Goal: Task Accomplishment & Management: Manage account settings

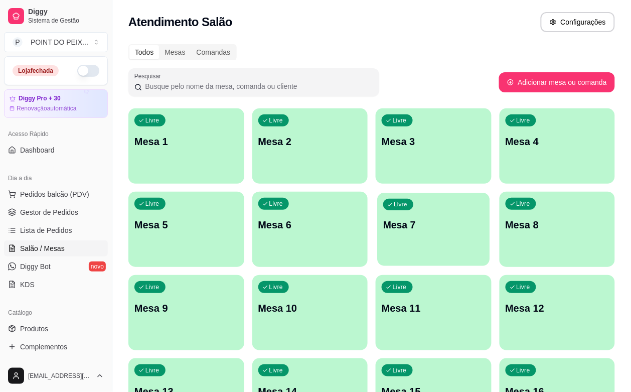
click at [383, 223] on p "Mesa 7" at bounding box center [433, 225] width 100 height 14
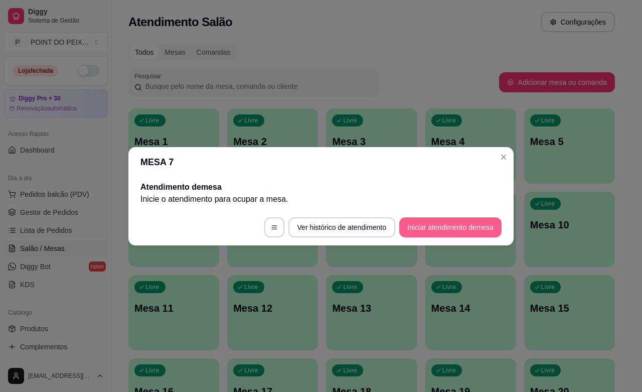
click at [442, 227] on button "Iniciar atendimento de mesa" at bounding box center [450, 227] width 102 height 20
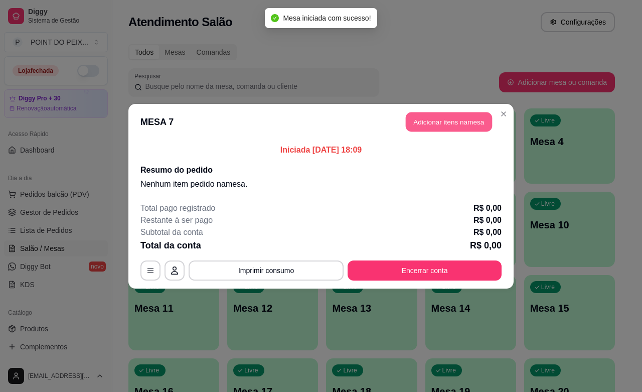
click at [437, 123] on button "Adicionar itens na mesa" at bounding box center [449, 122] width 86 height 20
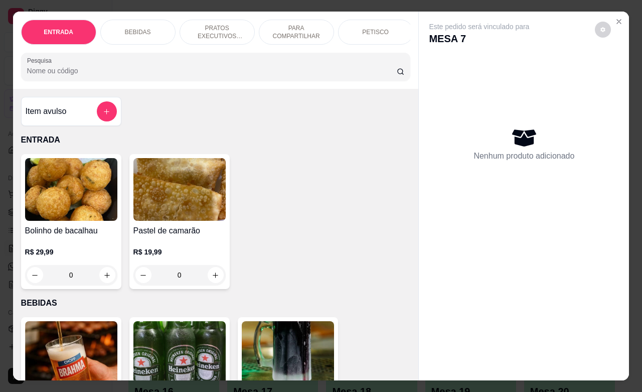
click at [362, 31] on p "PETISCO" at bounding box center [375, 32] width 27 height 8
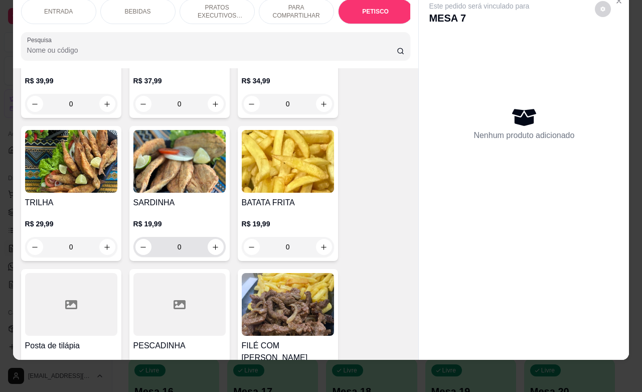
scroll to position [2466, 0]
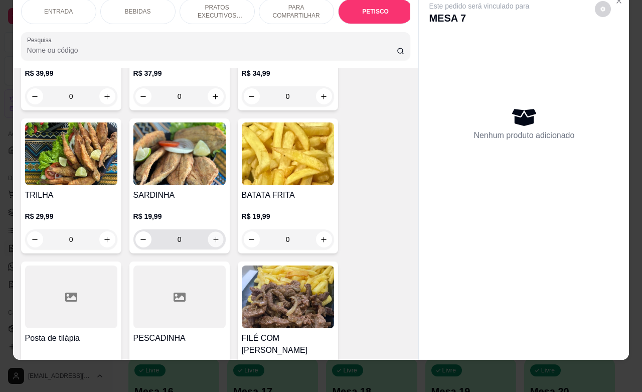
click at [212, 236] on icon "increase-product-quantity" at bounding box center [216, 240] width 8 height 8
type input "1"
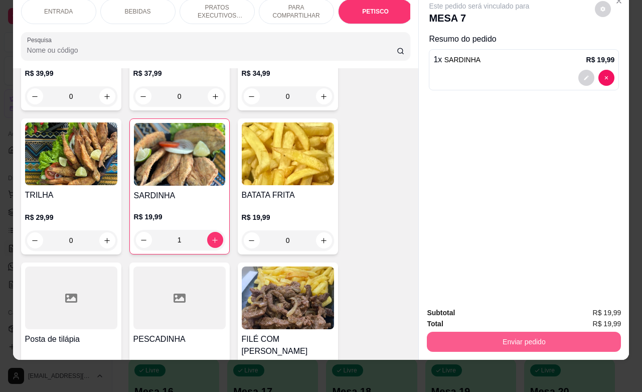
click at [527, 332] on button "Enviar pedido" at bounding box center [524, 341] width 194 height 20
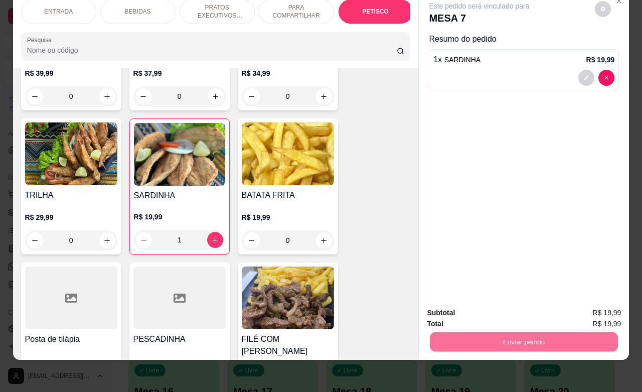
click at [498, 309] on button "Não registrar e enviar pedido" at bounding box center [489, 306] width 101 height 19
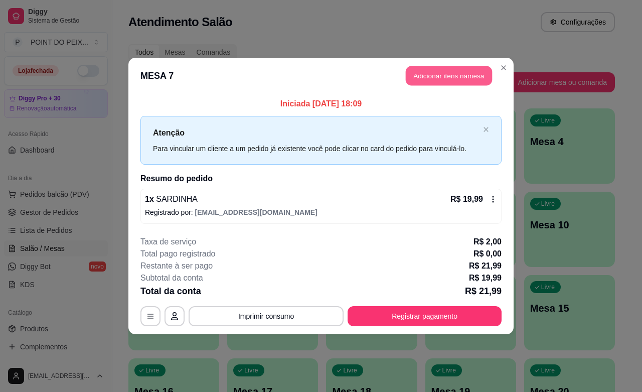
click at [454, 77] on button "Adicionar itens na mesa" at bounding box center [449, 76] width 86 height 20
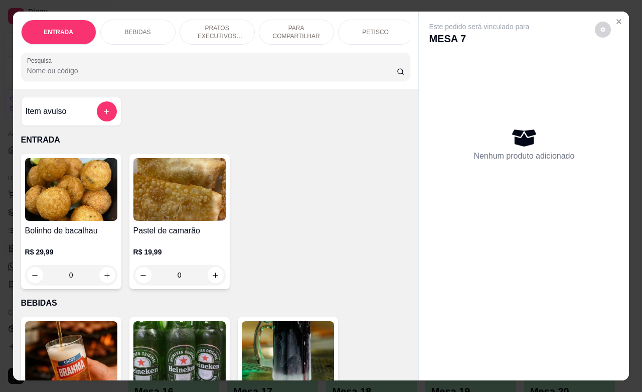
click at [383, 33] on div "PETISCO" at bounding box center [375, 32] width 75 height 25
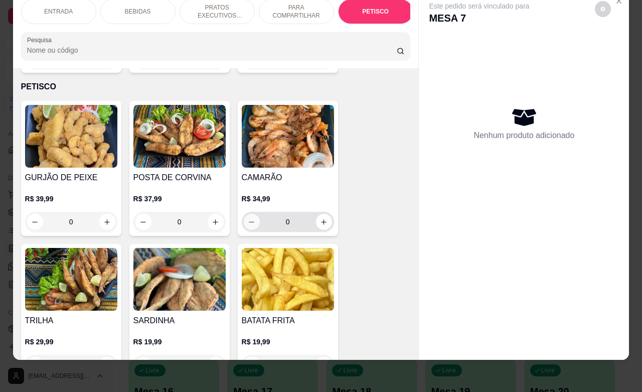
scroll to position [2404, 0]
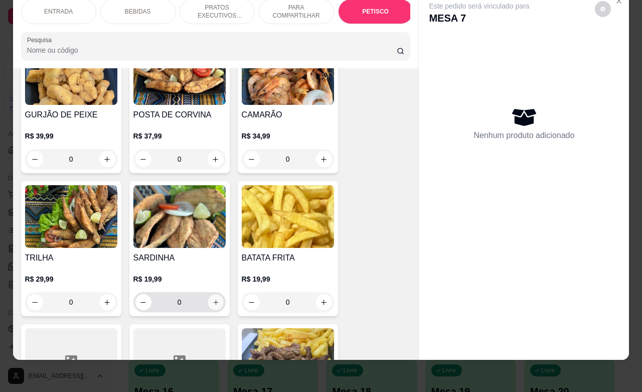
click at [208, 294] on button "increase-product-quantity" at bounding box center [216, 302] width 16 height 16
type input "1"
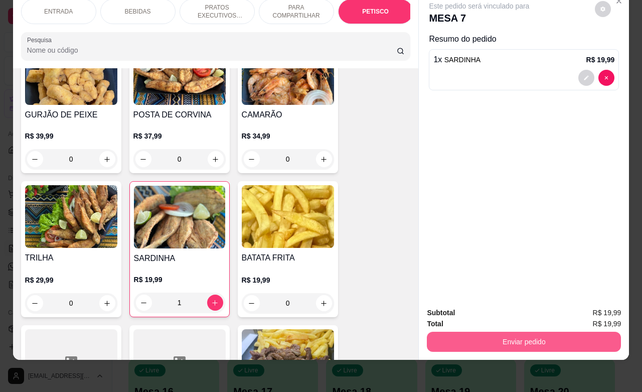
click at [493, 334] on button "Enviar pedido" at bounding box center [524, 341] width 194 height 20
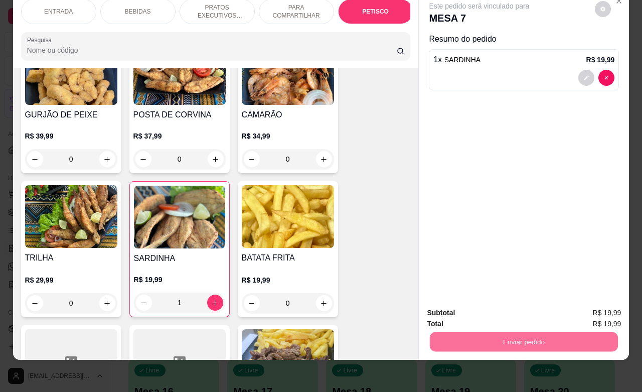
click at [484, 306] on button "Não registrar e enviar pedido" at bounding box center [489, 306] width 104 height 19
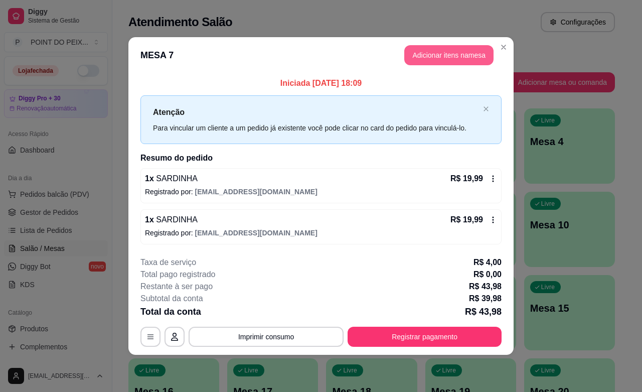
click at [437, 58] on button "Adicionar itens na mesa" at bounding box center [448, 55] width 89 height 20
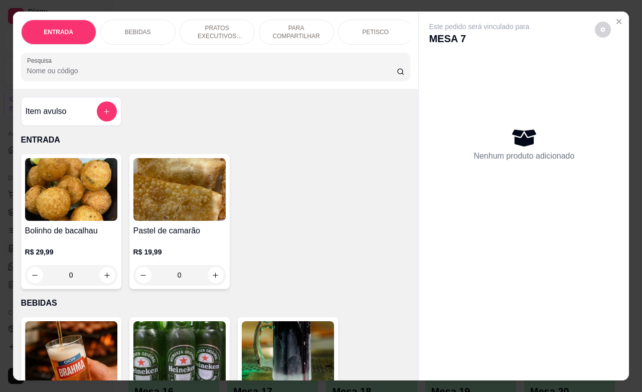
click at [142, 28] on p "BEBIDAS" at bounding box center [138, 32] width 26 height 8
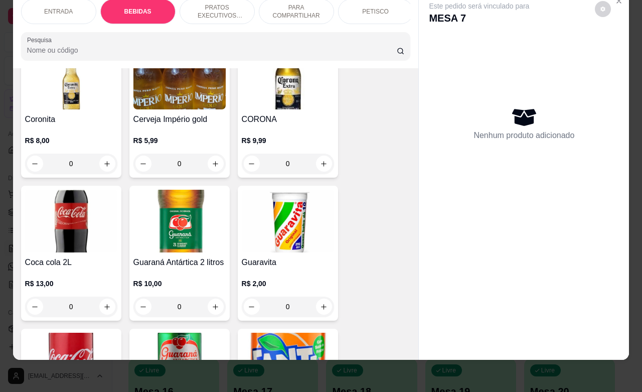
scroll to position [522, 0]
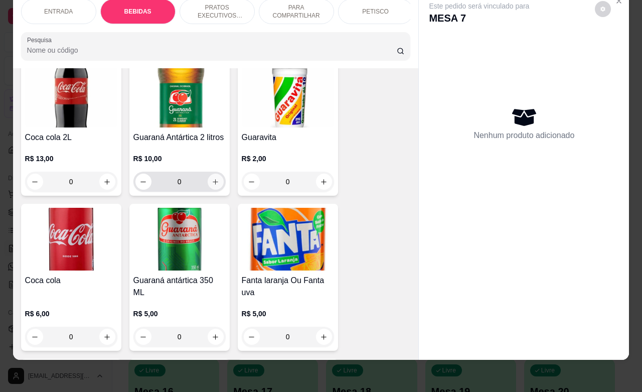
click at [212, 185] on icon "increase-product-quantity" at bounding box center [216, 182] width 8 height 8
type input "1"
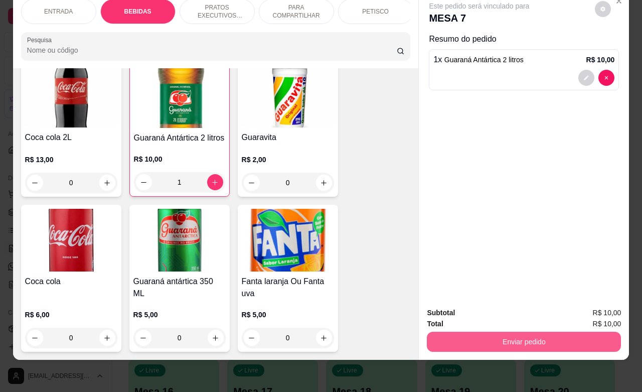
click at [507, 331] on button "Enviar pedido" at bounding box center [524, 341] width 194 height 20
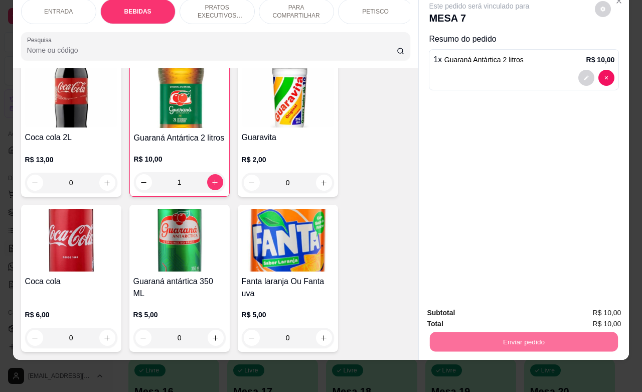
click at [466, 306] on button "Não registrar e enviar pedido" at bounding box center [489, 306] width 104 height 19
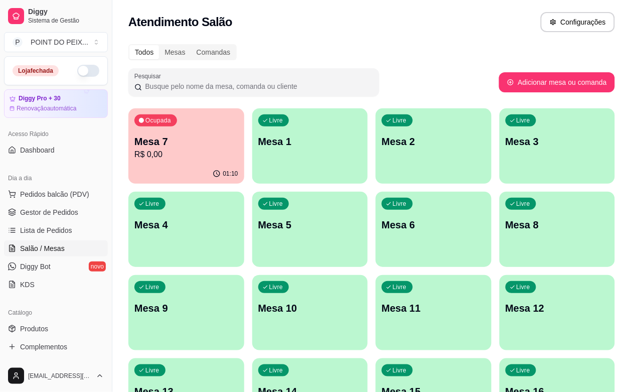
click at [196, 160] on div "Ocupada Mesa 7 R$ 0,00" at bounding box center [186, 136] width 116 height 56
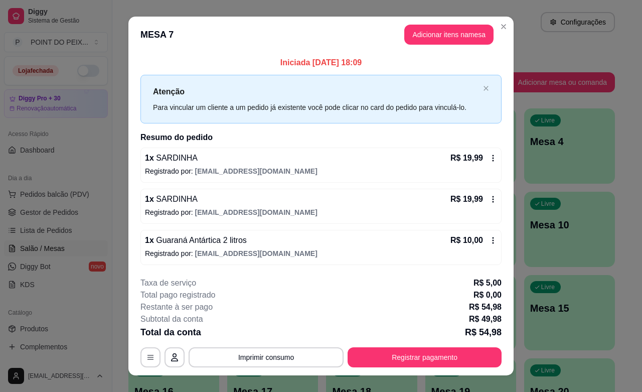
click at [392, 164] on div "1 x SARDINHA R$ 19,99 Registrado por: [EMAIL_ADDRESS][DOMAIN_NAME]" at bounding box center [320, 164] width 361 height 35
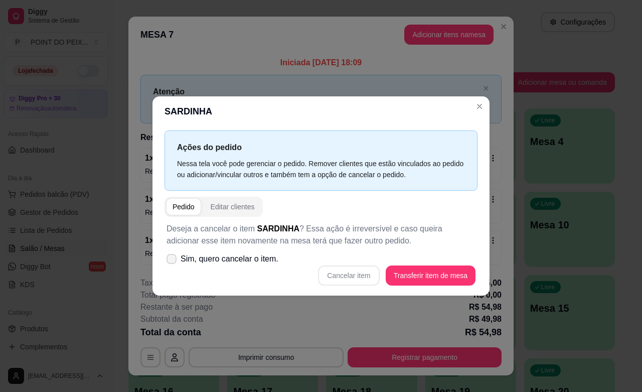
click at [173, 259] on icon at bounding box center [171, 259] width 8 height 6
click at [173, 260] on input "Sim, quero cancelar o item." at bounding box center [169, 263] width 7 height 7
checkbox input "true"
click at [351, 279] on button "Cancelar item" at bounding box center [348, 275] width 61 height 20
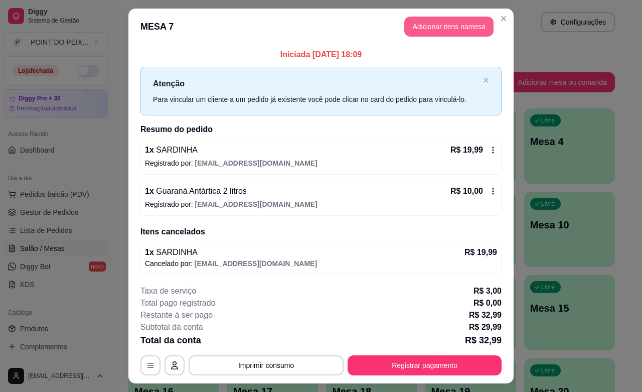
click at [452, 33] on button "Adicionar itens na mesa" at bounding box center [448, 27] width 89 height 20
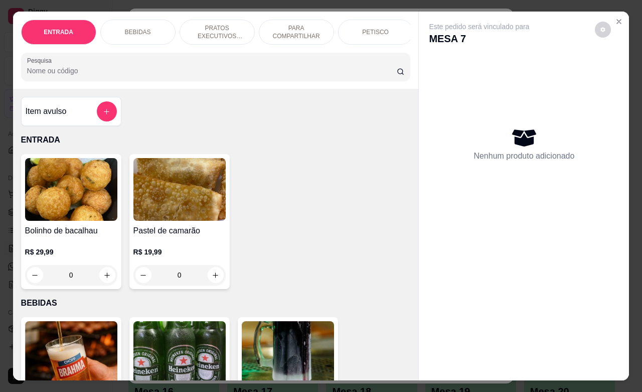
click at [379, 33] on div "PETISCO" at bounding box center [375, 32] width 75 height 25
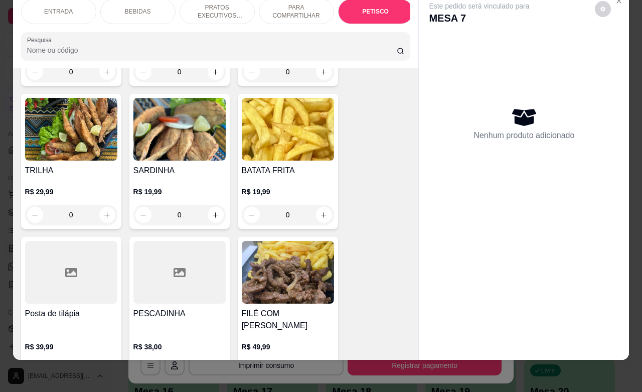
scroll to position [2529, 0]
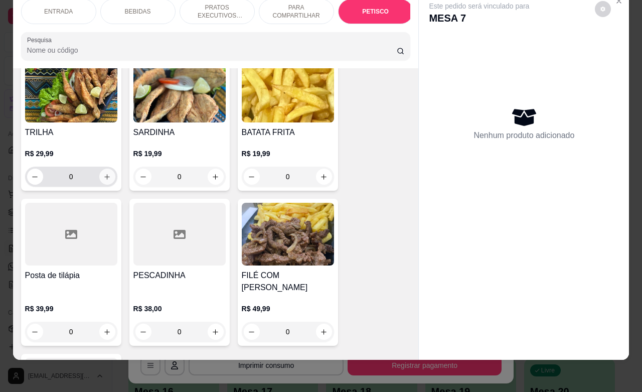
click at [103, 173] on icon "increase-product-quantity" at bounding box center [107, 177] width 8 height 8
type input "1"
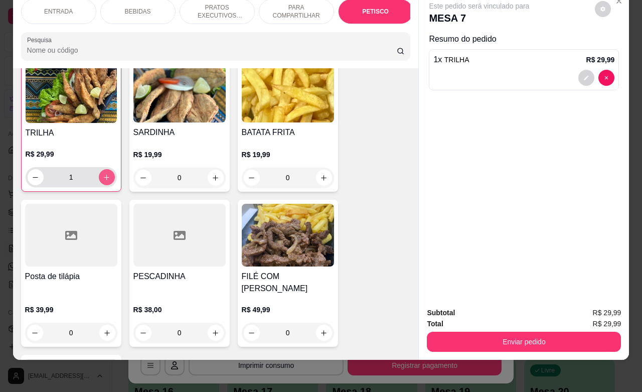
scroll to position [2530, 0]
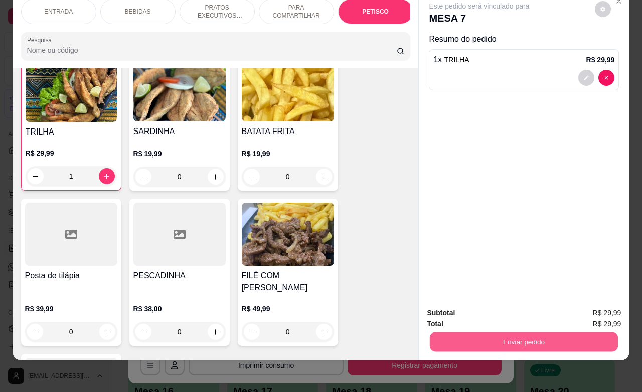
click at [508, 332] on button "Enviar pedido" at bounding box center [524, 341] width 188 height 20
click at [475, 306] on button "Não registrar e enviar pedido" at bounding box center [489, 306] width 104 height 19
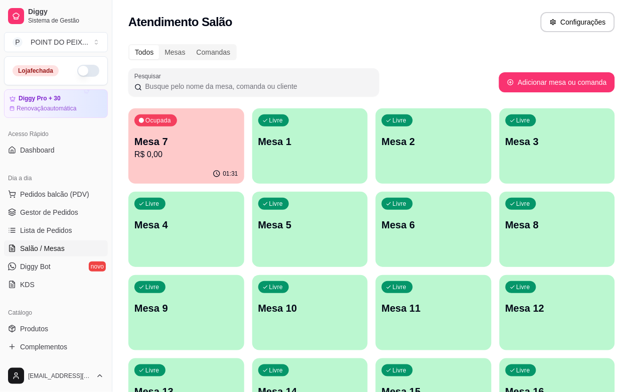
click at [77, 74] on button "button" at bounding box center [88, 71] width 22 height 12
click at [194, 143] on p "Mesa 7" at bounding box center [186, 141] width 104 height 14
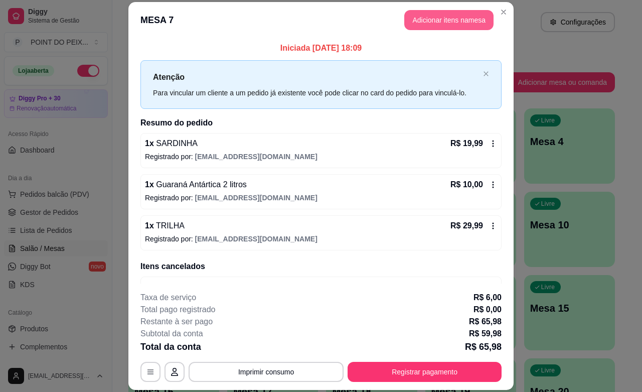
click at [437, 21] on button "Adicionar itens na mesa" at bounding box center [448, 20] width 89 height 20
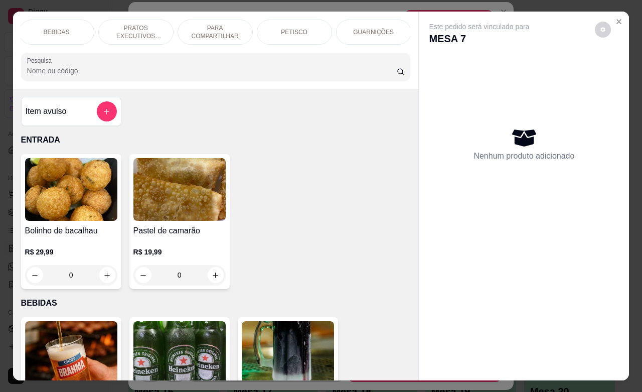
scroll to position [0, 82]
click at [376, 29] on p "GUARNIÇÕES" at bounding box center [373, 32] width 41 height 8
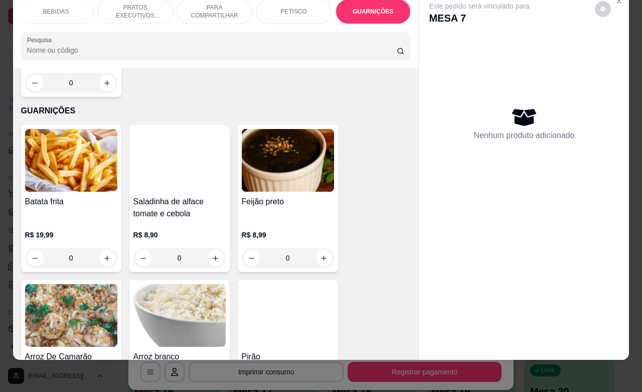
scroll to position [2970, 0]
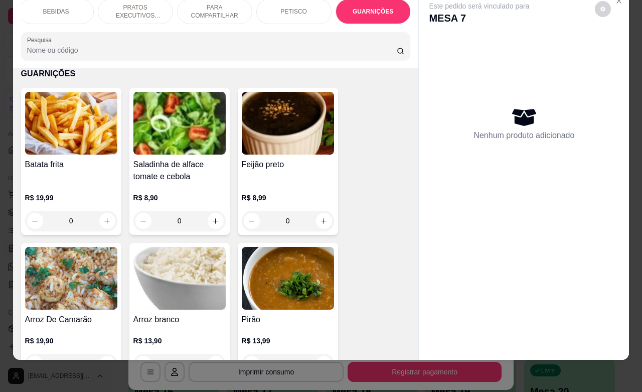
click at [219, 354] on div "0" at bounding box center [179, 364] width 92 height 20
click at [212, 360] on icon "increase-product-quantity" at bounding box center [216, 364] width 8 height 8
type input "1"
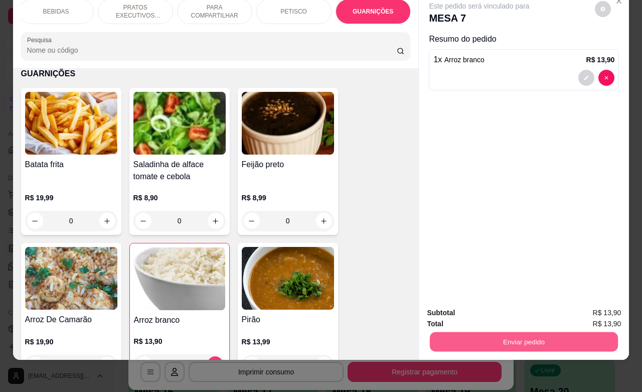
click at [504, 331] on button "Enviar pedido" at bounding box center [524, 341] width 188 height 20
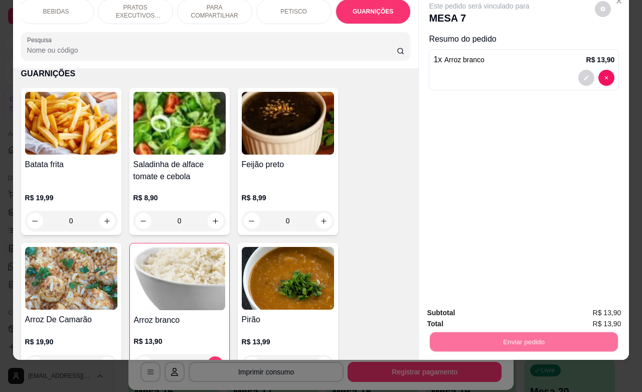
click at [477, 306] on button "Não registrar e enviar pedido" at bounding box center [489, 306] width 101 height 19
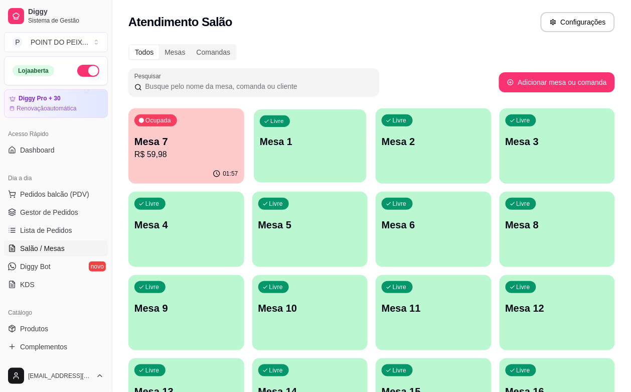
click at [266, 143] on p "Mesa 1" at bounding box center [310, 142] width 100 height 14
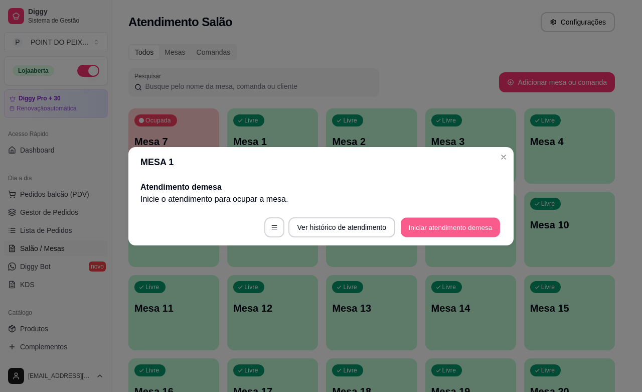
click at [441, 226] on button "Iniciar atendimento de mesa" at bounding box center [450, 227] width 99 height 20
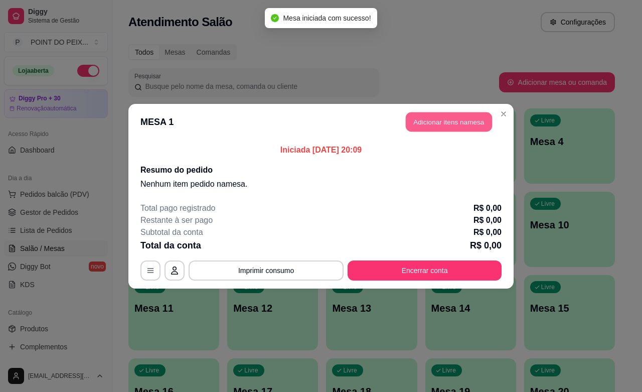
click at [449, 125] on button "Adicionar itens na mesa" at bounding box center [449, 122] width 86 height 20
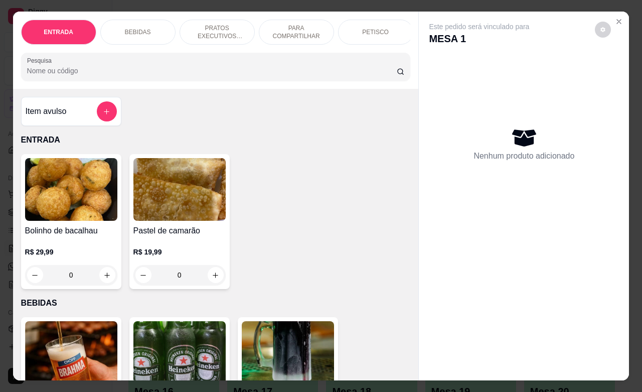
click at [369, 34] on div "PETISCO" at bounding box center [375, 32] width 75 height 25
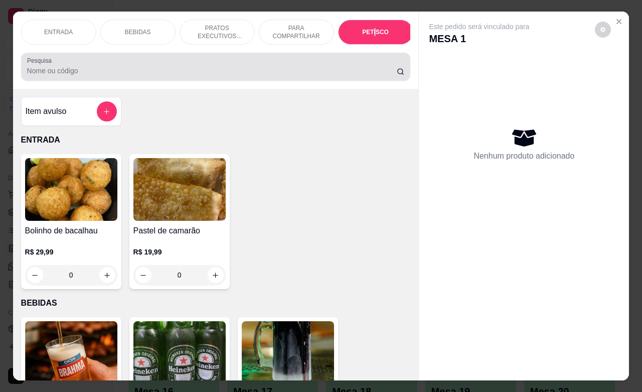
scroll to position [2341, 0]
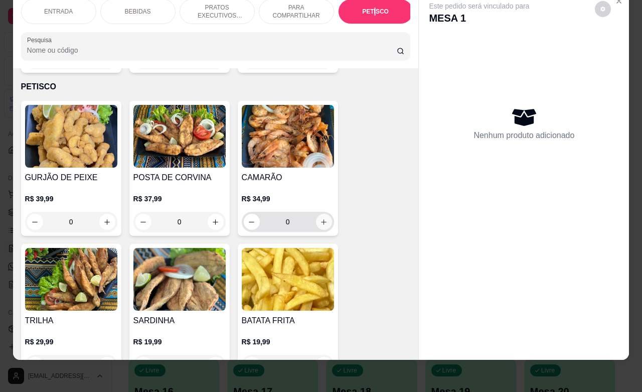
click at [320, 218] on icon "increase-product-quantity" at bounding box center [324, 222] width 8 height 8
type input "1"
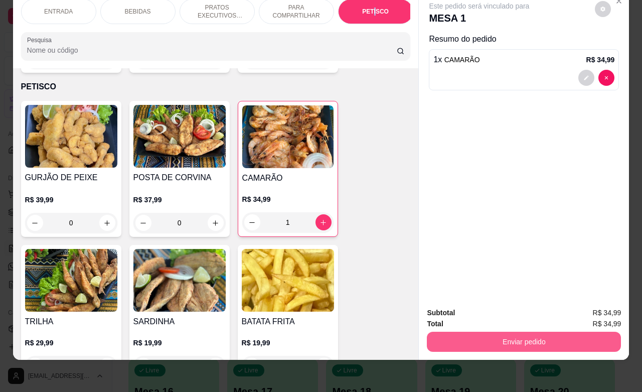
click at [517, 337] on button "Enviar pedido" at bounding box center [524, 341] width 194 height 20
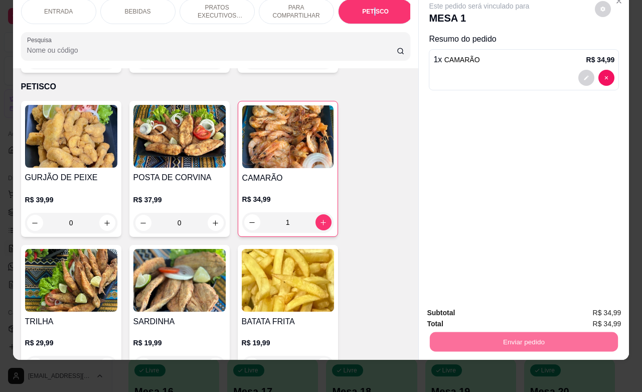
click at [486, 307] on button "Não registrar e enviar pedido" at bounding box center [489, 306] width 104 height 19
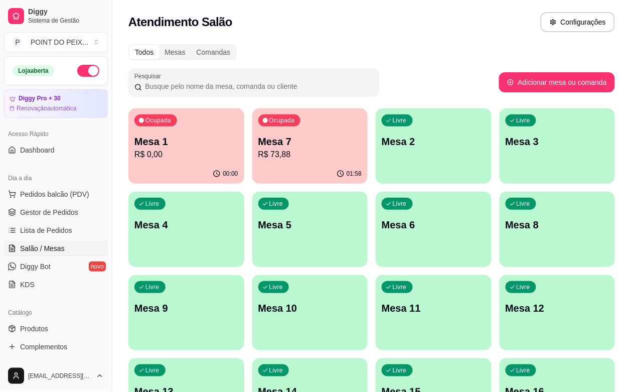
click at [528, 42] on div "Todos Mesas Comandas Pesquisar Adicionar mesa ou comanda Ocupada Mesa 1 R$ 0,00…" at bounding box center [371, 325] width 519 height 574
click at [501, 153] on div "Livre Mesa 3" at bounding box center [557, 139] width 112 height 61
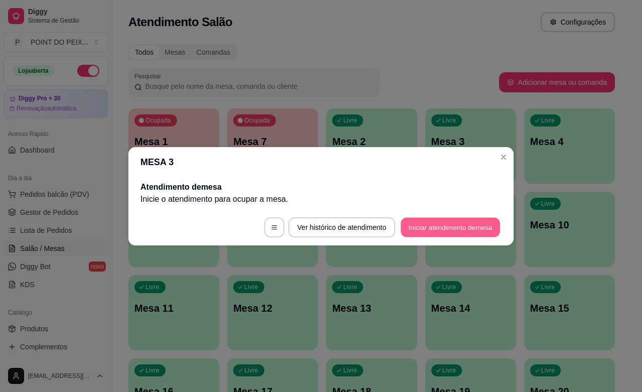
click at [438, 229] on button "Iniciar atendimento de mesa" at bounding box center [450, 227] width 99 height 20
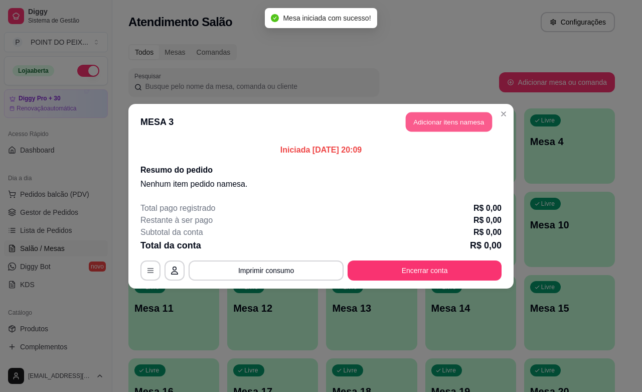
click at [435, 119] on button "Adicionar itens na mesa" at bounding box center [449, 122] width 86 height 20
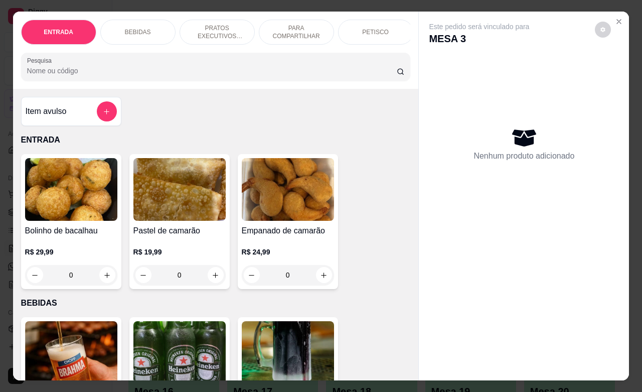
click at [379, 31] on p "PETISCO" at bounding box center [375, 32] width 27 height 8
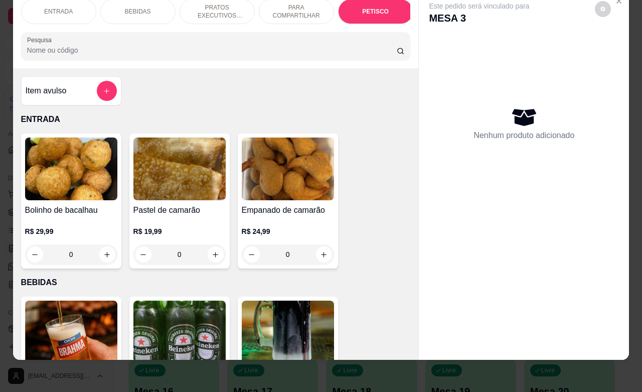
scroll to position [2198, 0]
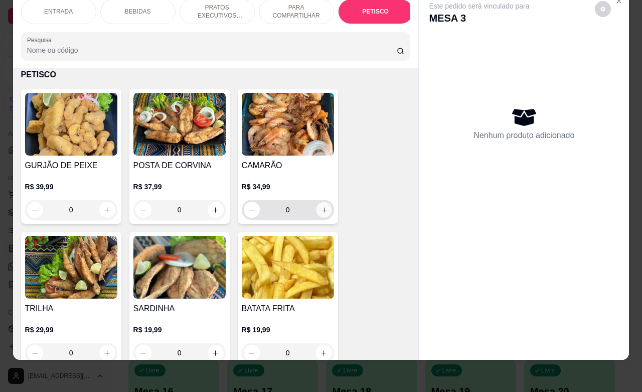
click at [320, 212] on icon "increase-product-quantity" at bounding box center [324, 210] width 8 height 8
type input "1"
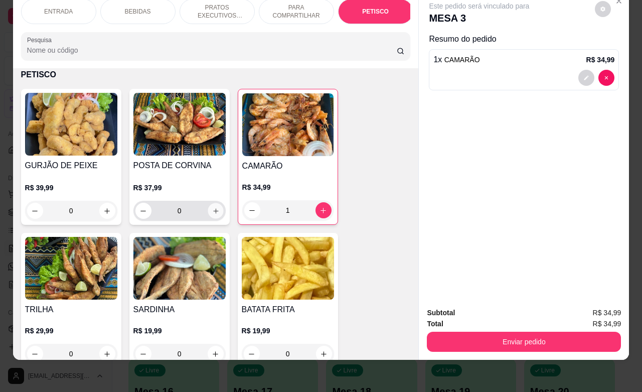
click at [212, 212] on icon "increase-product-quantity" at bounding box center [216, 211] width 8 height 8
type input "1"
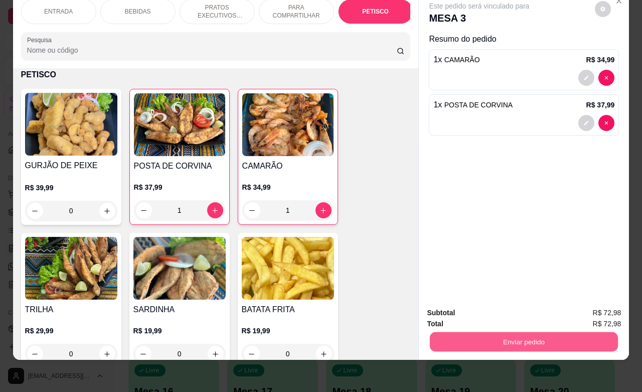
click at [467, 331] on button "Enviar pedido" at bounding box center [524, 341] width 188 height 20
click at [453, 308] on button "Não registrar e enviar pedido" at bounding box center [489, 306] width 101 height 19
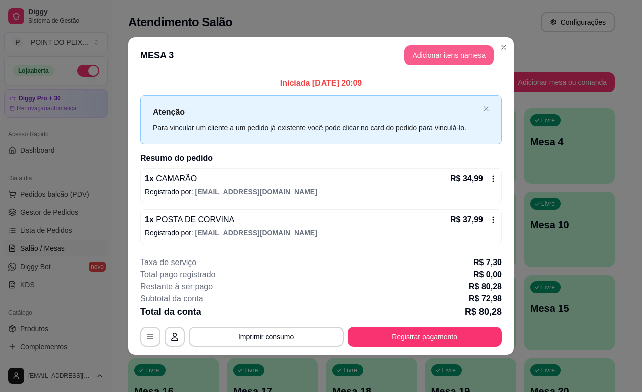
click at [441, 57] on button "Adicionar itens na mesa" at bounding box center [448, 55] width 89 height 20
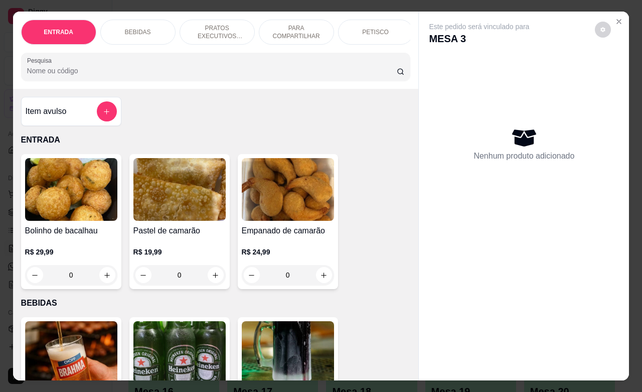
click at [372, 29] on p "PETISCO" at bounding box center [375, 32] width 27 height 8
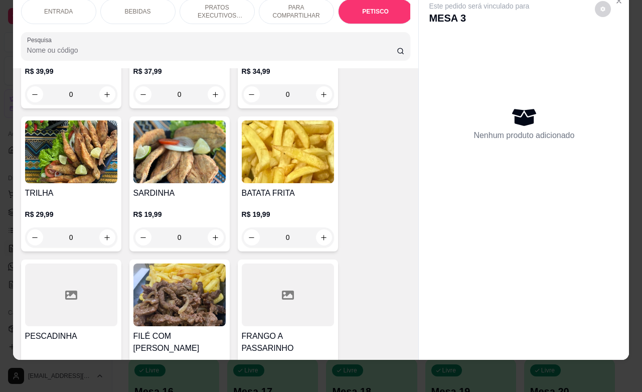
scroll to position [2323, 0]
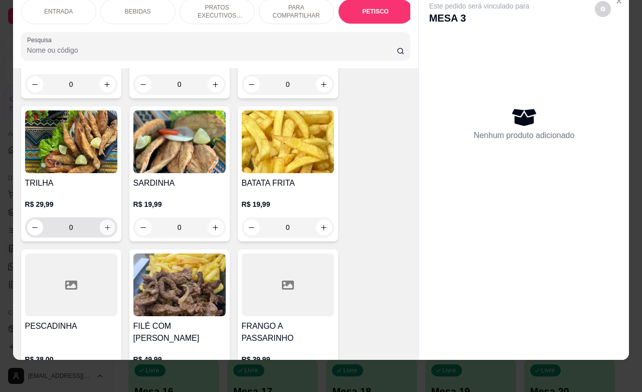
click at [105, 227] on icon "increase-product-quantity" at bounding box center [107, 227] width 5 height 5
type input "1"
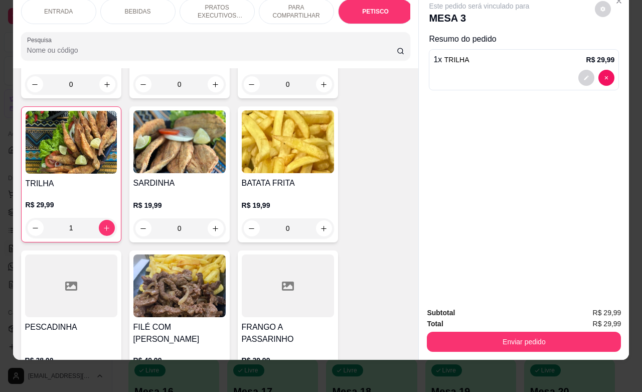
scroll to position [0, 0]
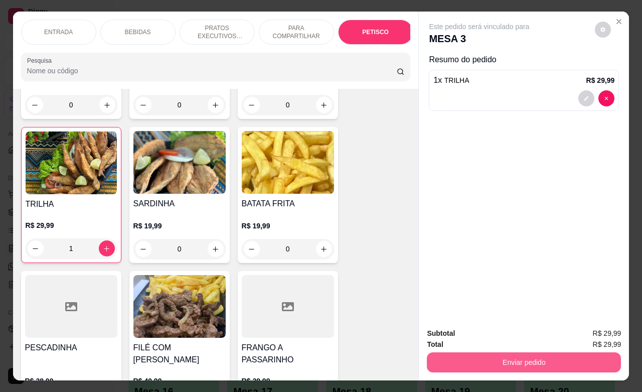
click at [525, 354] on button "Enviar pedido" at bounding box center [524, 362] width 194 height 20
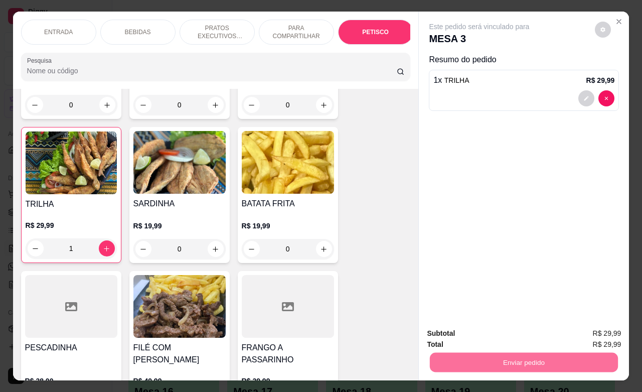
click at [502, 333] on button "Não registrar e enviar pedido" at bounding box center [489, 331] width 101 height 19
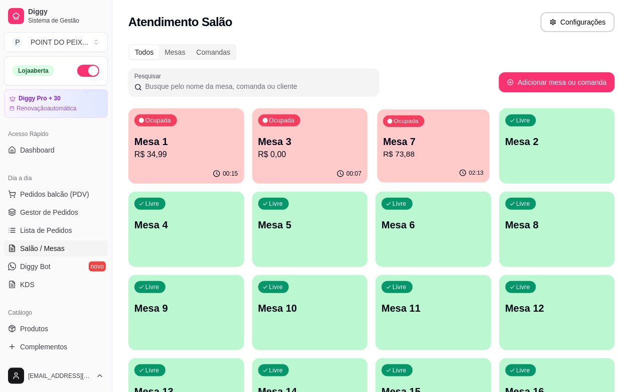
click at [380, 159] on div "Ocupada Mesa 7 R$ 73,88" at bounding box center [433, 136] width 112 height 54
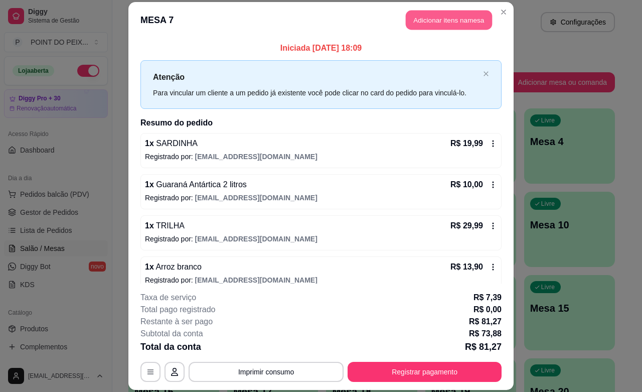
click at [446, 25] on button "Adicionar itens na mesa" at bounding box center [449, 21] width 86 height 20
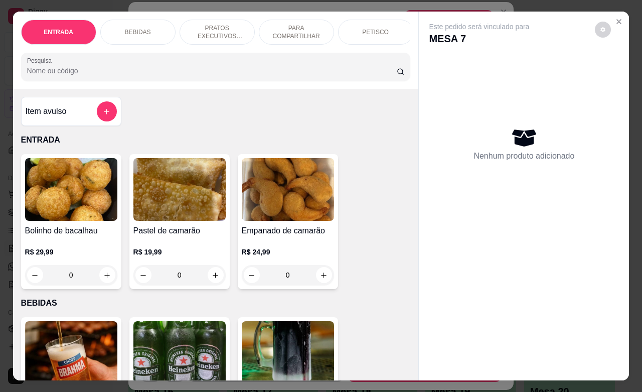
click at [137, 29] on p "BEBIDAS" at bounding box center [138, 32] width 26 height 8
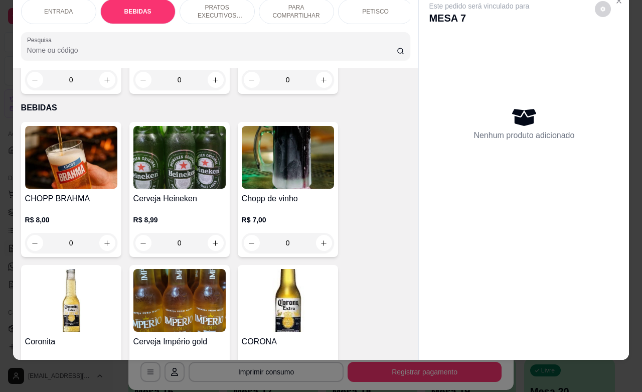
scroll to position [83, 0]
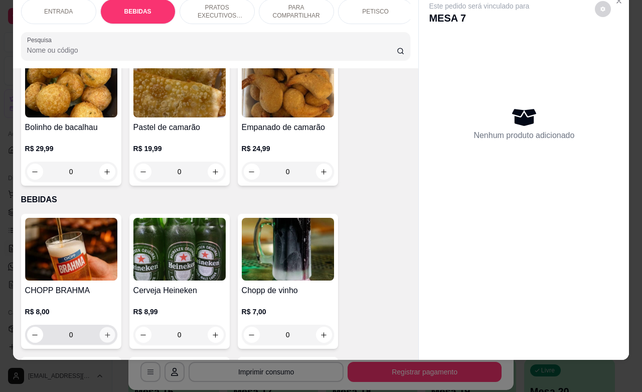
click at [104, 337] on icon "increase-product-quantity" at bounding box center [107, 335] width 8 height 8
type input "1"
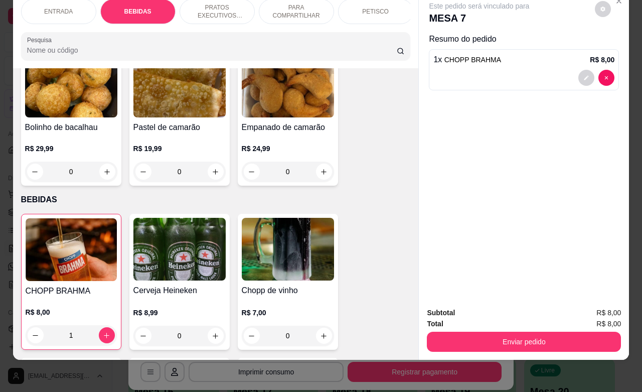
scroll to position [0, 0]
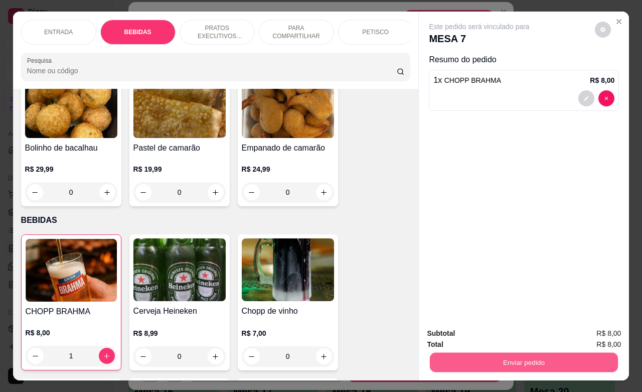
click at [500, 354] on button "Enviar pedido" at bounding box center [524, 362] width 188 height 20
click at [477, 328] on button "Não registrar e enviar pedido" at bounding box center [489, 331] width 101 height 19
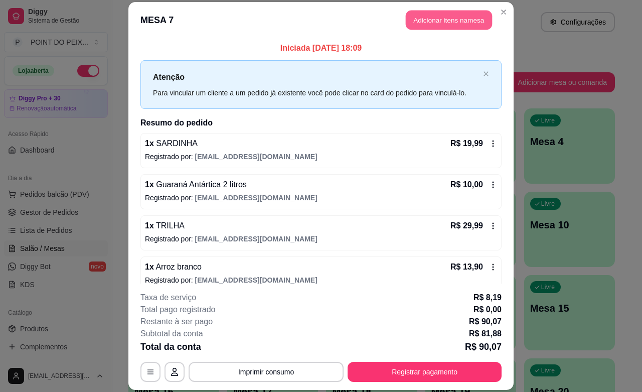
click at [434, 20] on button "Adicionar itens na mesa" at bounding box center [449, 21] width 86 height 20
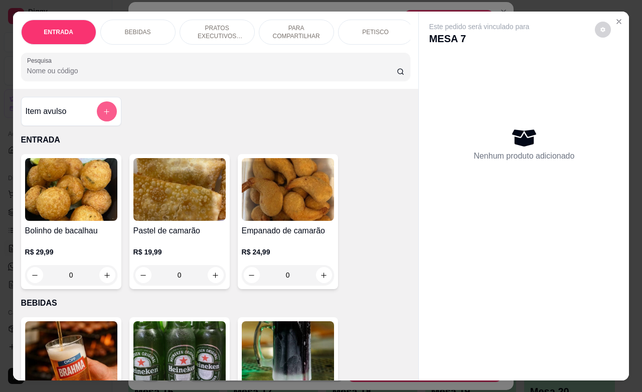
click at [103, 115] on icon "add-separate-item" at bounding box center [107, 112] width 8 height 8
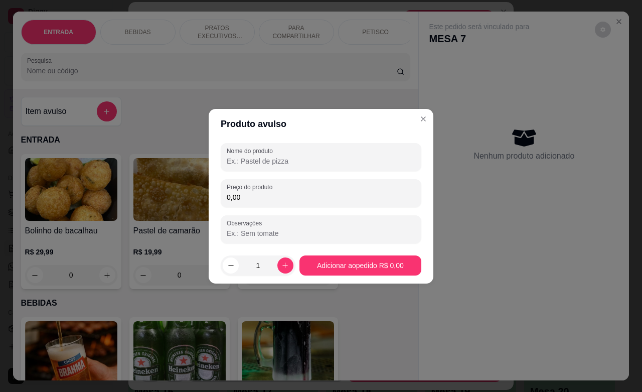
click at [289, 196] on input "0,00" at bounding box center [321, 197] width 189 height 10
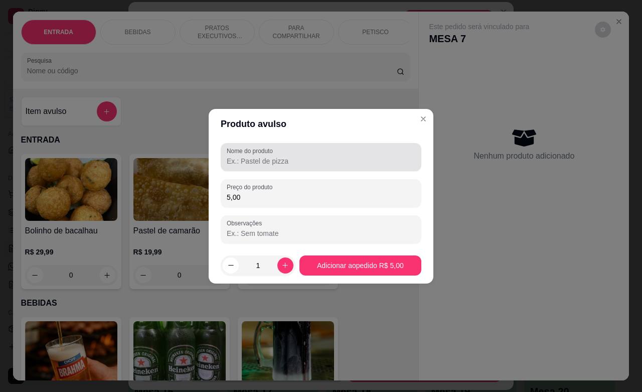
type input "5,00"
click at [311, 162] on input "Nome do produto" at bounding box center [321, 161] width 189 height 10
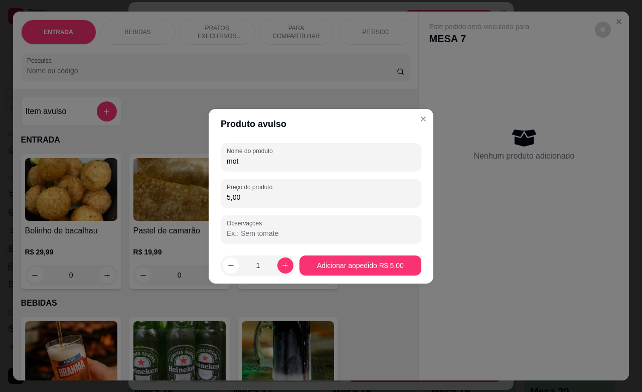
type input "moto"
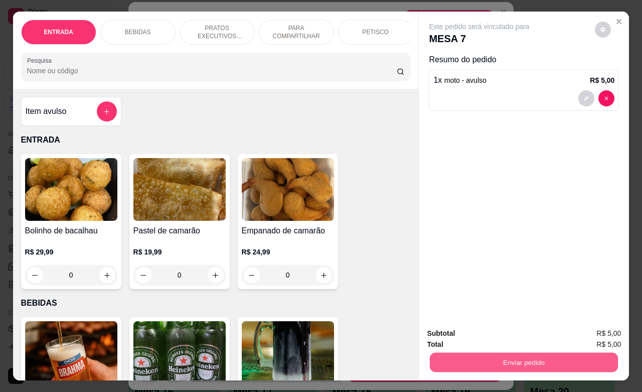
click at [490, 356] on button "Enviar pedido" at bounding box center [524, 362] width 188 height 20
click at [480, 332] on button "Não registrar e enviar pedido" at bounding box center [489, 331] width 104 height 19
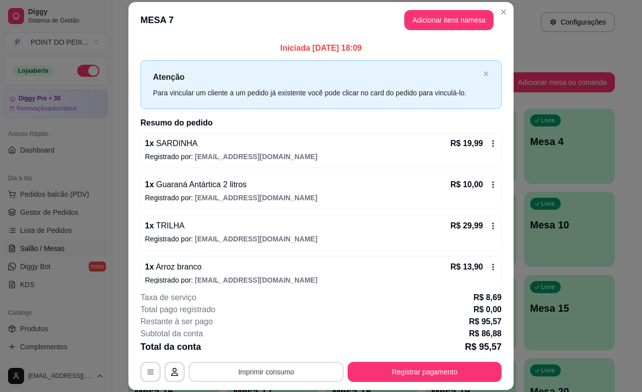
click at [288, 370] on button "Imprimir consumo" at bounding box center [266, 372] width 155 height 20
click at [274, 348] on button "IMPRESSORA" at bounding box center [264, 348] width 70 height 16
click at [439, 20] on button "Adicionar itens na mesa" at bounding box center [448, 20] width 89 height 20
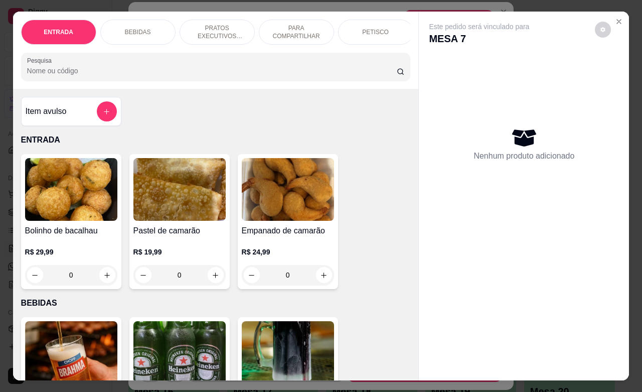
click at [139, 28] on p "BEBIDAS" at bounding box center [138, 32] width 26 height 8
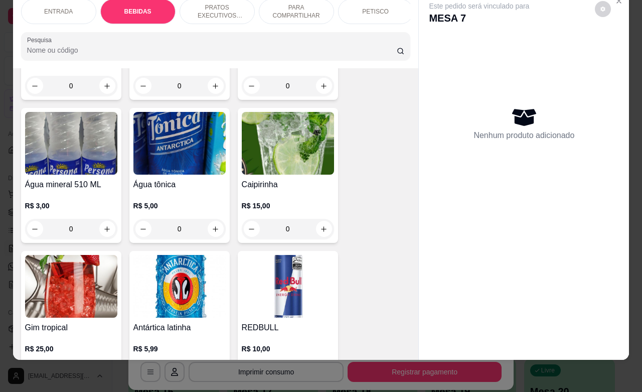
scroll to position [898, 0]
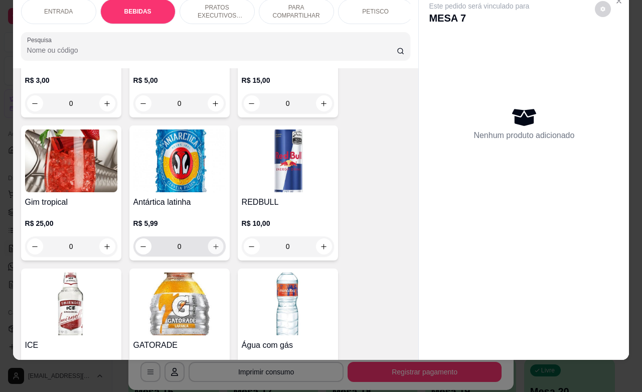
click at [212, 247] on icon "increase-product-quantity" at bounding box center [216, 247] width 8 height 8
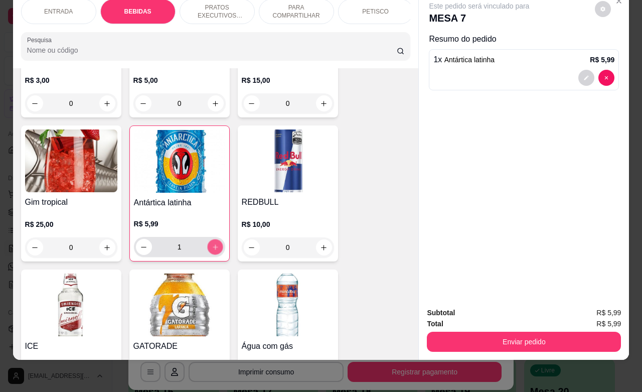
click at [213, 247] on icon "increase-product-quantity" at bounding box center [215, 246] width 5 height 5
click at [212, 247] on icon "increase-product-quantity" at bounding box center [215, 247] width 6 height 6
click at [213, 247] on icon "increase-product-quantity" at bounding box center [215, 246] width 5 height 5
click at [212, 247] on icon "increase-product-quantity" at bounding box center [215, 247] width 6 height 6
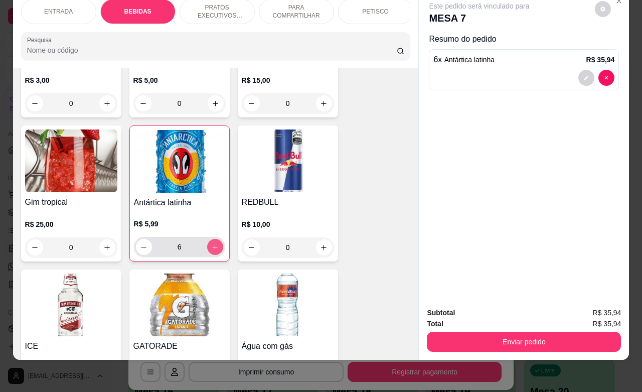
click at [212, 247] on icon "increase-product-quantity" at bounding box center [215, 247] width 6 height 6
type input "8"
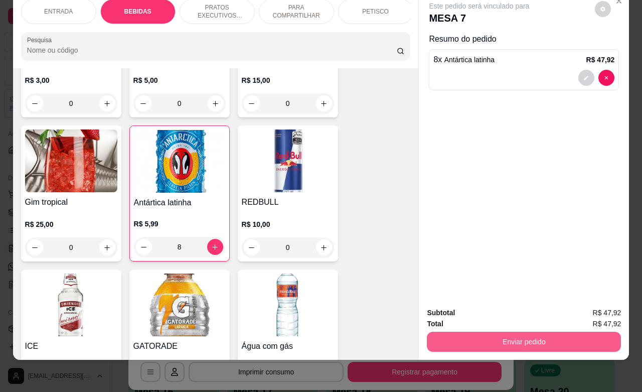
click at [499, 331] on button "Enviar pedido" at bounding box center [524, 341] width 194 height 20
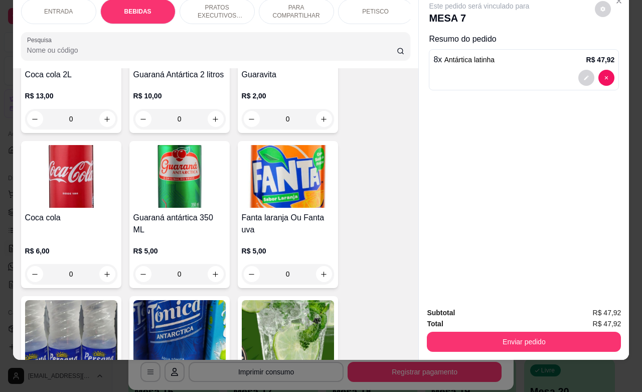
scroll to position [0, 0]
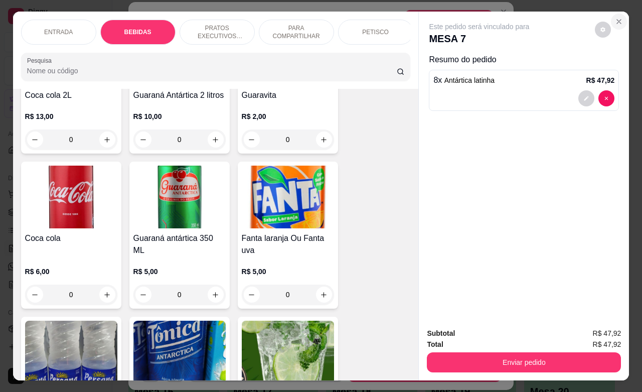
click at [615, 18] on icon "Close" at bounding box center [619, 22] width 8 height 8
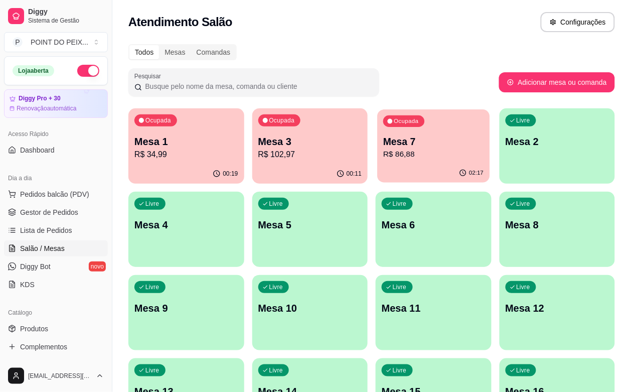
click at [386, 154] on p "R$ 86,88" at bounding box center [433, 154] width 100 height 12
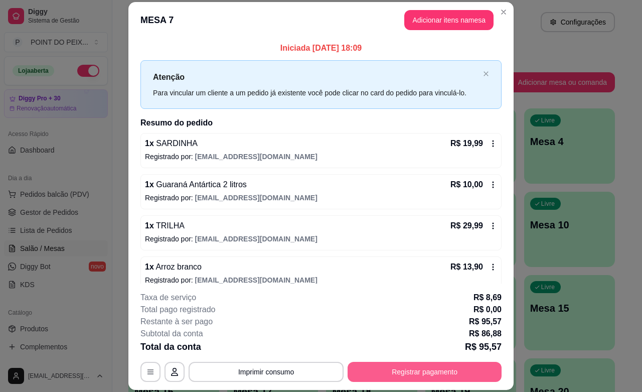
click at [384, 376] on button "Registrar pagamento" at bounding box center [425, 372] width 154 height 20
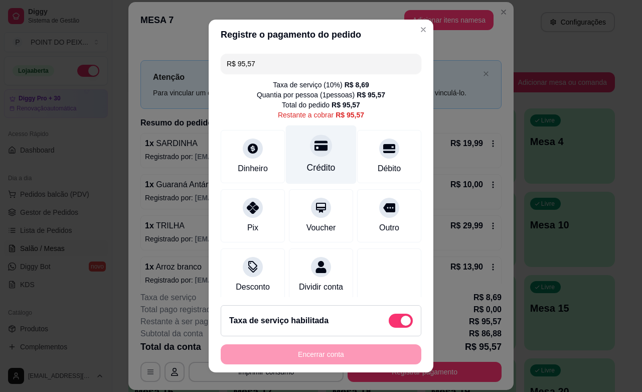
click at [307, 163] on div "Crédito" at bounding box center [321, 167] width 29 height 13
type input "R$ 0,00"
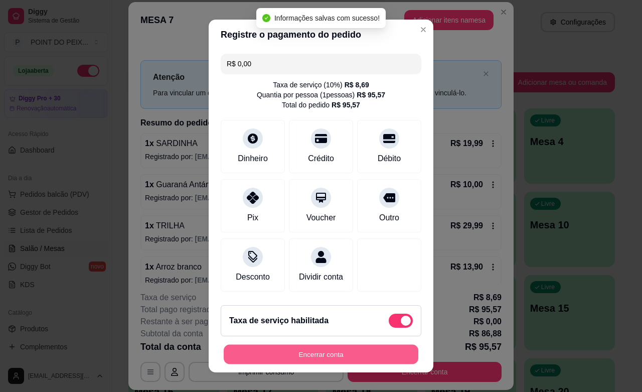
click at [346, 352] on button "Encerrar conta" at bounding box center [321, 355] width 195 height 20
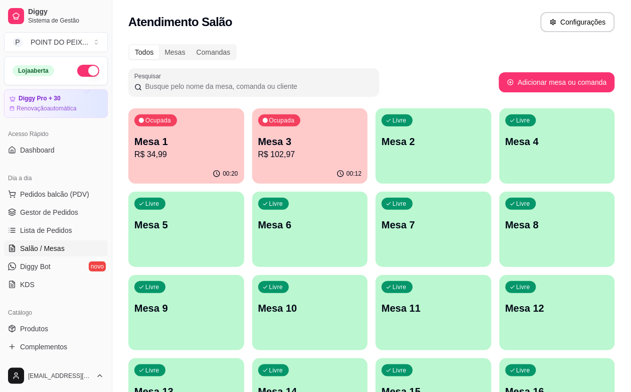
click at [163, 148] on p "R$ 34,99" at bounding box center [186, 154] width 104 height 12
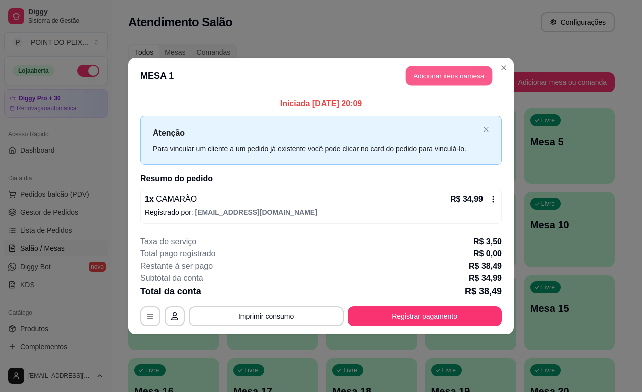
click at [427, 81] on button "Adicionar itens na mesa" at bounding box center [449, 76] width 86 height 20
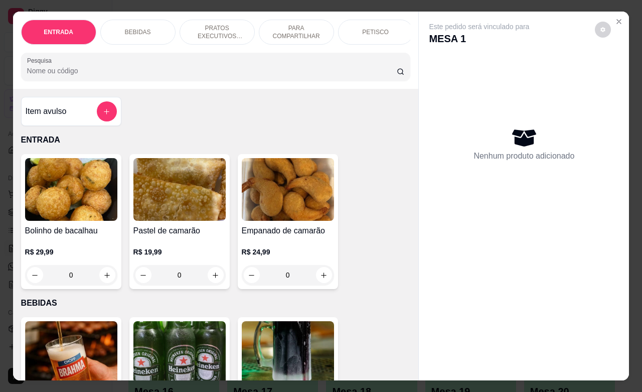
click at [134, 29] on p "BEBIDAS" at bounding box center [138, 32] width 26 height 8
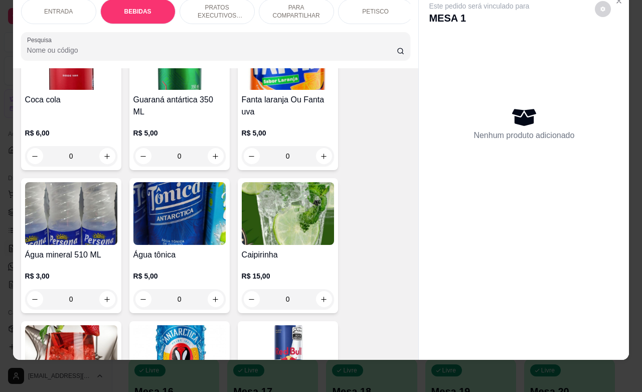
scroll to position [690, 0]
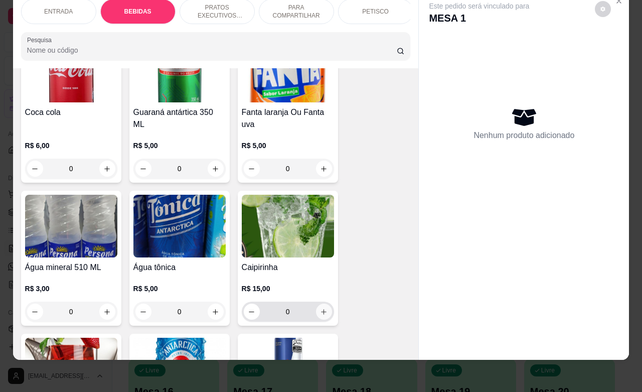
click at [320, 311] on icon "increase-product-quantity" at bounding box center [324, 312] width 8 height 8
type input "1"
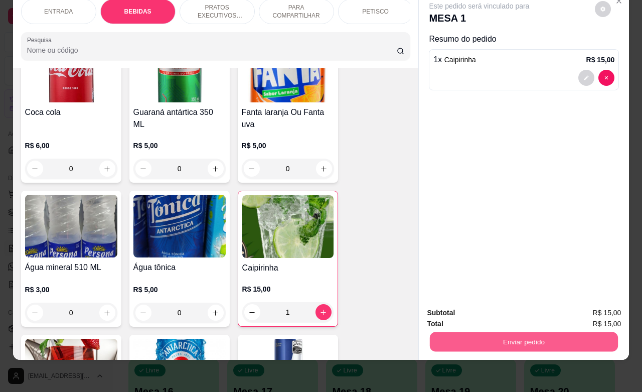
click at [474, 332] on button "Enviar pedido" at bounding box center [524, 341] width 188 height 20
click at [451, 307] on button "Não registrar e enviar pedido" at bounding box center [489, 306] width 101 height 19
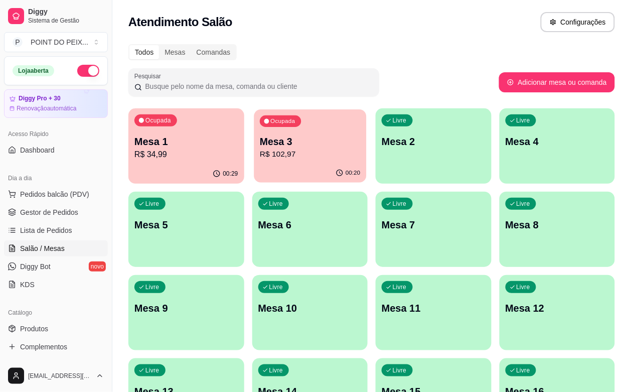
click at [270, 126] on div "Ocupada" at bounding box center [280, 121] width 41 height 12
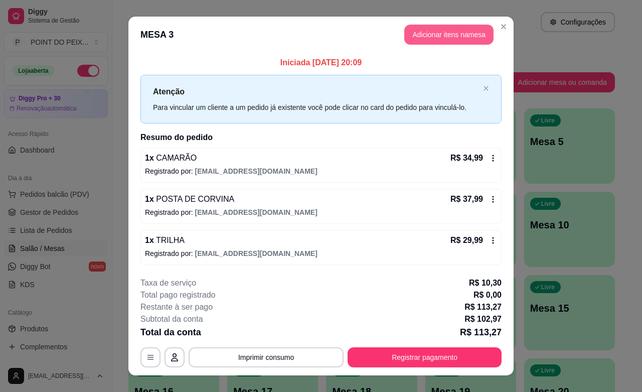
click at [451, 38] on button "Adicionar itens na mesa" at bounding box center [448, 35] width 89 height 20
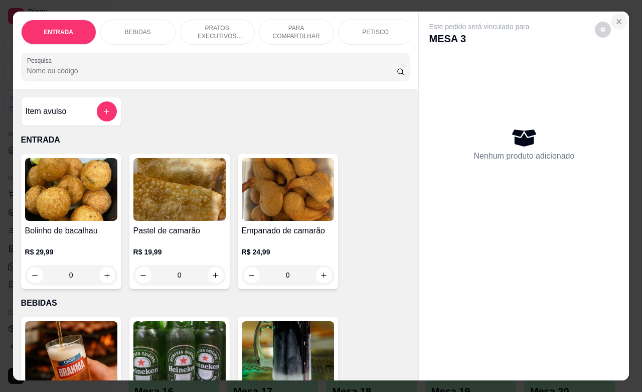
click at [618, 17] on button "Close" at bounding box center [619, 22] width 16 height 16
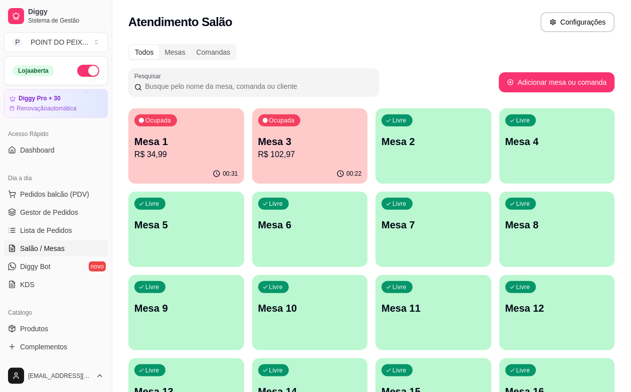
click at [258, 223] on p "Mesa 6" at bounding box center [310, 225] width 104 height 14
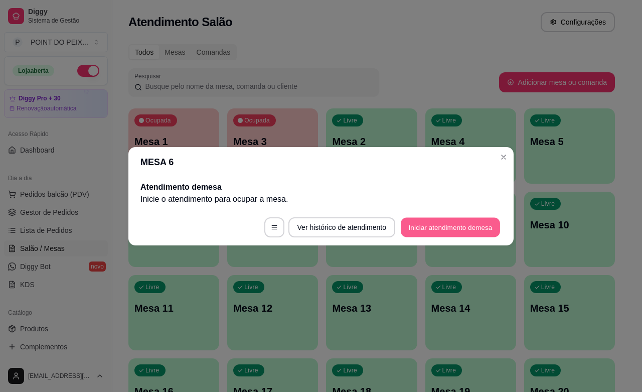
click at [449, 232] on button "Iniciar atendimento de mesa" at bounding box center [450, 227] width 99 height 20
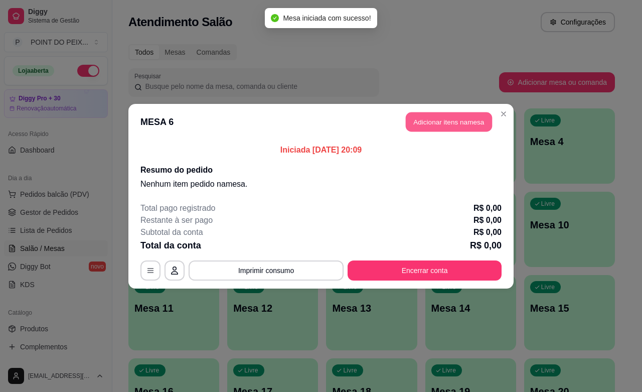
click at [462, 122] on button "Adicionar itens na mesa" at bounding box center [449, 122] width 86 height 20
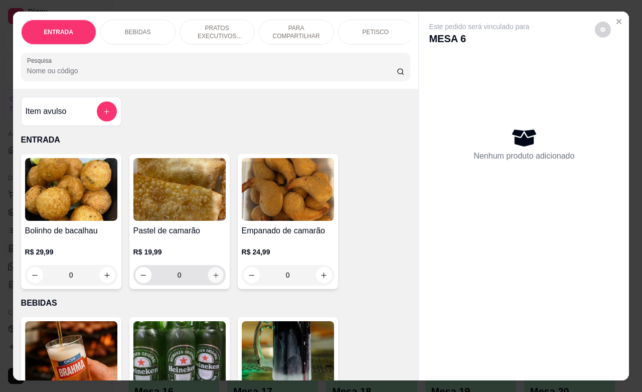
click at [213, 277] on icon "increase-product-quantity" at bounding box center [215, 274] width 5 height 5
type input "1"
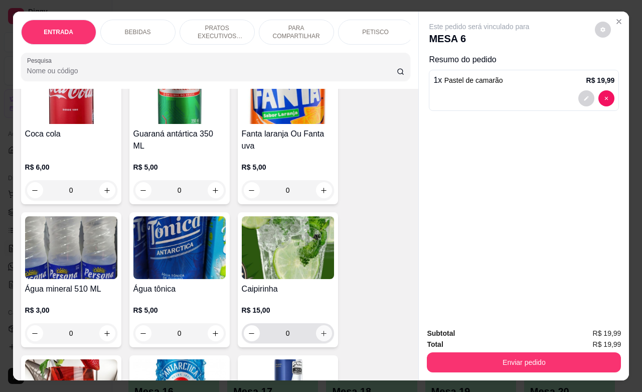
click at [323, 339] on button "increase-product-quantity" at bounding box center [324, 333] width 16 height 16
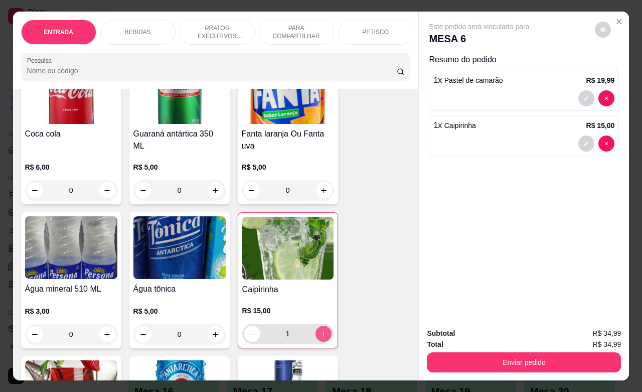
type input "1"
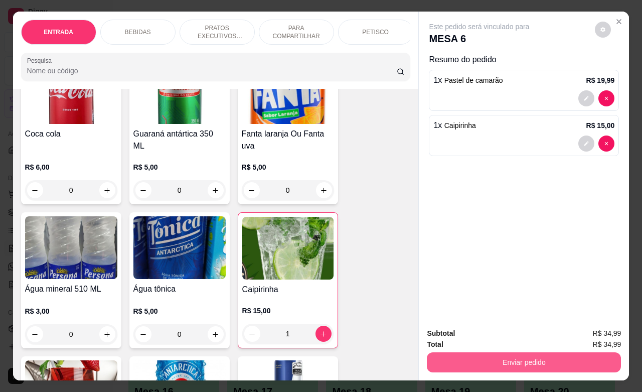
click at [460, 360] on button "Enviar pedido" at bounding box center [524, 362] width 194 height 20
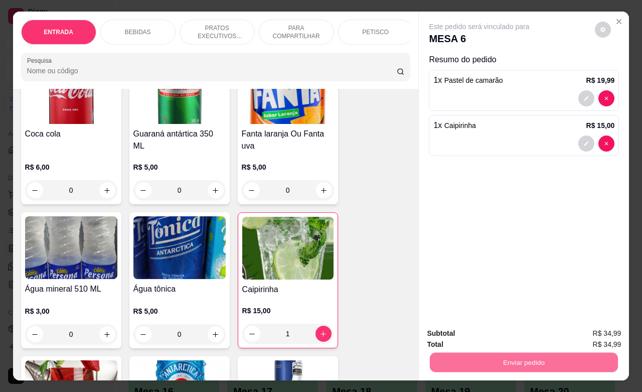
click at [457, 335] on button "Não registrar e enviar pedido" at bounding box center [489, 331] width 104 height 19
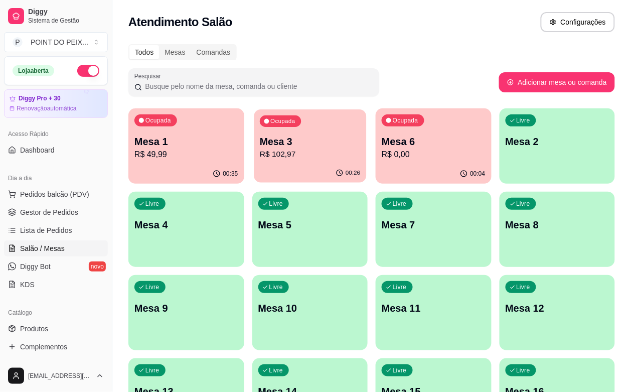
click at [287, 147] on p "Mesa 3" at bounding box center [310, 142] width 100 height 14
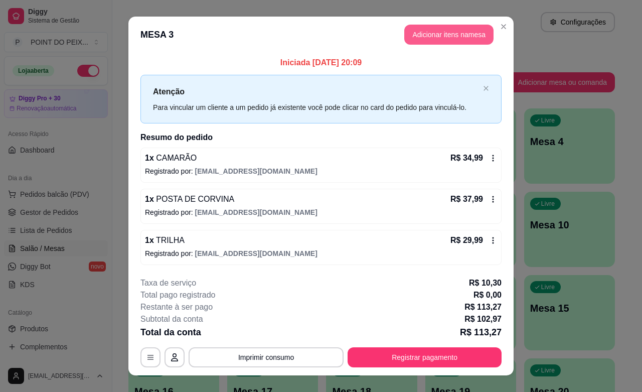
click at [437, 27] on button "Adicionar itens na mesa" at bounding box center [448, 35] width 89 height 20
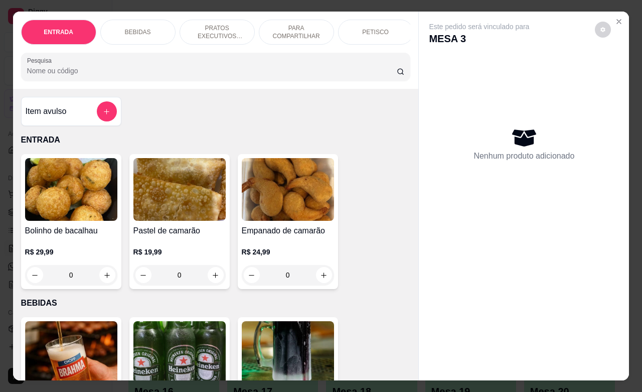
scroll to position [63, 0]
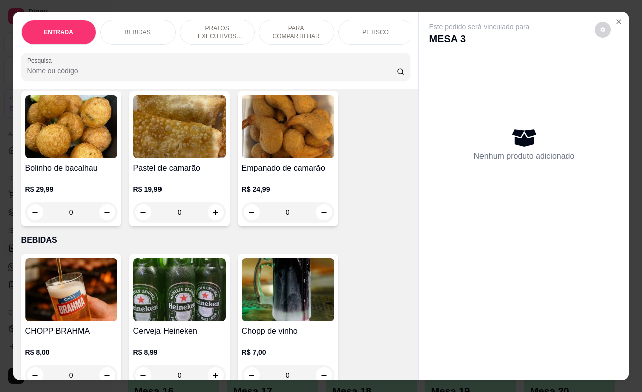
click at [368, 32] on div "PETISCO" at bounding box center [375, 32] width 75 height 25
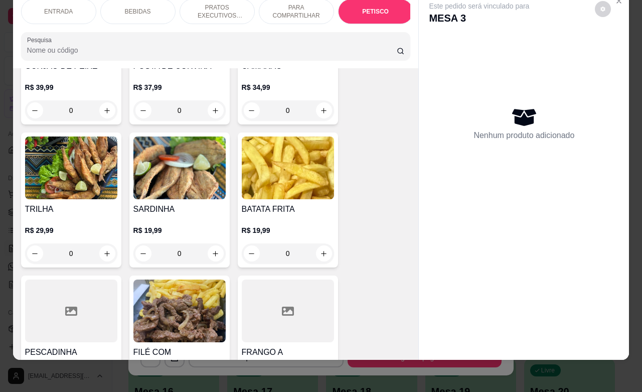
scroll to position [2323, 0]
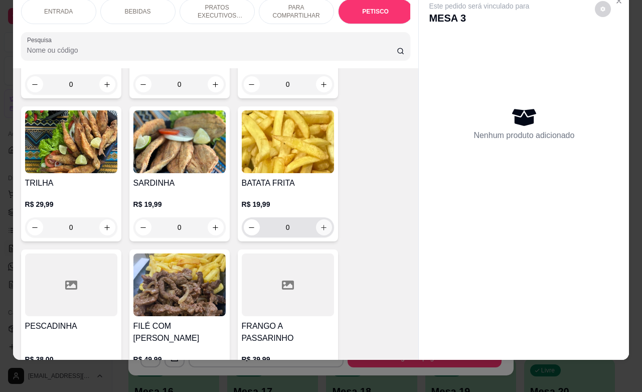
click at [322, 227] on button "increase-product-quantity" at bounding box center [324, 227] width 16 height 16
type input "1"
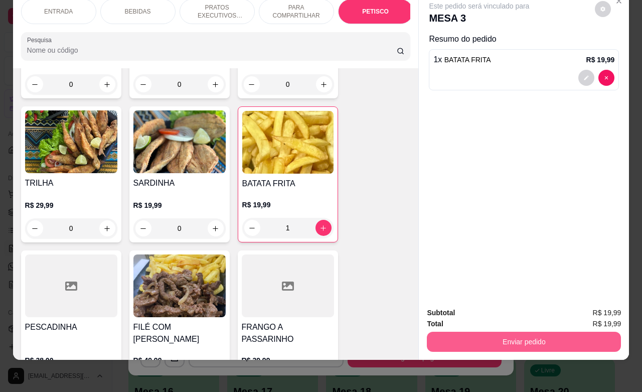
click at [523, 331] on button "Enviar pedido" at bounding box center [524, 341] width 194 height 20
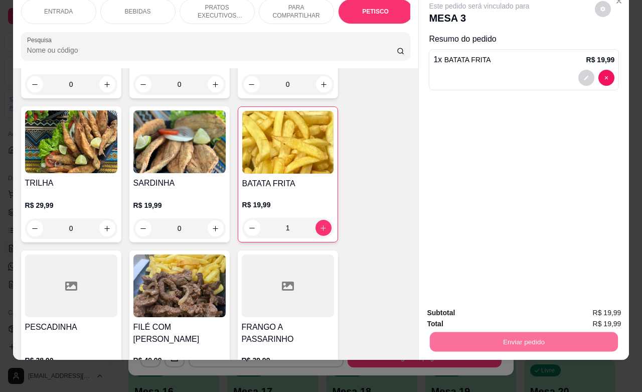
click at [480, 309] on button "Não registrar e enviar pedido" at bounding box center [489, 306] width 104 height 19
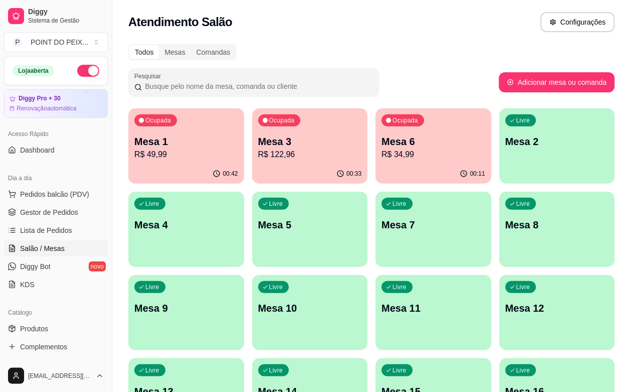
click at [495, 11] on div "Atendimento Salão Configurações" at bounding box center [371, 19] width 519 height 38
click at [238, 218] on p "Mesa 4" at bounding box center [186, 225] width 104 height 14
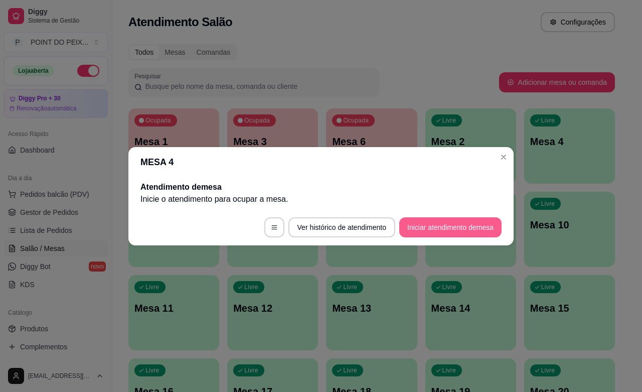
click at [464, 226] on button "Iniciar atendimento de mesa" at bounding box center [450, 227] width 102 height 20
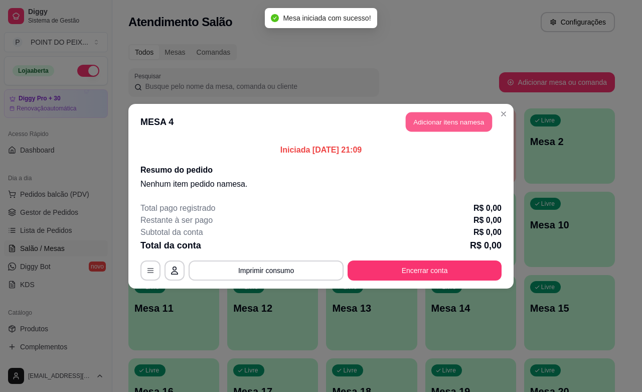
click at [450, 129] on button "Adicionar itens na mesa" at bounding box center [449, 122] width 86 height 20
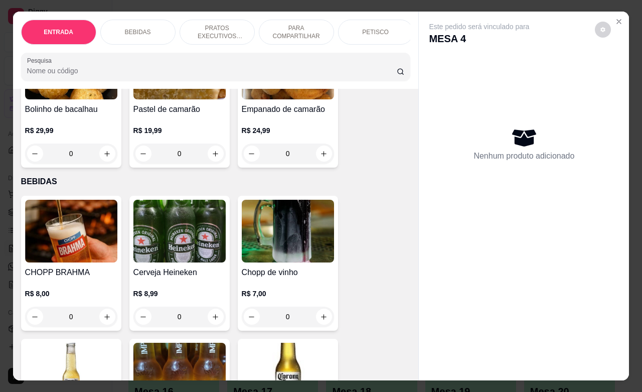
scroll to position [125, 0]
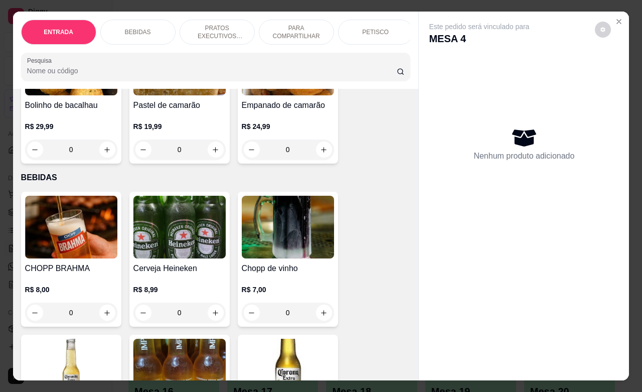
drag, startPoint x: 73, startPoint y: 316, endPoint x: 58, endPoint y: 321, distance: 16.2
click at [58, 321] on input "0" at bounding box center [71, 312] width 56 height 20
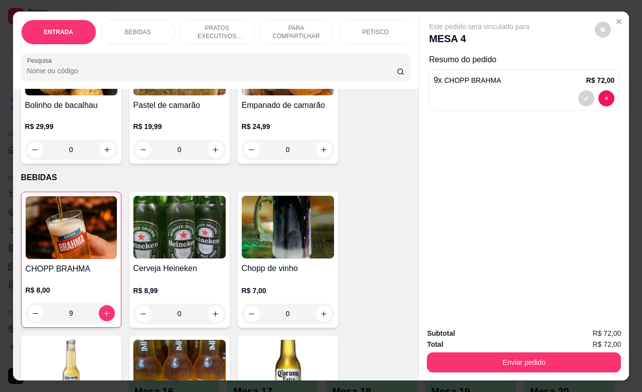
drag, startPoint x: 69, startPoint y: 320, endPoint x: 56, endPoint y: 322, distance: 13.2
click at [56, 321] on input "9" at bounding box center [71, 313] width 55 height 20
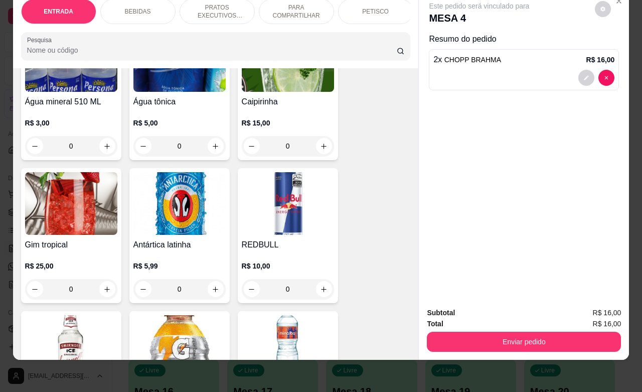
scroll to position [878, 0]
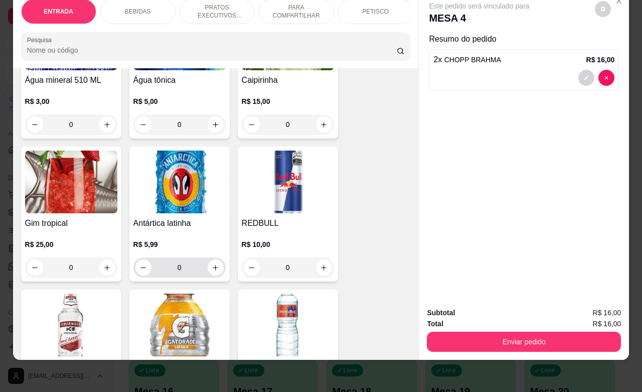
type input "2"
click at [164, 277] on input "0" at bounding box center [179, 267] width 56 height 20
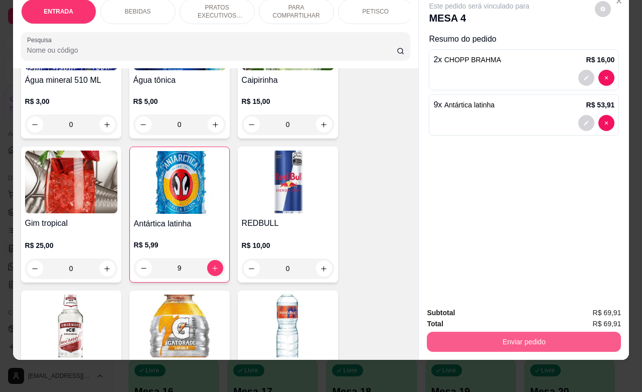
type input "9"
click at [513, 334] on button "Enviar pedido" at bounding box center [524, 341] width 188 height 20
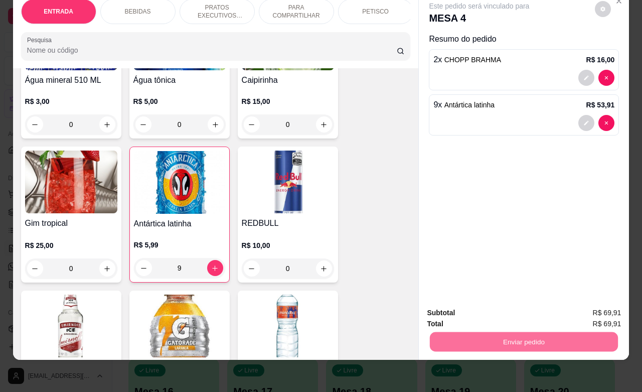
click at [575, 302] on button "Sim, quero registrar" at bounding box center [584, 306] width 72 height 19
click at [491, 333] on button "Enviar pedido" at bounding box center [524, 341] width 188 height 20
click at [470, 310] on button "Não registrar e enviar pedido" at bounding box center [489, 306] width 104 height 19
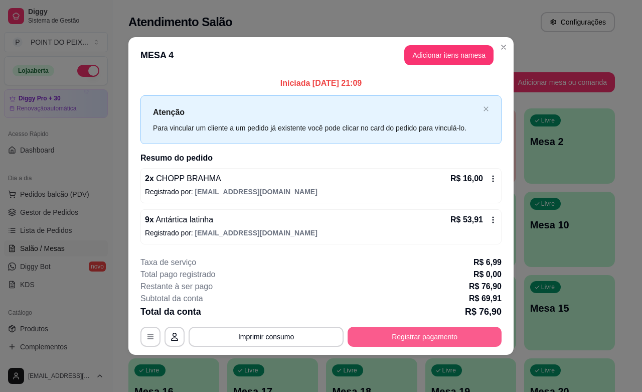
click at [443, 327] on button "Registrar pagamento" at bounding box center [425, 336] width 154 height 20
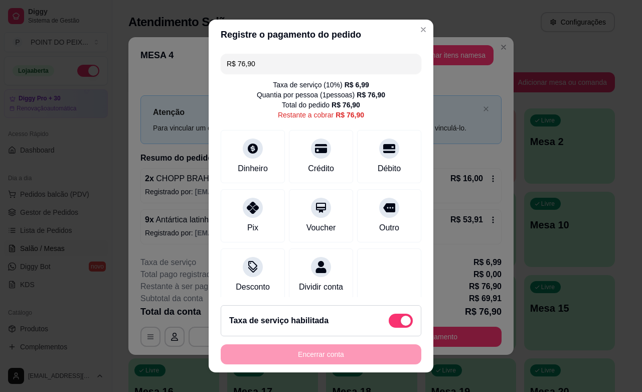
click at [389, 314] on span at bounding box center [401, 320] width 24 height 14
click at [388, 322] on input "checkbox" at bounding box center [391, 325] width 7 height 7
checkbox input "true"
type input "R$ 69,91"
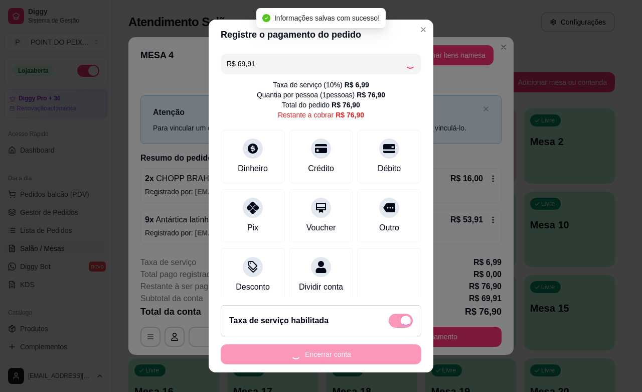
checkbox input "false"
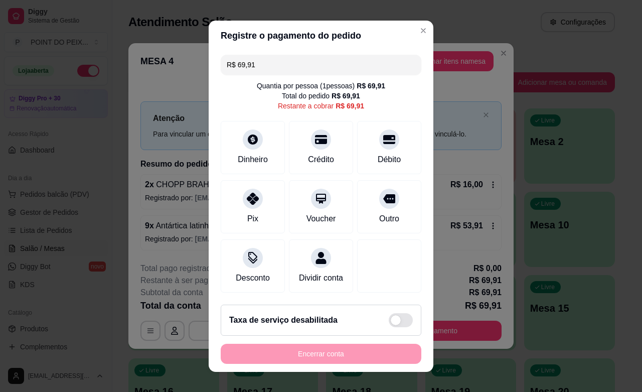
drag, startPoint x: 274, startPoint y: 64, endPoint x: 227, endPoint y: 64, distance: 47.6
click at [227, 64] on input "R$ 69,91" at bounding box center [321, 65] width 189 height 20
click at [254, 158] on div "Dinheiro" at bounding box center [252, 158] width 33 height 13
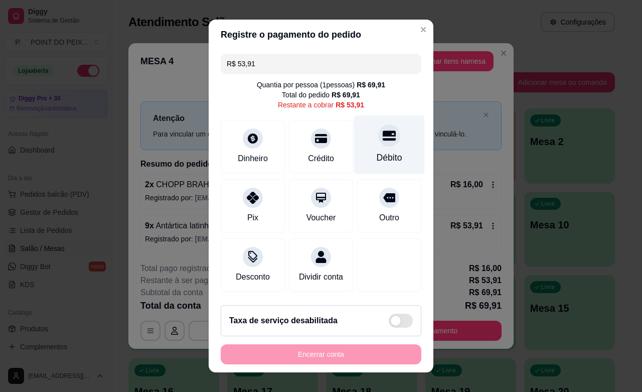
click at [377, 159] on div "Débito" at bounding box center [390, 157] width 26 height 13
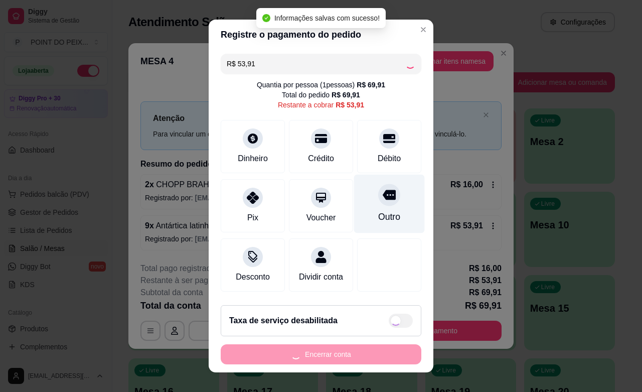
type input "R$ 0,00"
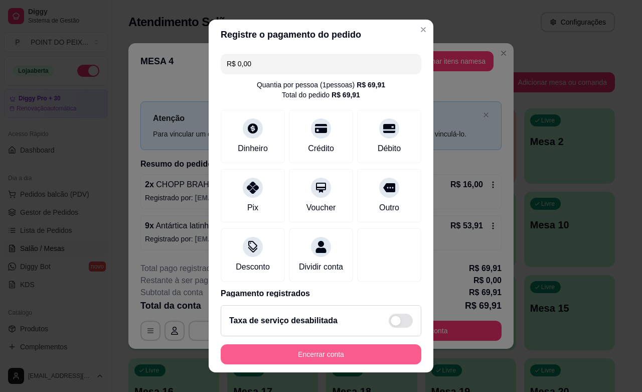
click at [331, 350] on button "Encerrar conta" at bounding box center [321, 354] width 201 height 20
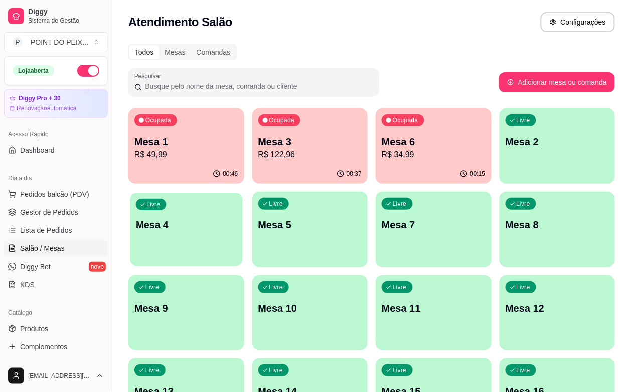
click at [236, 218] on p "Mesa 4" at bounding box center [186, 225] width 100 height 14
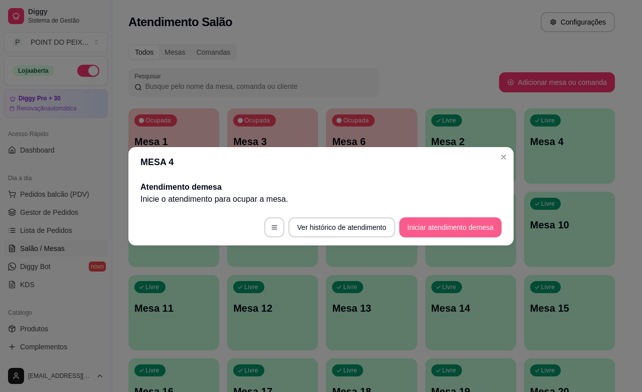
click at [422, 229] on button "Iniciar atendimento de mesa" at bounding box center [450, 227] width 102 height 20
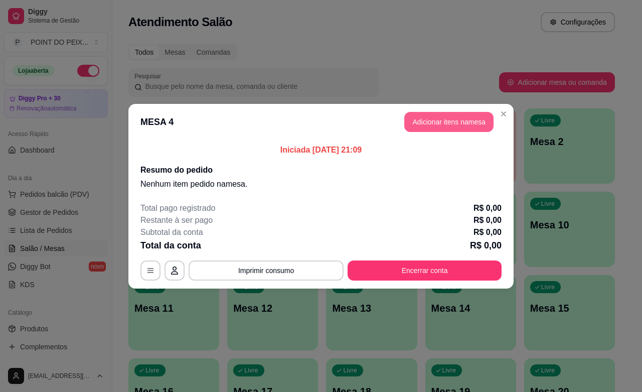
click at [455, 116] on button "Adicionar itens na mesa" at bounding box center [448, 122] width 89 height 20
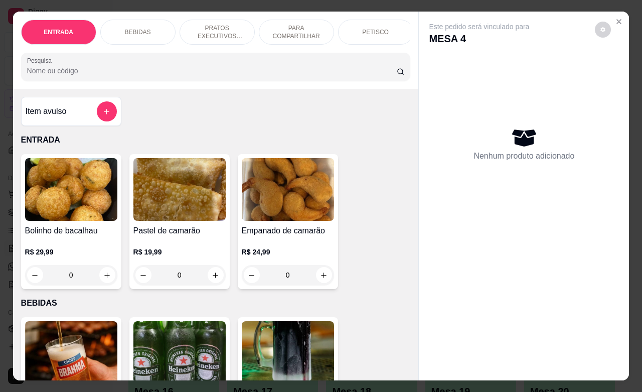
click at [357, 23] on div "PETISCO" at bounding box center [375, 32] width 75 height 25
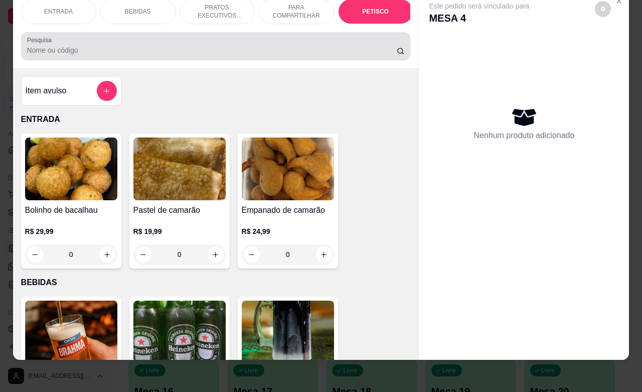
scroll to position [2198, 0]
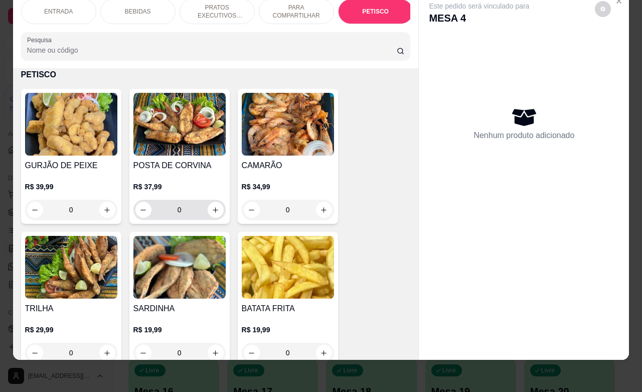
click at [219, 214] on div "0" at bounding box center [179, 210] width 92 height 20
click at [212, 209] on icon "increase-product-quantity" at bounding box center [216, 210] width 8 height 8
type input "1"
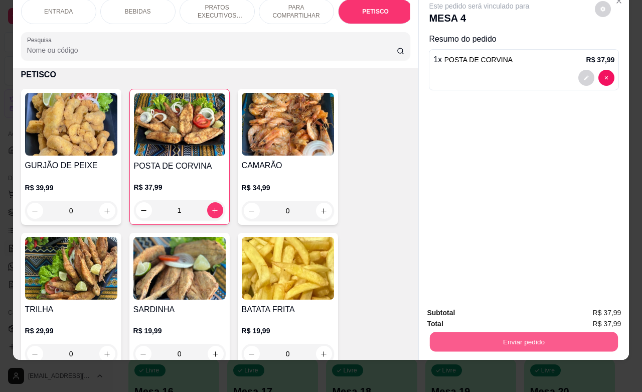
click at [500, 331] on button "Enviar pedido" at bounding box center [524, 341] width 188 height 20
click at [493, 307] on button "Não registrar e enviar pedido" at bounding box center [489, 306] width 101 height 19
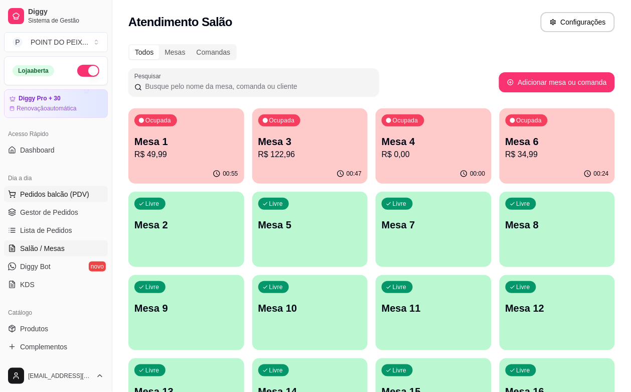
click at [55, 194] on span "Pedidos balcão (PDV)" at bounding box center [54, 194] width 69 height 10
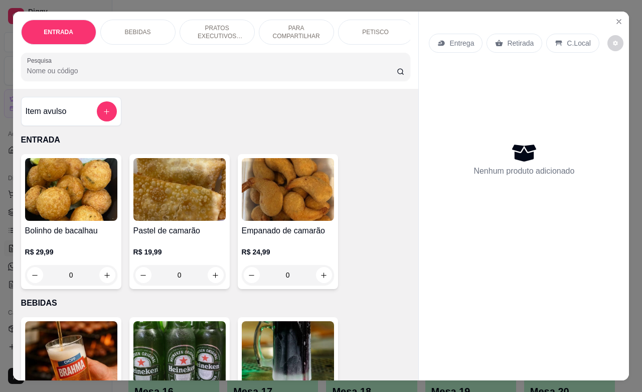
click at [442, 43] on div "Entrega" at bounding box center [456, 43] width 54 height 19
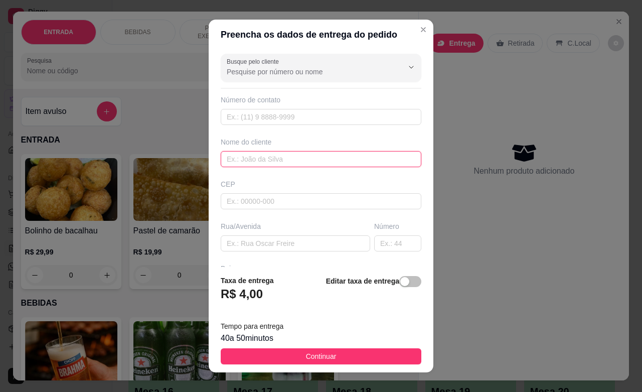
click at [277, 161] on input "text" at bounding box center [321, 159] width 201 height 16
type input "rogerio"
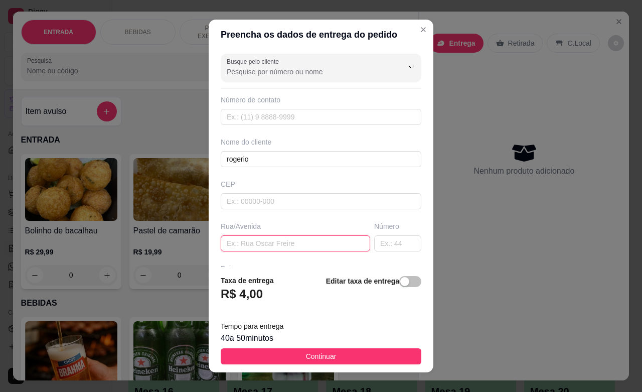
click at [282, 241] on input "text" at bounding box center [295, 243] width 149 height 16
type input "trav maravilha"
click at [382, 249] on input "text" at bounding box center [397, 243] width 47 height 16
type input "69"
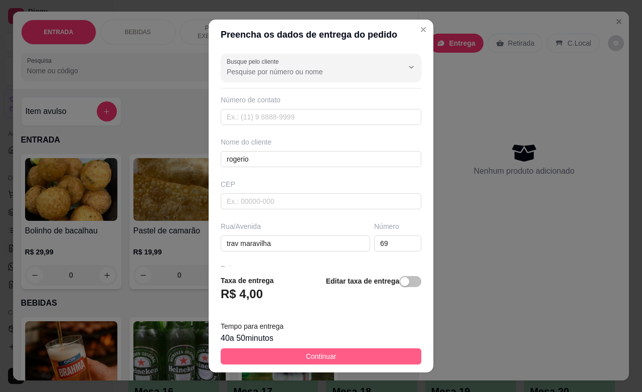
click at [339, 352] on button "Continuar" at bounding box center [321, 356] width 201 height 16
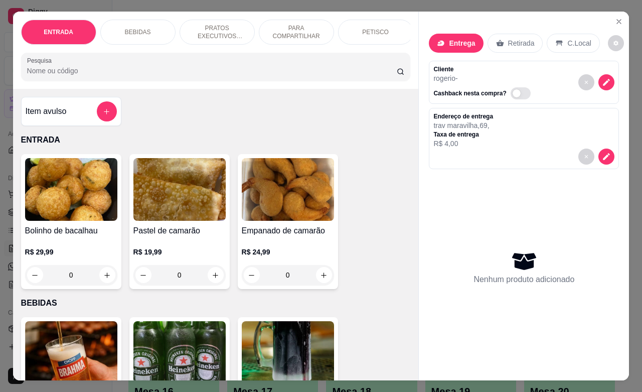
click at [377, 22] on div "PETISCO" at bounding box center [375, 32] width 75 height 25
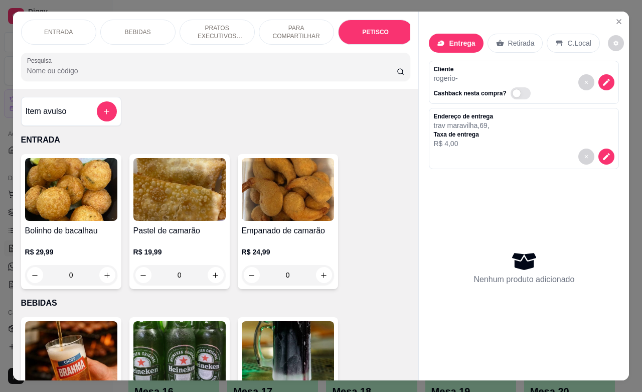
scroll to position [2198, 0]
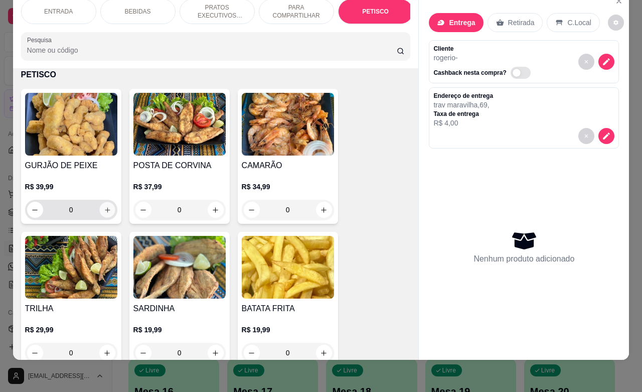
click at [103, 208] on icon "increase-product-quantity" at bounding box center [107, 210] width 8 height 8
type input "1"
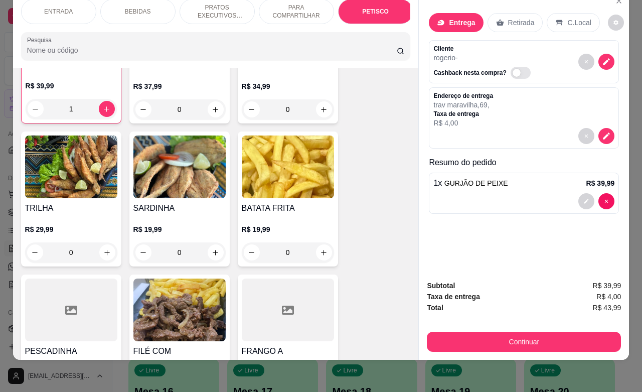
scroll to position [2386, 0]
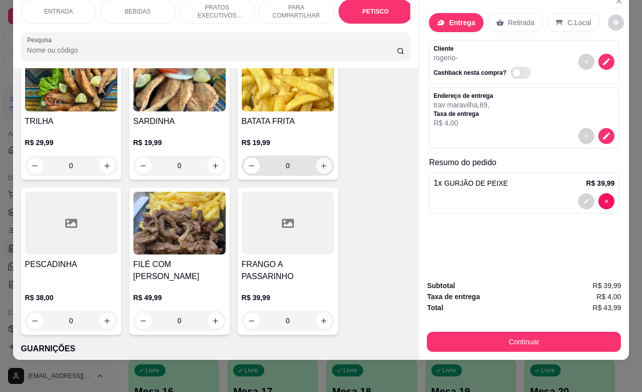
click at [321, 165] on icon "increase-product-quantity" at bounding box center [324, 166] width 8 height 8
type input "1"
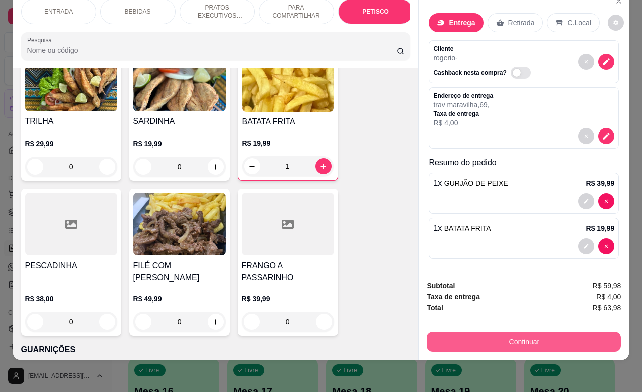
click at [495, 331] on button "Continuar" at bounding box center [524, 341] width 194 height 20
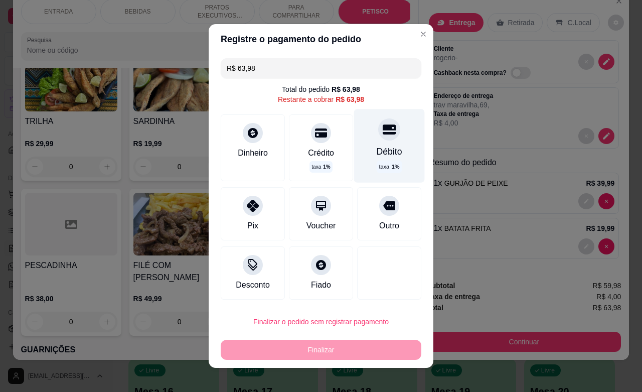
click at [377, 147] on div "Débito" at bounding box center [390, 151] width 26 height 13
type input "R$ 0,00"
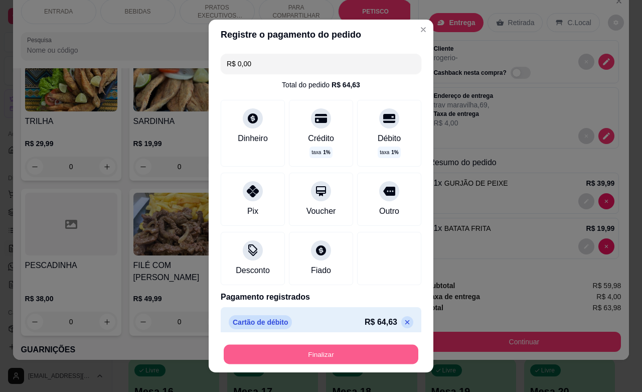
click at [321, 357] on button "Finalizar" at bounding box center [321, 355] width 195 height 20
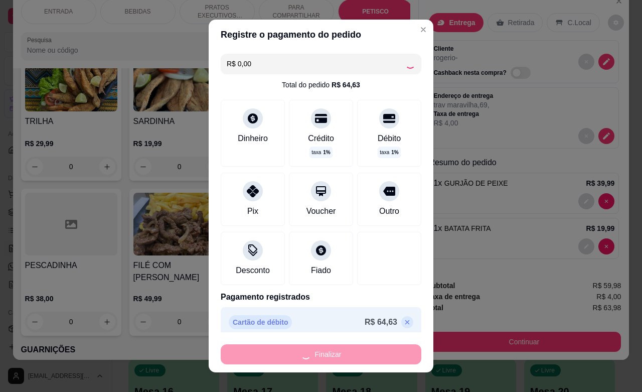
type input "0"
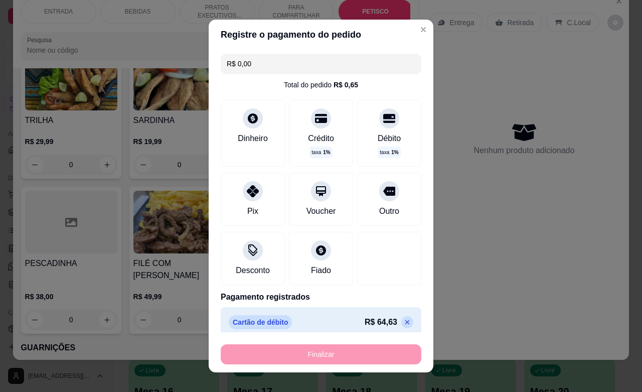
type input "-R$ 63,98"
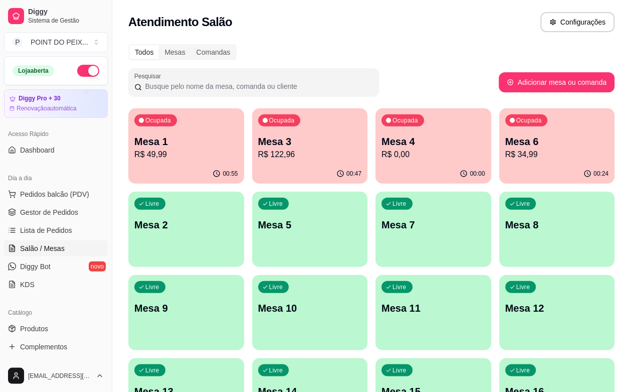
click at [291, 158] on p "R$ 122,96" at bounding box center [310, 154] width 104 height 12
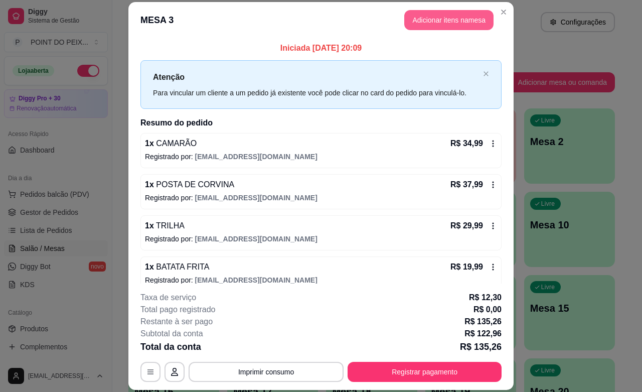
click at [439, 20] on button "Adicionar itens na mesa" at bounding box center [448, 20] width 89 height 20
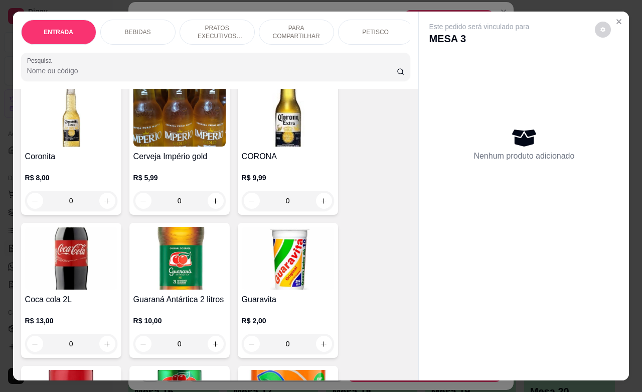
scroll to position [439, 0]
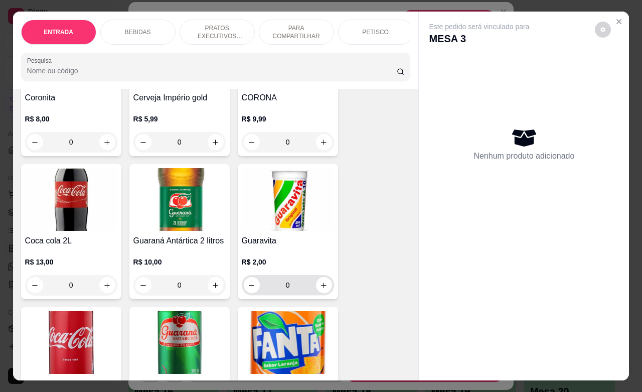
click at [320, 289] on icon "increase-product-quantity" at bounding box center [324, 285] width 8 height 8
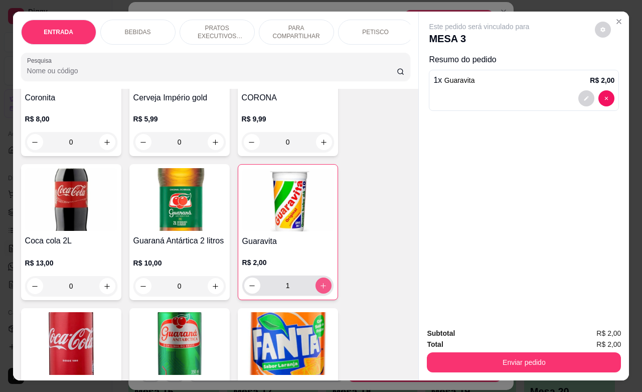
type input "1"
click at [468, 350] on div "Enviar pedido" at bounding box center [524, 361] width 194 height 23
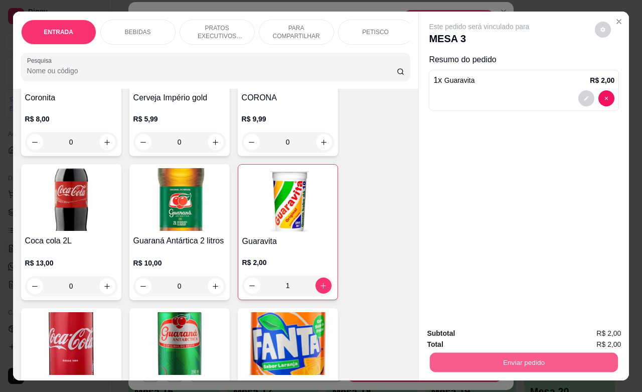
click at [472, 354] on button "Enviar pedido" at bounding box center [524, 362] width 188 height 20
click at [569, 330] on button "Sim, quero registrar" at bounding box center [584, 331] width 72 height 19
click at [509, 361] on button "Enviar pedido" at bounding box center [524, 362] width 194 height 20
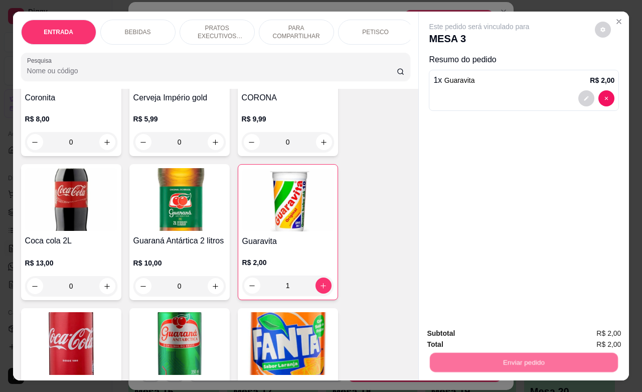
click at [486, 328] on button "Não registrar e enviar pedido" at bounding box center [489, 331] width 101 height 19
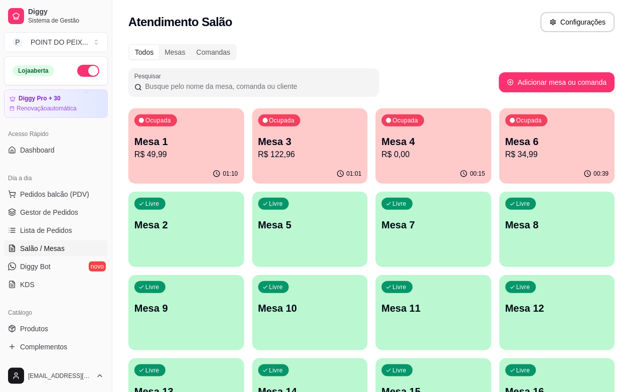
click at [192, 159] on p "R$ 49,99" at bounding box center [186, 154] width 104 height 12
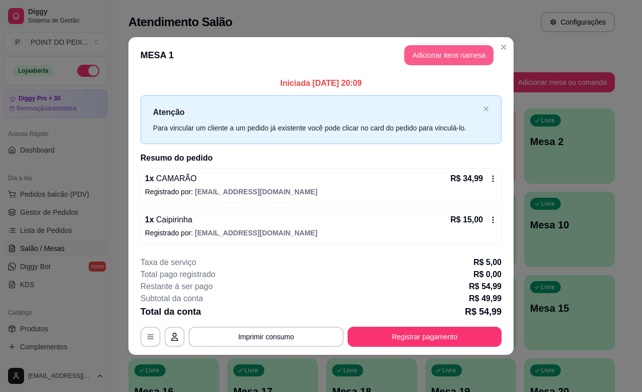
click at [449, 60] on button "Adicionar itens na mesa" at bounding box center [448, 55] width 89 height 20
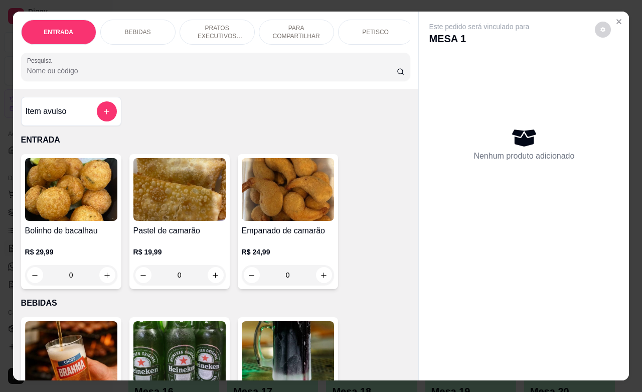
click at [148, 29] on div "BEBIDAS" at bounding box center [137, 32] width 75 height 25
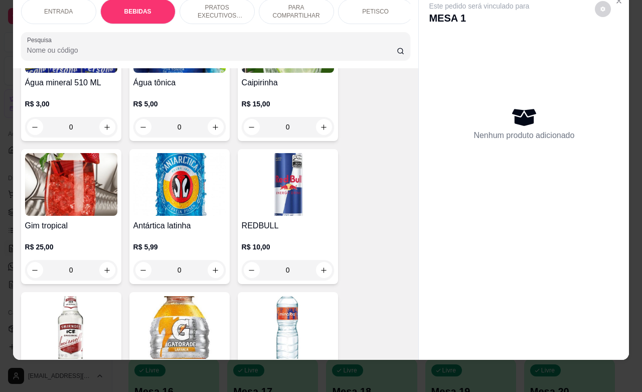
scroll to position [835, 0]
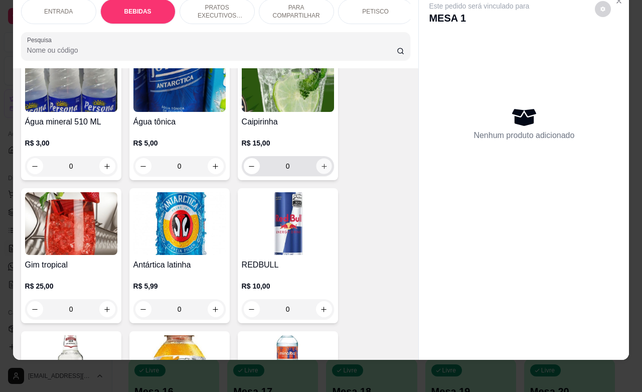
click at [320, 168] on icon "increase-product-quantity" at bounding box center [324, 166] width 8 height 8
type input "1"
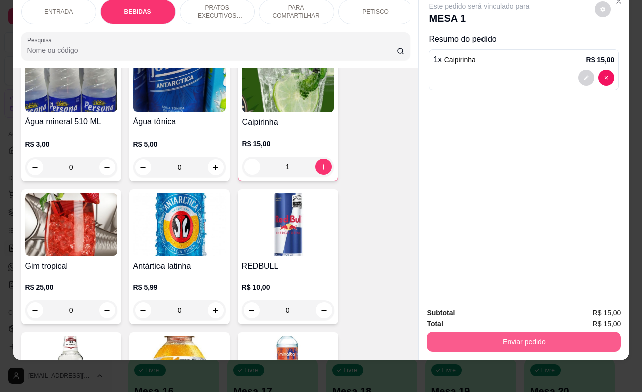
click at [524, 335] on button "Enviar pedido" at bounding box center [524, 341] width 194 height 20
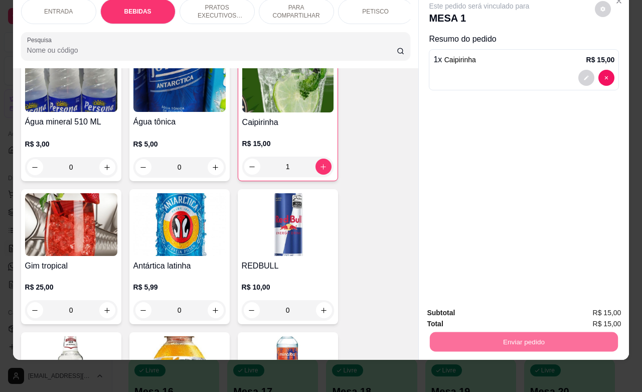
click at [497, 307] on button "Não registrar e enviar pedido" at bounding box center [489, 306] width 104 height 19
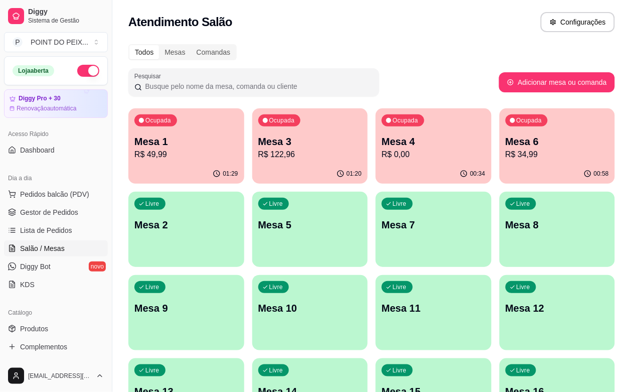
click at [499, 234] on div "Livre Mesa 8" at bounding box center [557, 223] width 116 height 63
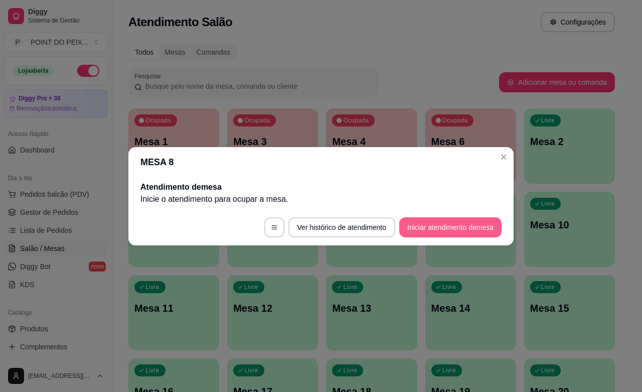
click at [451, 228] on button "Iniciar atendimento de mesa" at bounding box center [450, 227] width 102 height 20
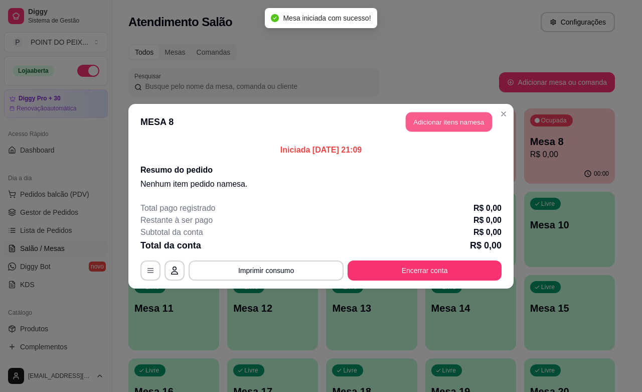
click at [435, 121] on button "Adicionar itens na mesa" at bounding box center [449, 122] width 86 height 20
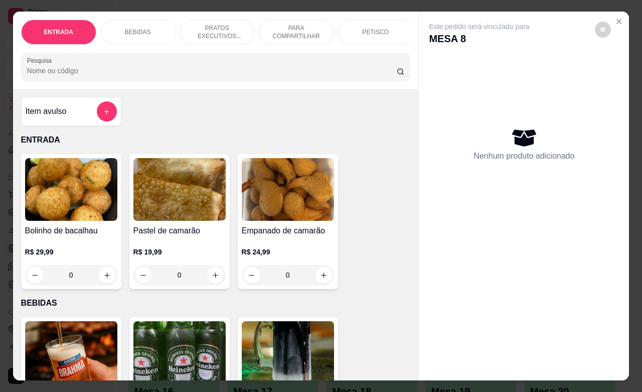
click at [219, 24] on p "PRATOS EXECUTIVOS (INDIVIDUAIS)" at bounding box center [217, 32] width 58 height 16
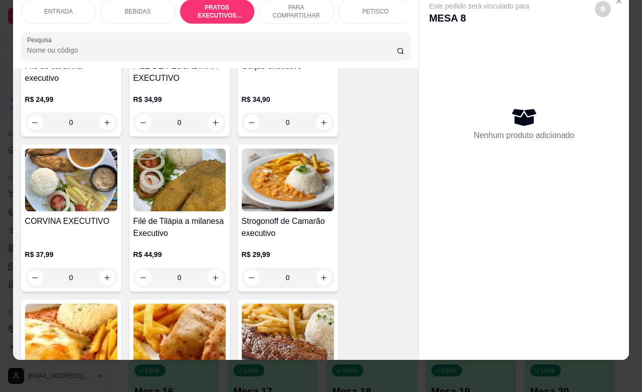
scroll to position [1508, 0]
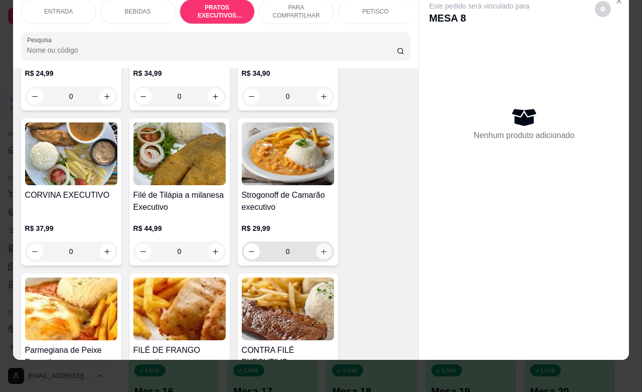
click at [320, 250] on icon "increase-product-quantity" at bounding box center [324, 252] width 8 height 8
type input "1"
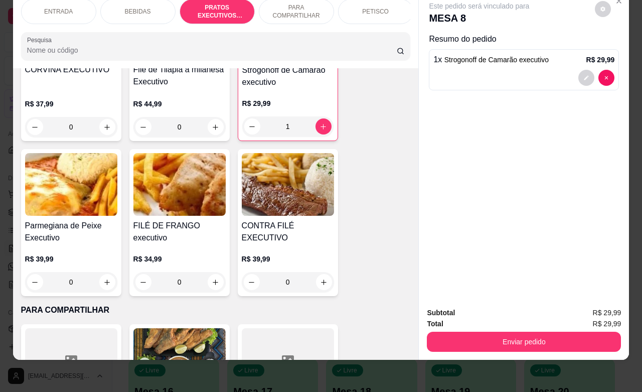
scroll to position [1696, 0]
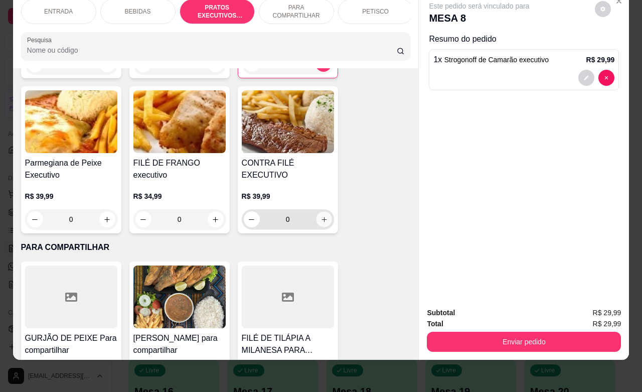
click at [320, 221] on icon "increase-product-quantity" at bounding box center [324, 220] width 8 height 8
type input "1"
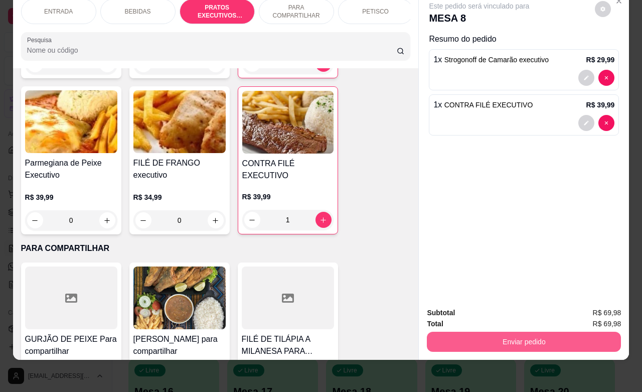
click at [505, 331] on button "Enviar pedido" at bounding box center [524, 341] width 194 height 20
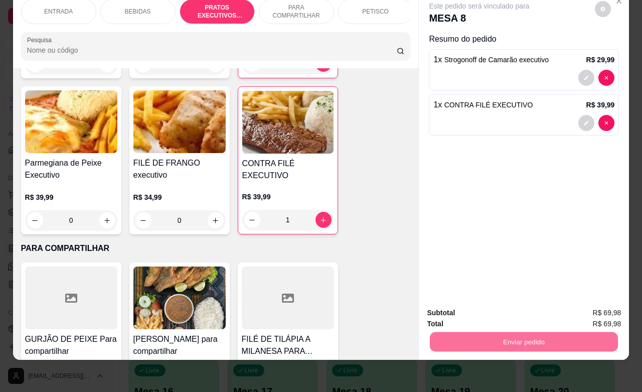
click at [474, 306] on button "Não registrar e enviar pedido" at bounding box center [489, 306] width 104 height 19
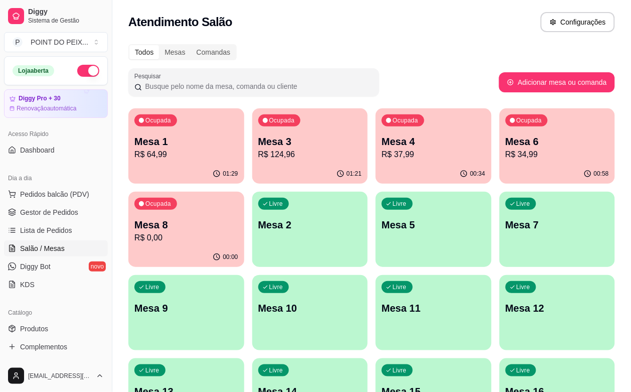
click at [505, 158] on p "R$ 34,99" at bounding box center [557, 154] width 104 height 12
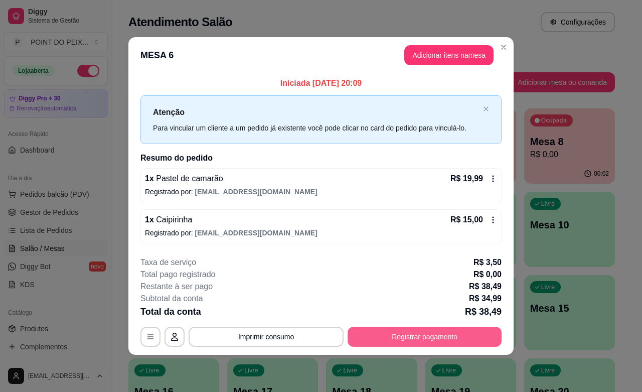
click at [385, 340] on button "Registrar pagamento" at bounding box center [425, 336] width 154 height 20
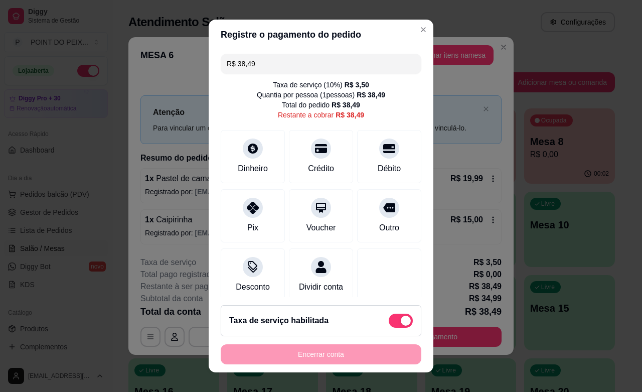
click at [321, 355] on div "Encerrar conta" at bounding box center [321, 354] width 201 height 20
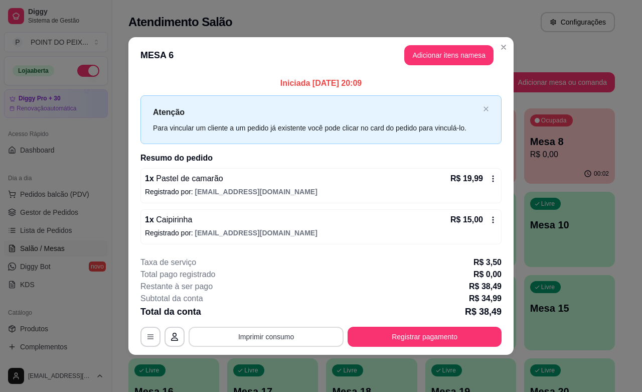
click at [322, 334] on button "Imprimir consumo" at bounding box center [266, 336] width 155 height 20
click at [284, 314] on button "IMPRESSORA" at bounding box center [269, 314] width 73 height 16
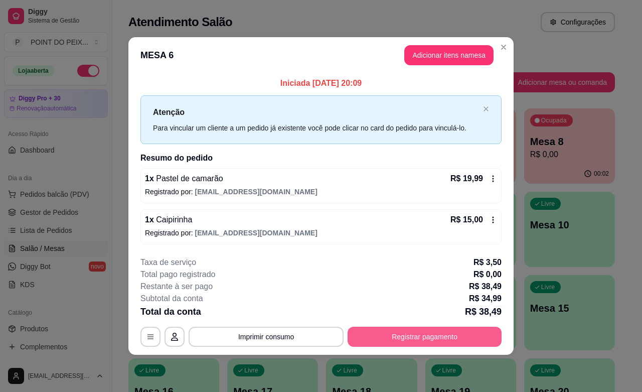
click at [387, 339] on button "Registrar pagamento" at bounding box center [425, 336] width 154 height 20
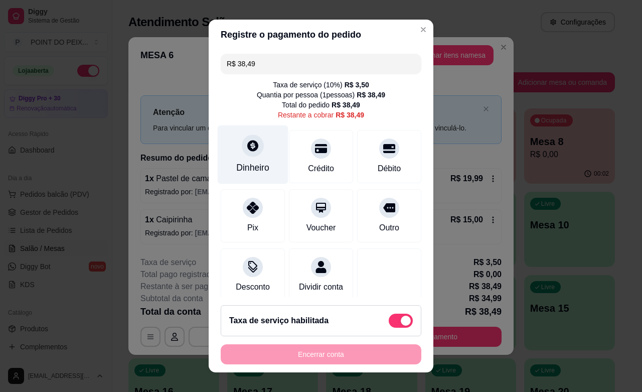
click at [245, 158] on div "Dinheiro" at bounding box center [253, 154] width 71 height 59
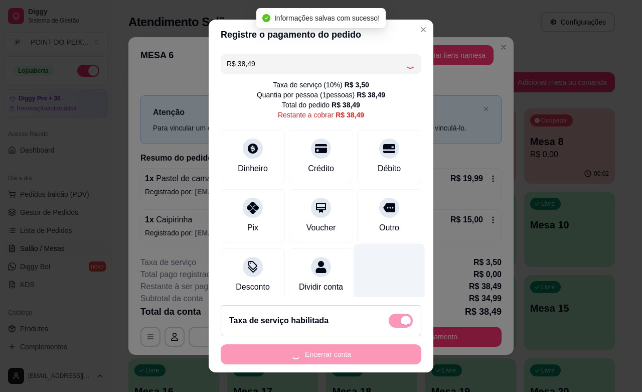
type input "R$ 0,00"
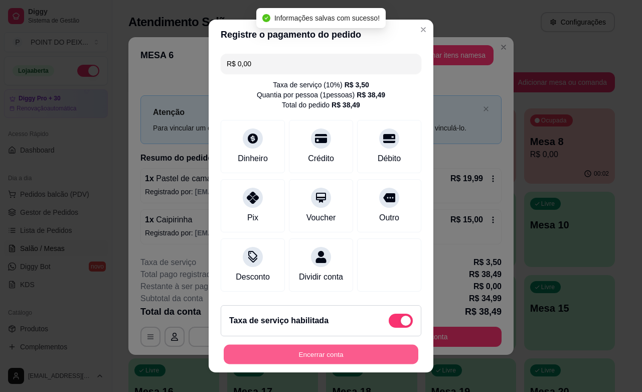
click at [341, 354] on button "Encerrar conta" at bounding box center [321, 355] width 195 height 20
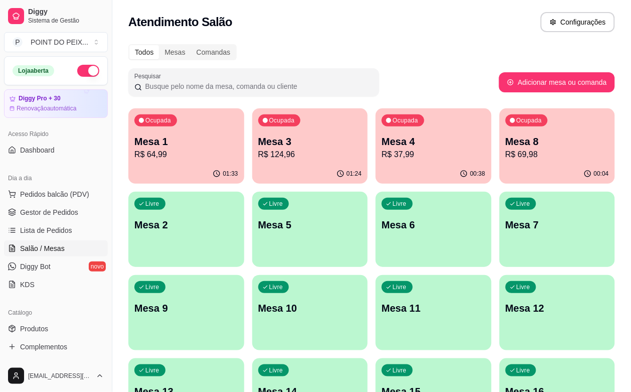
click at [431, 38] on div "Todos Mesas Comandas Pesquisar Adicionar mesa ou comanda Ocupada Mesa 1 R$ 64,9…" at bounding box center [371, 325] width 519 height 574
click at [244, 192] on div "Livre Mesa 2" at bounding box center [186, 223] width 116 height 63
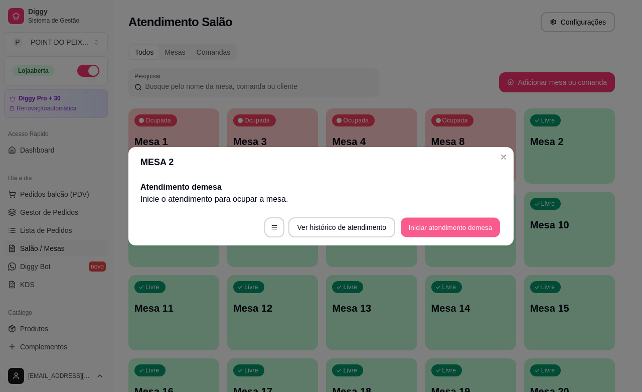
click at [449, 227] on button "Iniciar atendimento de mesa" at bounding box center [450, 227] width 99 height 20
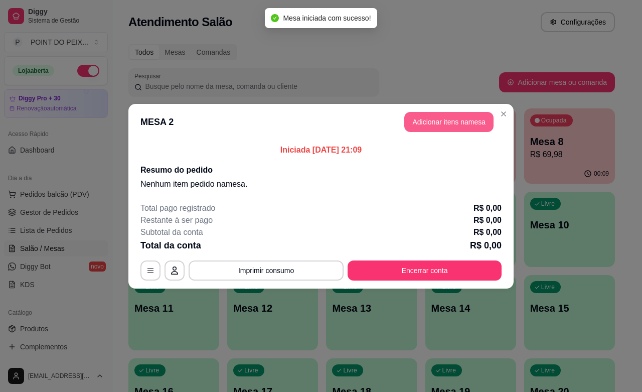
click at [446, 123] on button "Adicionar itens na mesa" at bounding box center [448, 122] width 89 height 20
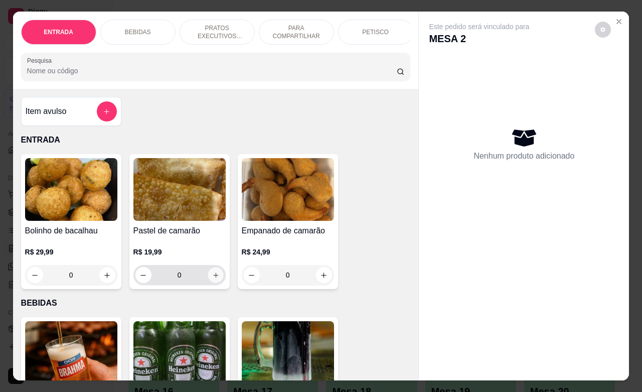
click at [212, 279] on icon "increase-product-quantity" at bounding box center [216, 275] width 8 height 8
type input "1"
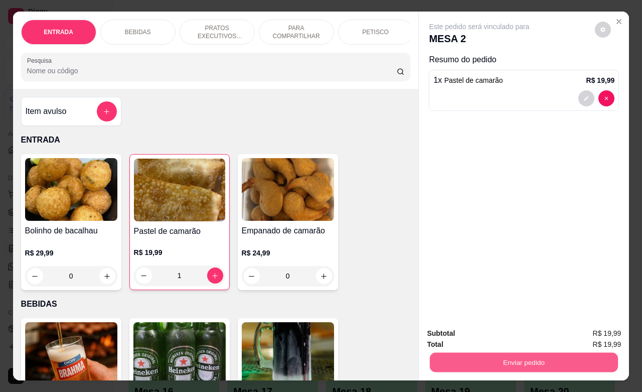
click at [471, 357] on button "Enviar pedido" at bounding box center [524, 362] width 188 height 20
click at [462, 331] on button "Não registrar e enviar pedido" at bounding box center [489, 331] width 104 height 19
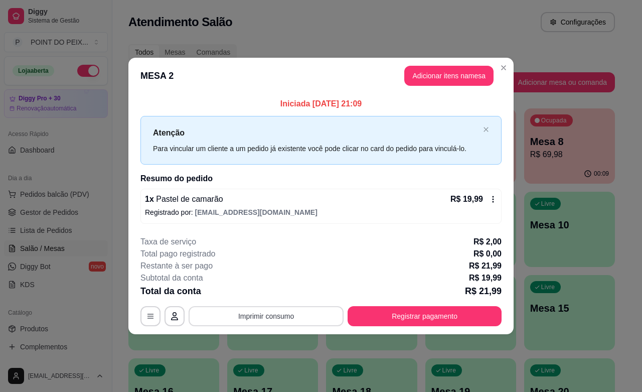
click at [284, 316] on button "Imprimir consumo" at bounding box center [266, 316] width 155 height 20
click at [276, 293] on button "IMPRESSORA" at bounding box center [269, 293] width 73 height 16
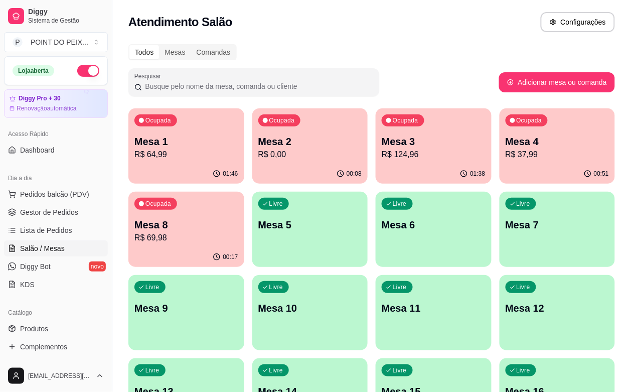
click at [238, 301] on p "Mesa 9" at bounding box center [186, 308] width 104 height 14
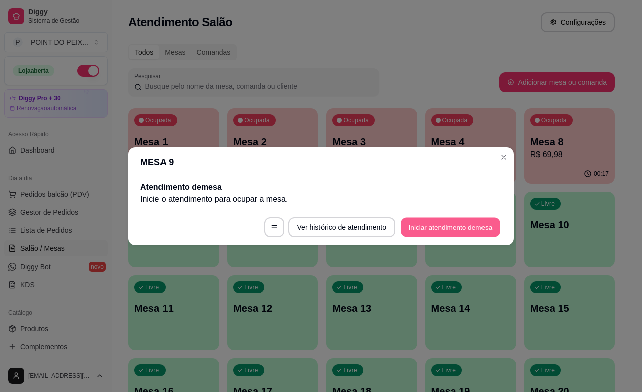
click at [443, 229] on button "Iniciar atendimento de mesa" at bounding box center [450, 227] width 99 height 20
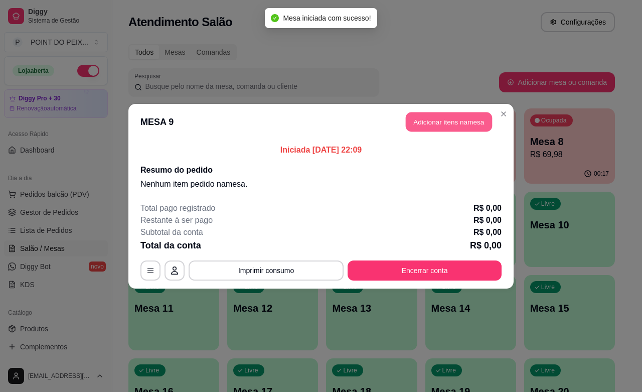
click at [455, 124] on button "Adicionar itens na mesa" at bounding box center [449, 122] width 86 height 20
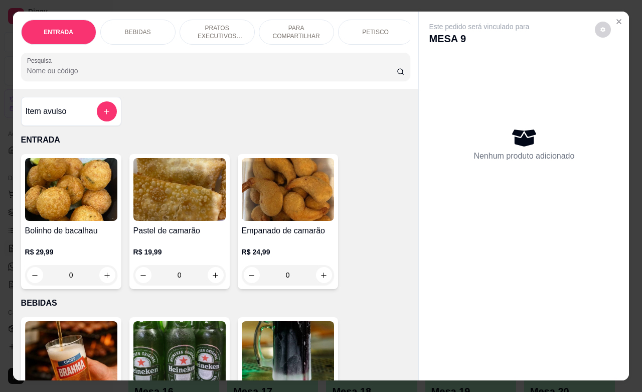
click at [147, 33] on div "BEBIDAS" at bounding box center [137, 32] width 75 height 25
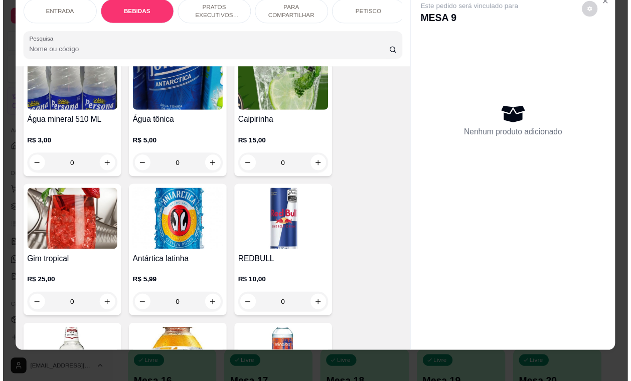
scroll to position [835, 0]
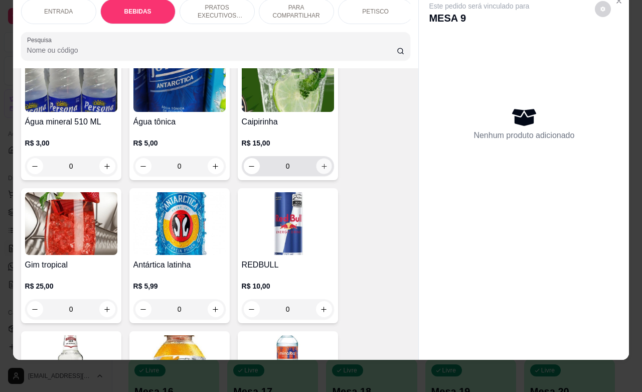
click at [317, 172] on button "increase-product-quantity" at bounding box center [324, 166] width 16 height 16
type input "1"
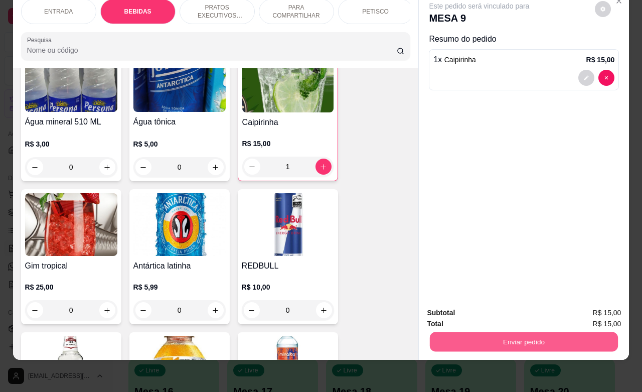
click at [485, 331] on button "Enviar pedido" at bounding box center [524, 341] width 188 height 20
click at [481, 314] on button "Não registrar e enviar pedido" at bounding box center [489, 306] width 101 height 19
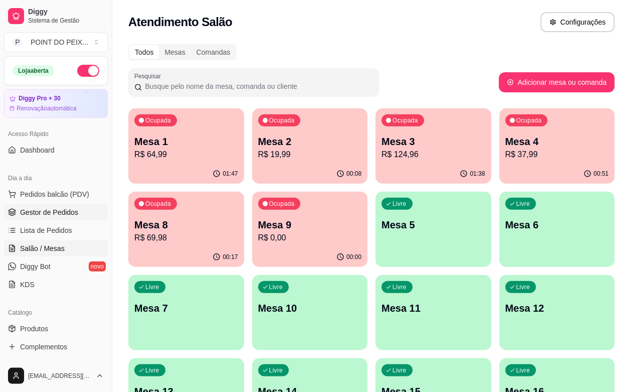
click at [69, 214] on span "Gestor de Pedidos" at bounding box center [49, 212] width 58 height 10
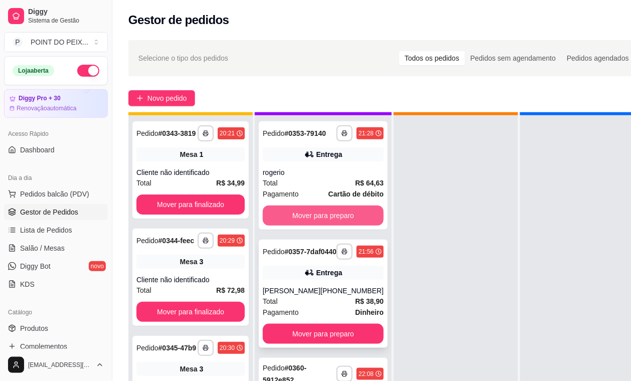
scroll to position [39, 0]
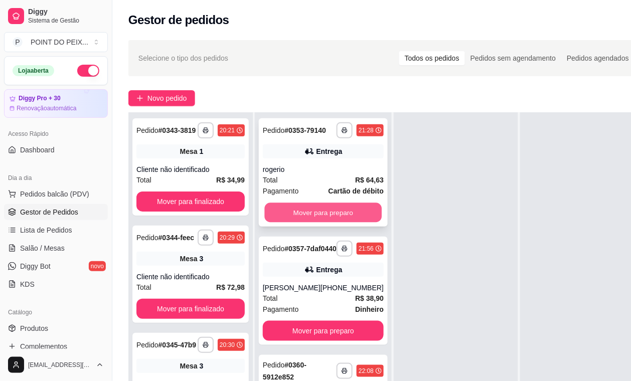
click at [338, 203] on button "Mover para preparo" at bounding box center [323, 213] width 117 height 20
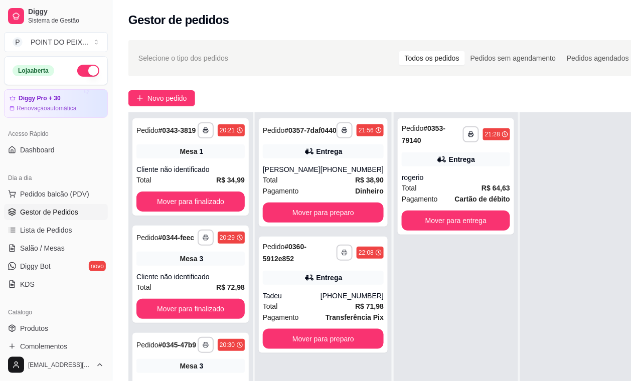
scroll to position [0, 0]
click at [440, 217] on button "Mover para entrega" at bounding box center [456, 221] width 108 height 20
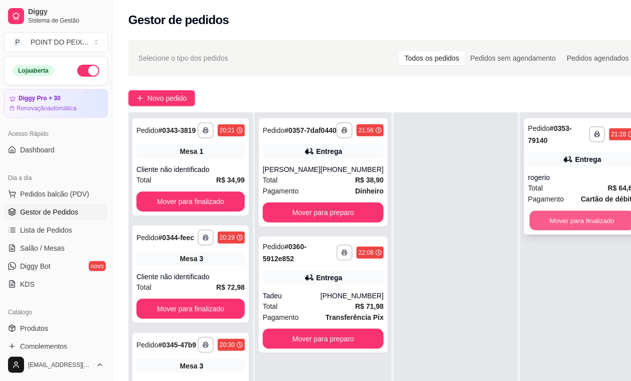
click at [554, 219] on button "Mover para finalizado" at bounding box center [582, 221] width 105 height 20
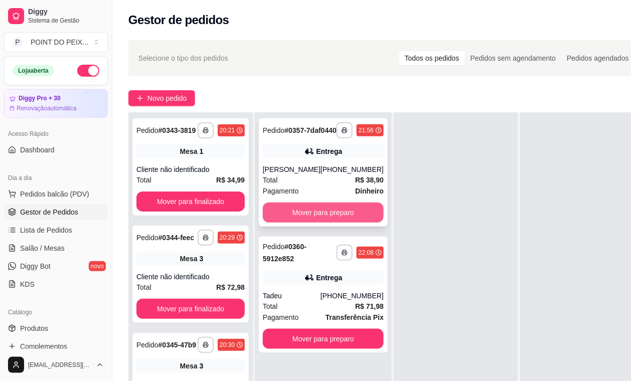
click at [333, 223] on button "Mover para preparo" at bounding box center [323, 213] width 121 height 20
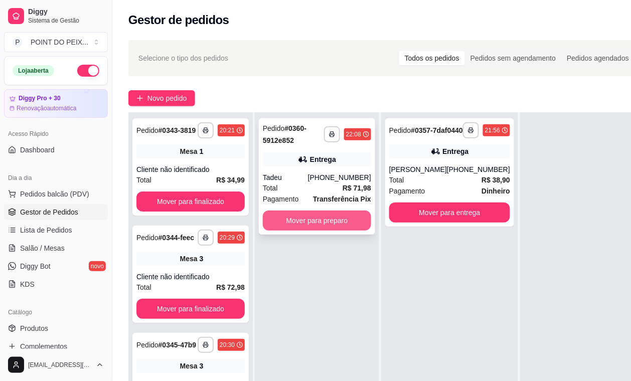
click at [334, 225] on button "Mover para preparo" at bounding box center [317, 221] width 108 height 20
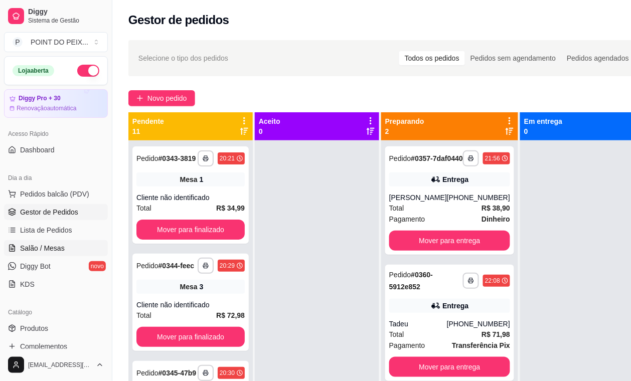
click at [51, 246] on span "Salão / Mesas" at bounding box center [42, 248] width 45 height 10
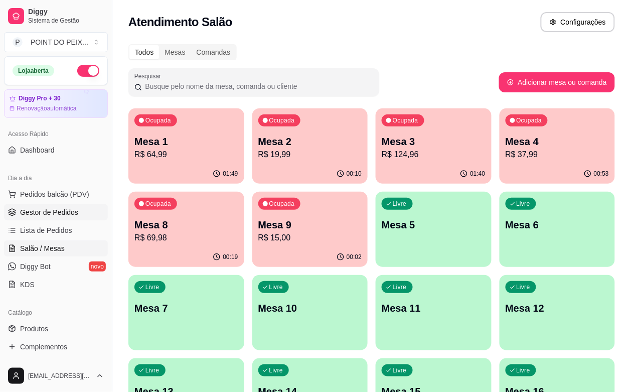
click at [53, 217] on span "Gestor de Pedidos" at bounding box center [49, 212] width 58 height 10
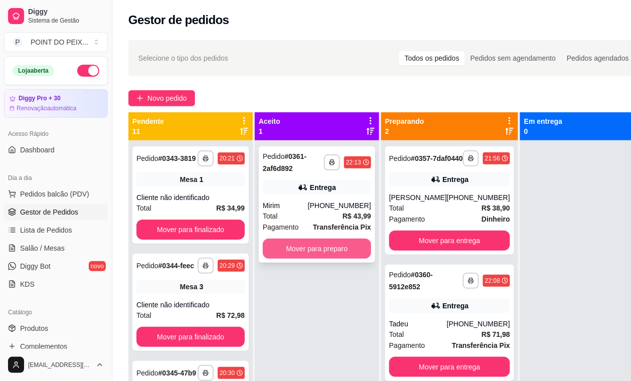
click at [310, 251] on button "Mover para preparo" at bounding box center [317, 249] width 108 height 20
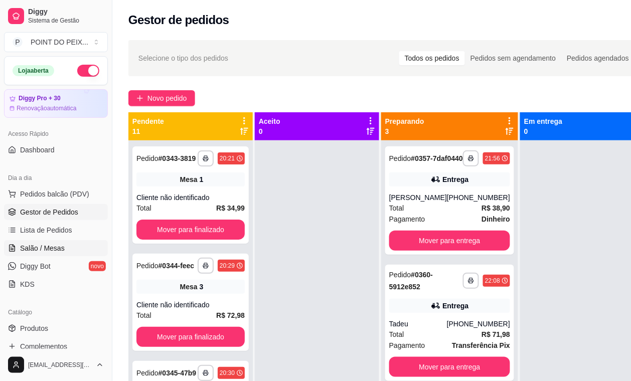
click at [43, 251] on span "Salão / Mesas" at bounding box center [42, 248] width 45 height 10
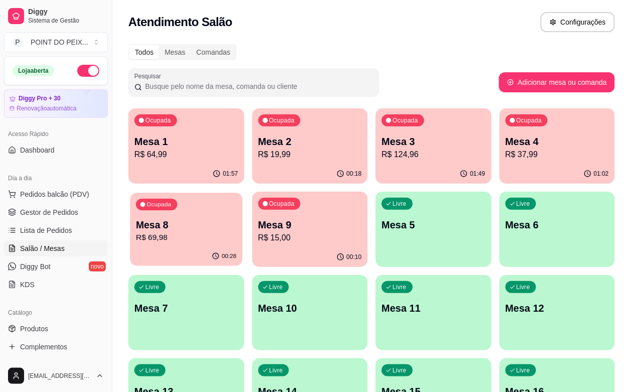
click at [236, 218] on p "Mesa 8" at bounding box center [186, 225] width 100 height 14
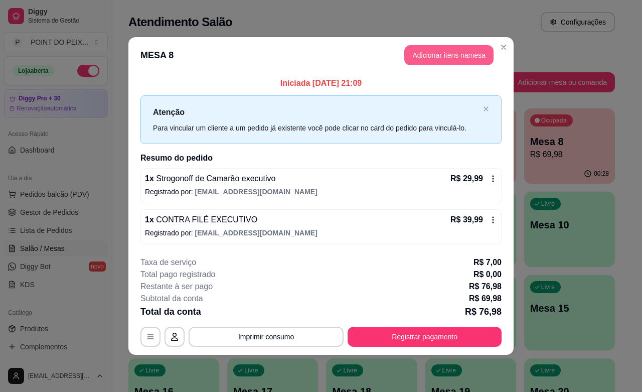
click at [454, 56] on button "Adicionar itens na mesa" at bounding box center [448, 55] width 89 height 20
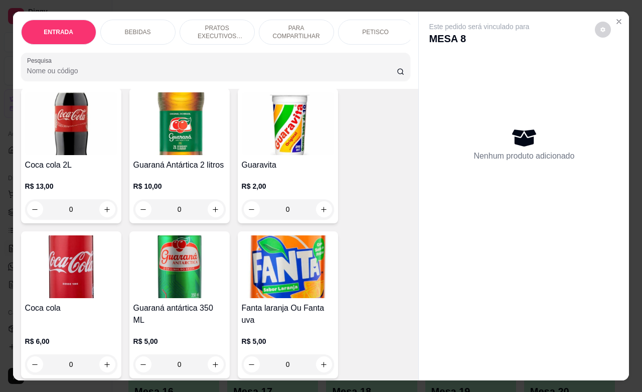
scroll to position [564, 0]
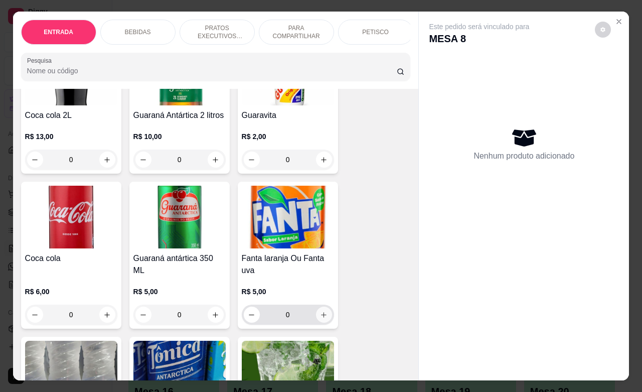
click at [316, 319] on button "increase-product-quantity" at bounding box center [324, 314] width 16 height 16
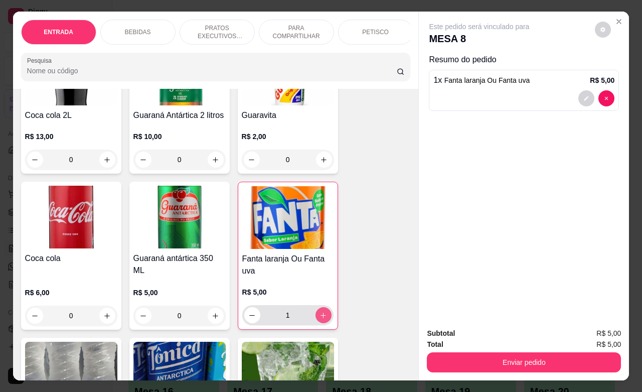
type input "1"
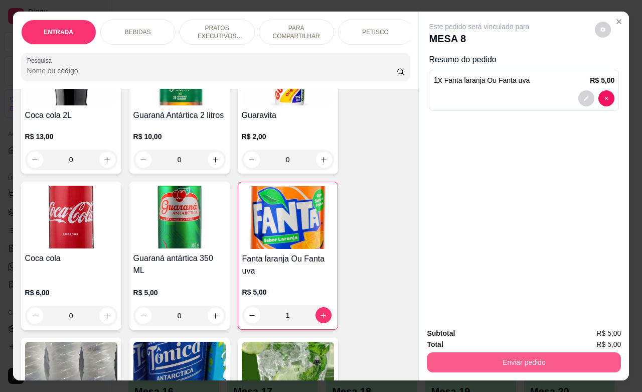
click at [515, 358] on button "Enviar pedido" at bounding box center [524, 362] width 194 height 20
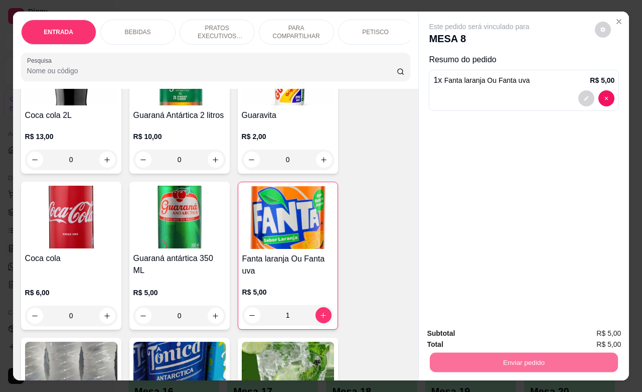
click at [497, 334] on button "Não registrar e enviar pedido" at bounding box center [489, 331] width 101 height 19
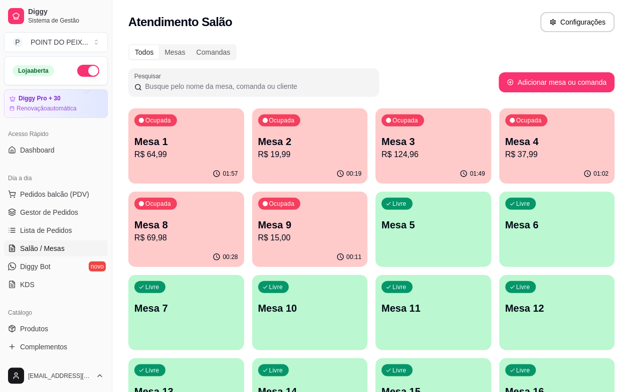
click at [499, 163] on div "Ocupada Mesa 4 R$ 37,99" at bounding box center [557, 136] width 116 height 56
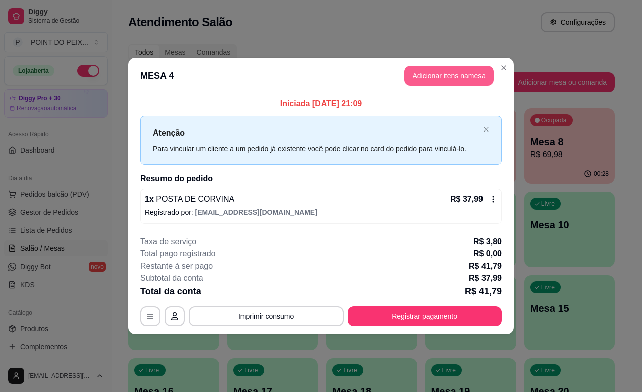
click at [455, 76] on button "Adicionar itens na mesa" at bounding box center [448, 76] width 89 height 20
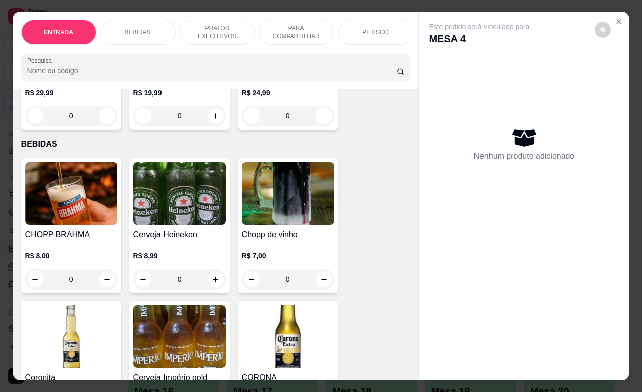
scroll to position [188, 0]
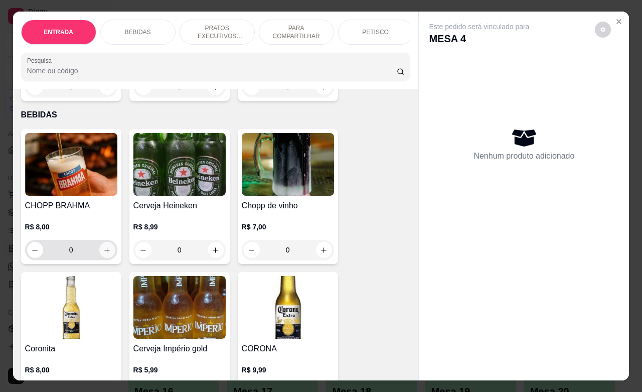
click at [103, 254] on icon "increase-product-quantity" at bounding box center [107, 250] width 8 height 8
type input "1"
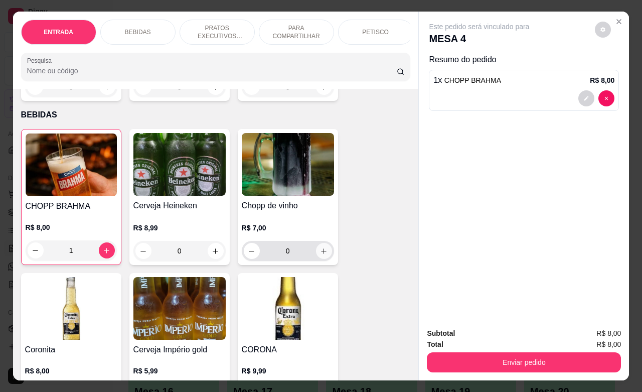
click at [316, 252] on button "increase-product-quantity" at bounding box center [324, 251] width 16 height 16
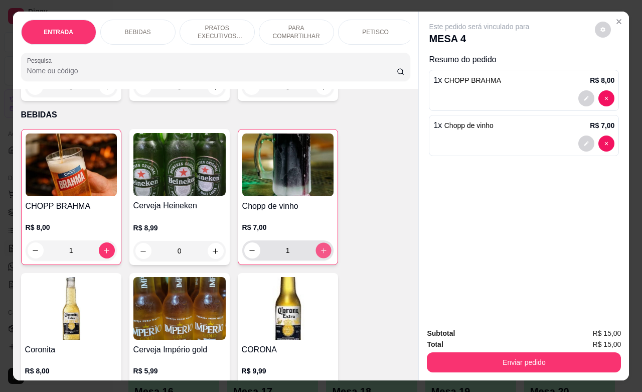
click at [319, 252] on icon "increase-product-quantity" at bounding box center [323, 251] width 8 height 8
type input "2"
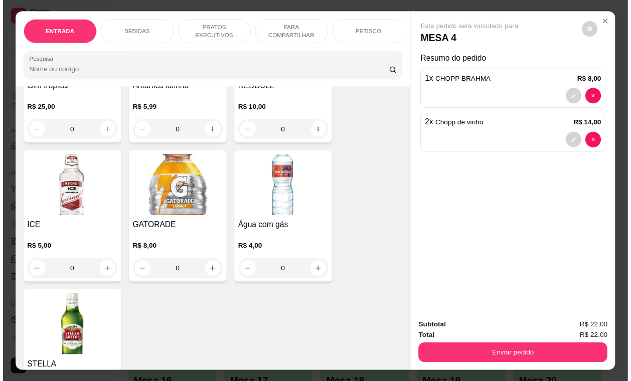
scroll to position [1066, 0]
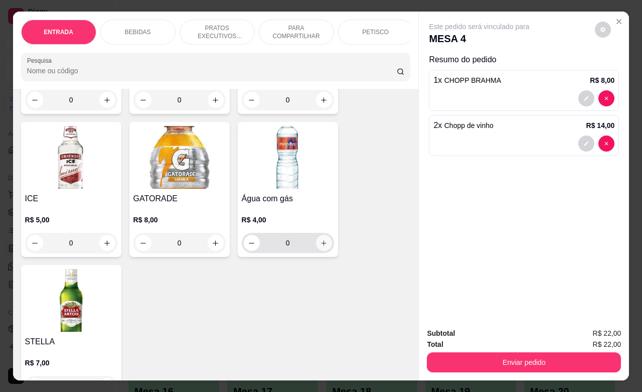
click at [320, 247] on icon "increase-product-quantity" at bounding box center [324, 243] width 8 height 8
type input "1"
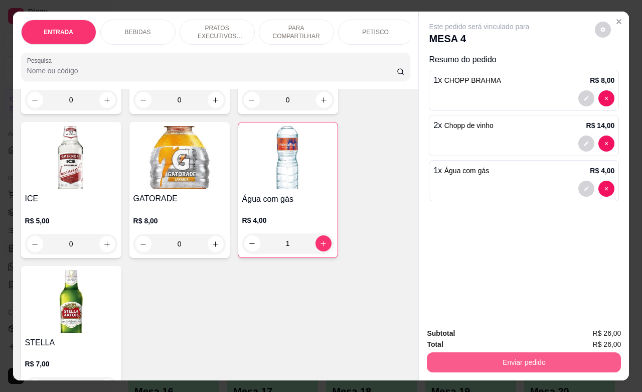
click at [522, 352] on button "Enviar pedido" at bounding box center [524, 362] width 194 height 20
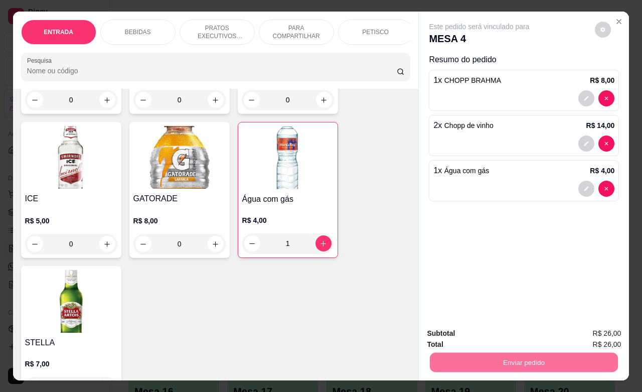
click at [510, 331] on button "Não registrar e enviar pedido" at bounding box center [489, 331] width 101 height 19
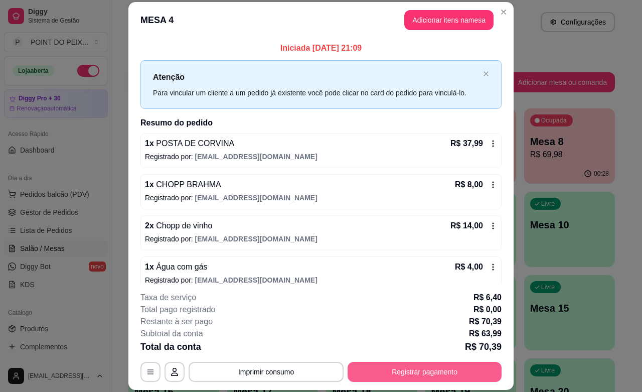
click at [437, 367] on button "Registrar pagamento" at bounding box center [425, 372] width 154 height 20
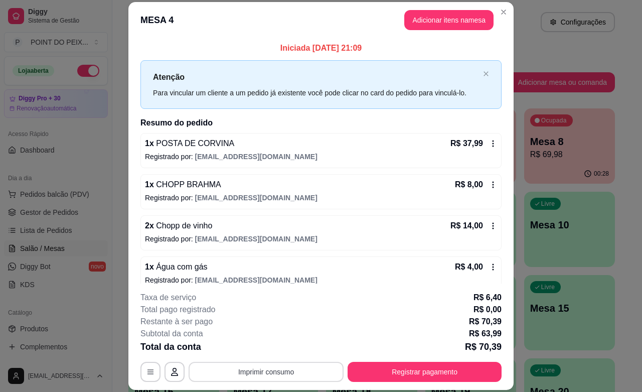
click at [278, 370] on button "Imprimir consumo" at bounding box center [266, 372] width 155 height 20
click at [267, 344] on button "IMPRESSORA" at bounding box center [264, 348] width 70 height 16
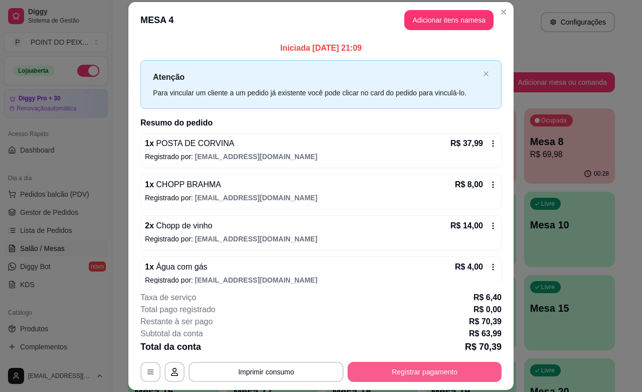
click at [393, 371] on button "Registrar pagamento" at bounding box center [425, 372] width 154 height 20
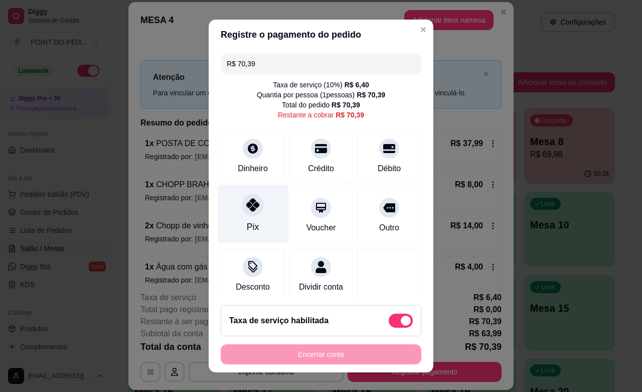
click at [246, 203] on icon at bounding box center [252, 204] width 13 height 13
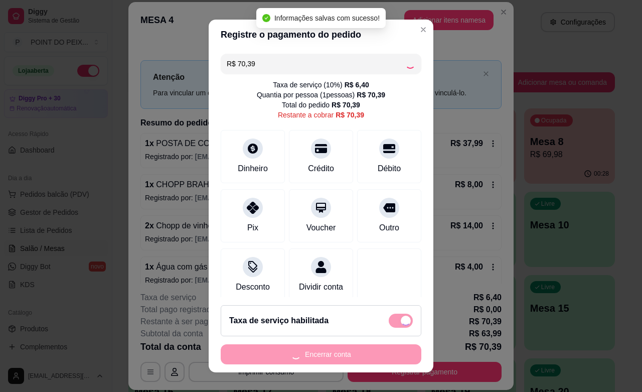
type input "R$ 0,00"
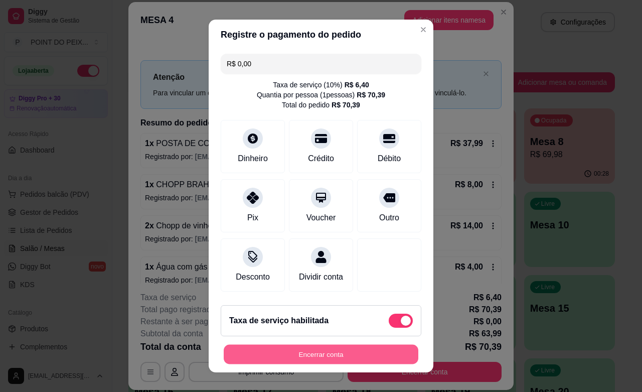
click at [349, 360] on button "Encerrar conta" at bounding box center [321, 355] width 195 height 20
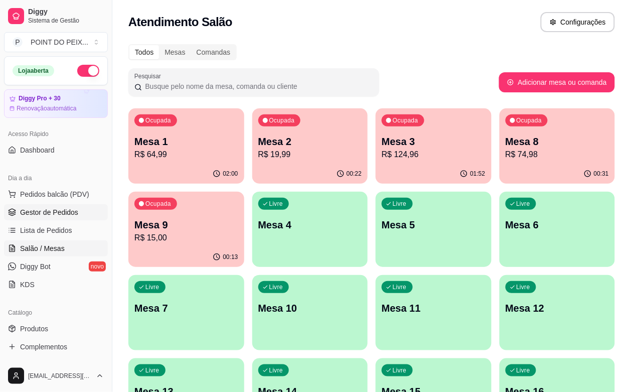
click at [53, 214] on span "Gestor de Pedidos" at bounding box center [49, 212] width 58 height 10
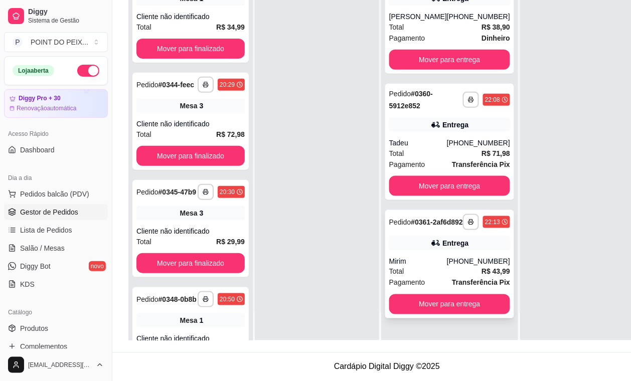
scroll to position [163, 0]
click at [449, 266] on div "[PHONE_NUMBER]" at bounding box center [478, 261] width 63 height 10
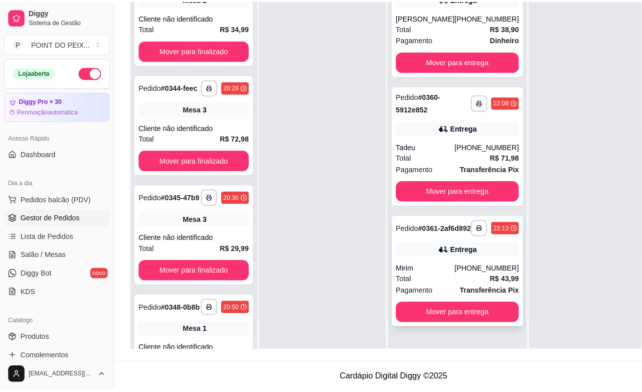
scroll to position [153, 0]
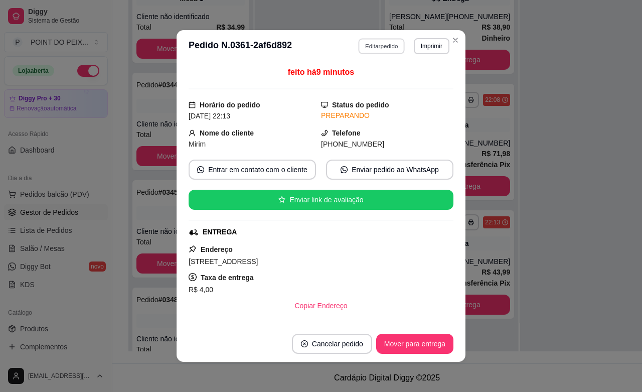
click at [385, 46] on button "Editar pedido" at bounding box center [382, 46] width 47 height 16
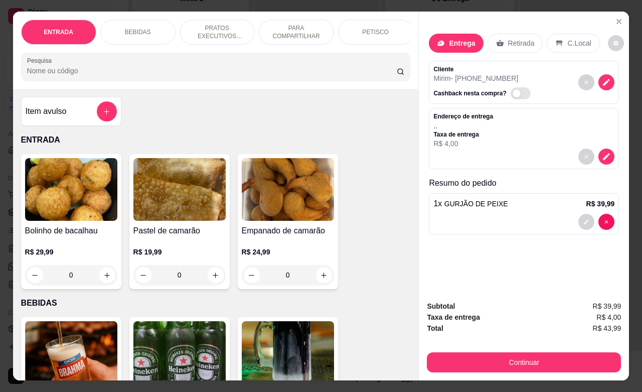
click at [370, 28] on p "PETISCO" at bounding box center [375, 32] width 27 height 8
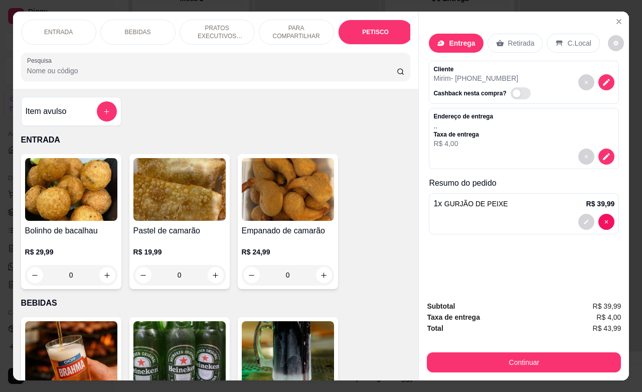
scroll to position [2198, 0]
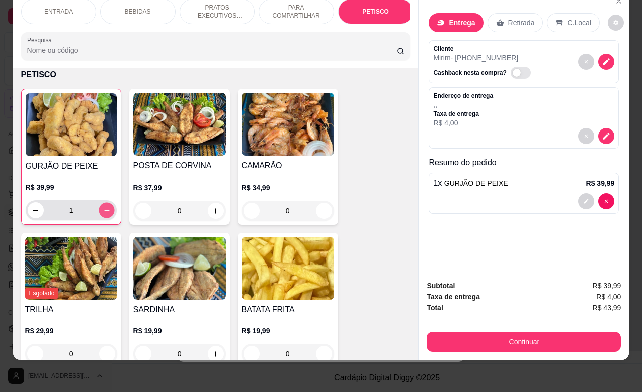
click at [103, 213] on icon "increase-product-quantity" at bounding box center [107, 211] width 8 height 8
type input "2"
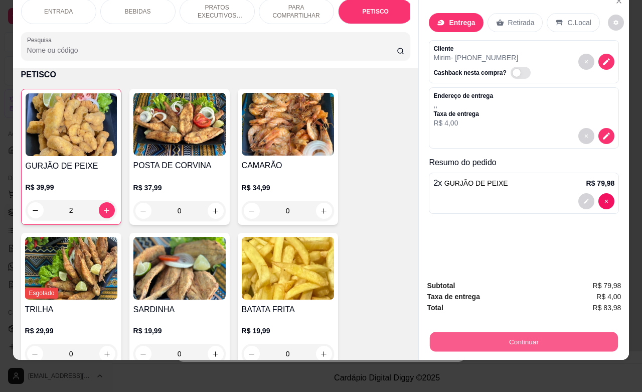
click at [472, 331] on button "Continuar" at bounding box center [524, 341] width 188 height 20
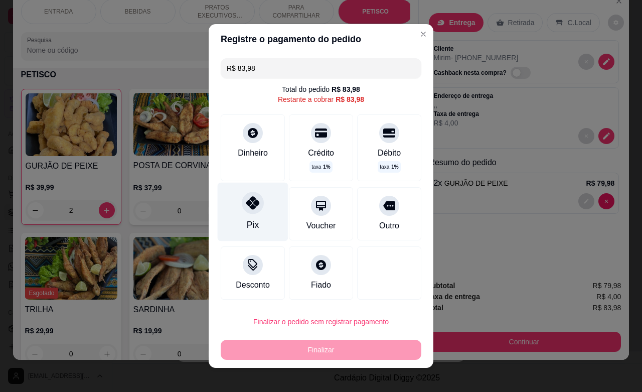
click at [252, 224] on div "Pix" at bounding box center [253, 212] width 71 height 59
type input "R$ 0,00"
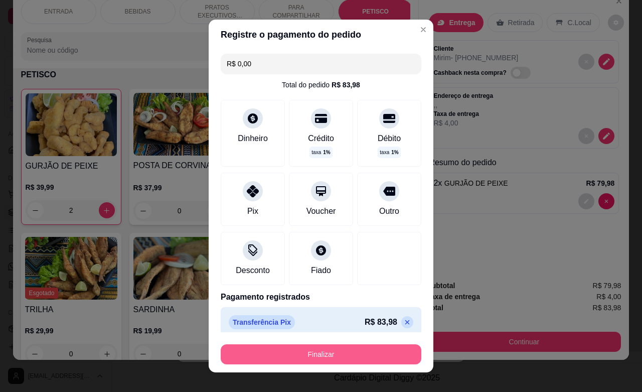
click at [323, 355] on button "Finalizar" at bounding box center [321, 354] width 201 height 20
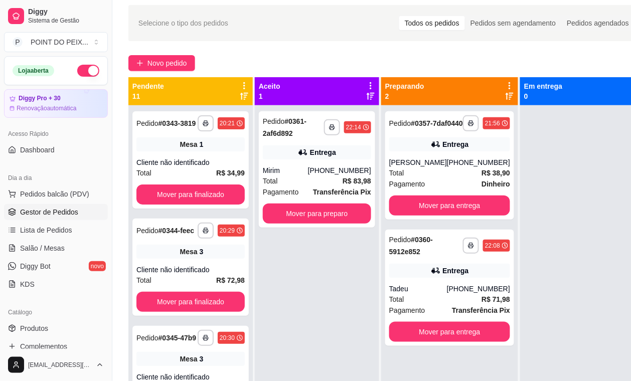
scroll to position [28, 0]
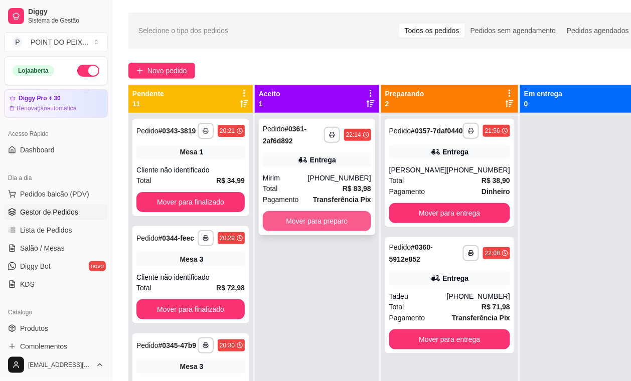
click at [321, 226] on button "Mover para preparo" at bounding box center [317, 221] width 108 height 20
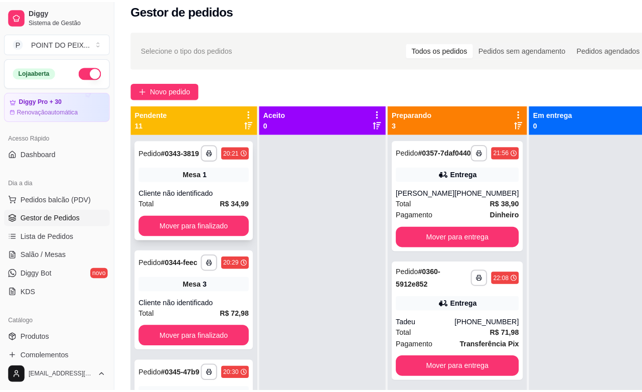
scroll to position [0, 0]
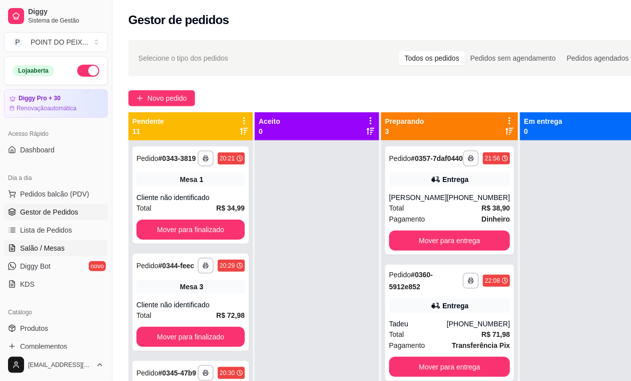
click at [56, 248] on span "Salão / Mesas" at bounding box center [42, 248] width 45 height 10
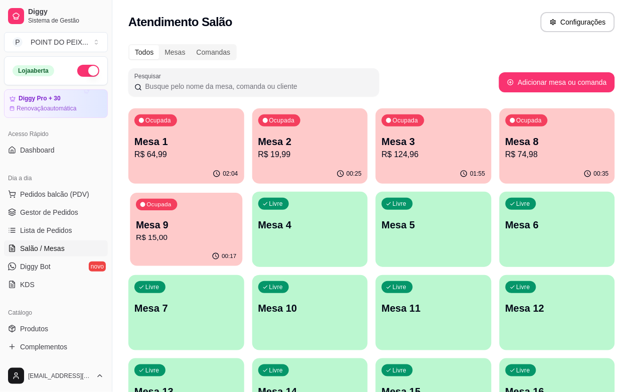
click at [236, 232] on p "R$ 15,00" at bounding box center [186, 238] width 100 height 12
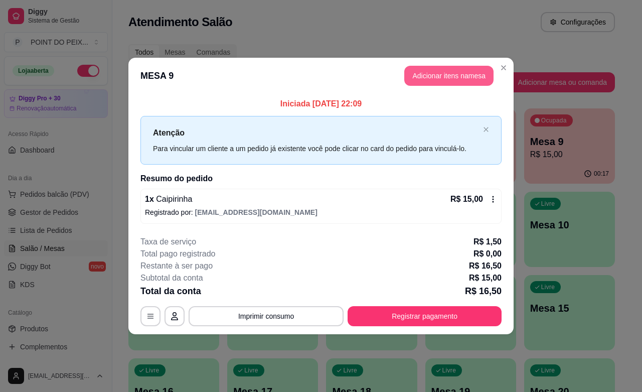
click at [447, 78] on button "Adicionar itens na mesa" at bounding box center [448, 76] width 89 height 20
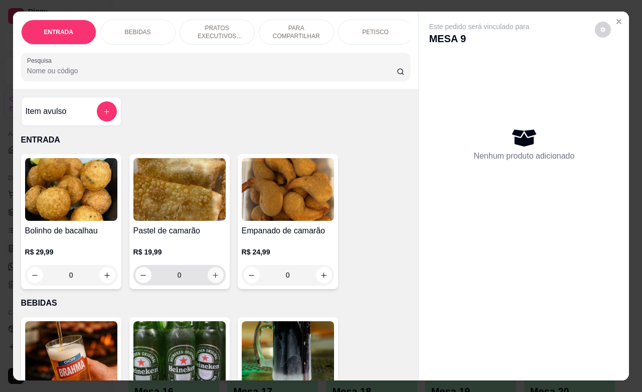
click at [212, 277] on icon "increase-product-quantity" at bounding box center [216, 275] width 8 height 8
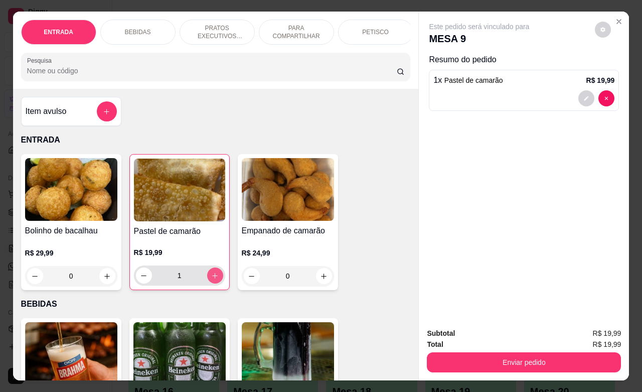
type input "1"
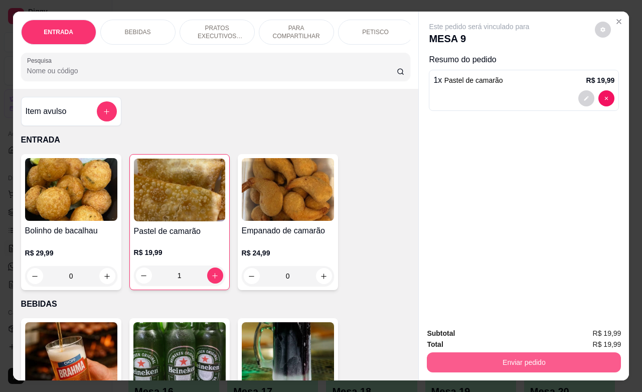
click at [527, 356] on button "Enviar pedido" at bounding box center [524, 362] width 194 height 20
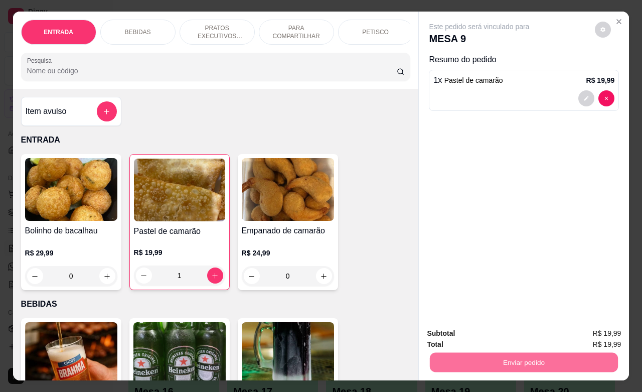
click at [498, 333] on button "Não registrar e enviar pedido" at bounding box center [489, 331] width 104 height 19
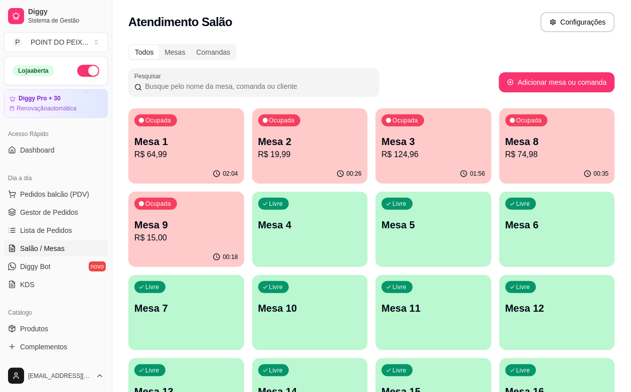
click at [244, 275] on div "Livre Mesa 7" at bounding box center [186, 306] width 116 height 63
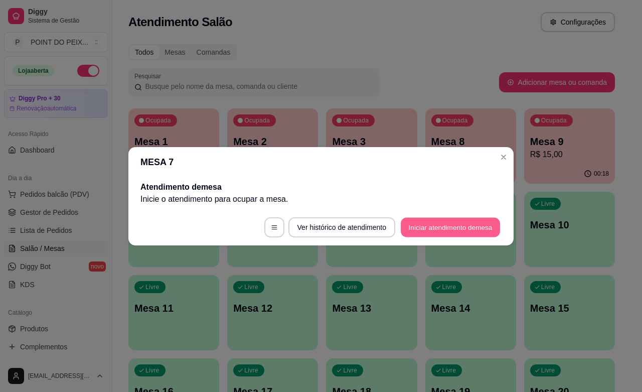
click at [448, 225] on button "Iniciar atendimento de mesa" at bounding box center [450, 227] width 99 height 20
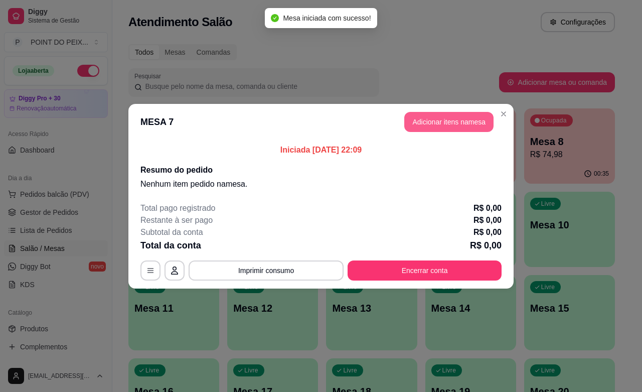
click at [445, 123] on button "Adicionar itens na mesa" at bounding box center [448, 122] width 89 height 20
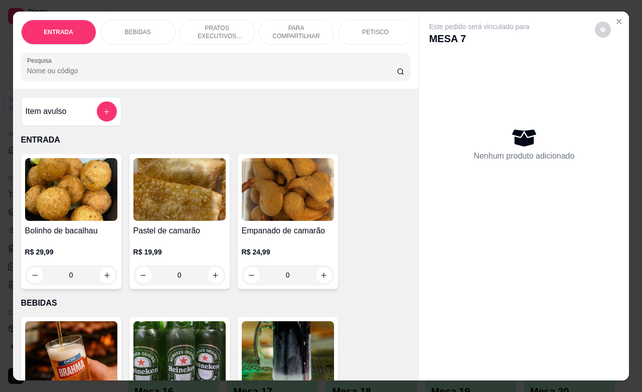
click at [372, 28] on p "PETISCO" at bounding box center [375, 32] width 27 height 8
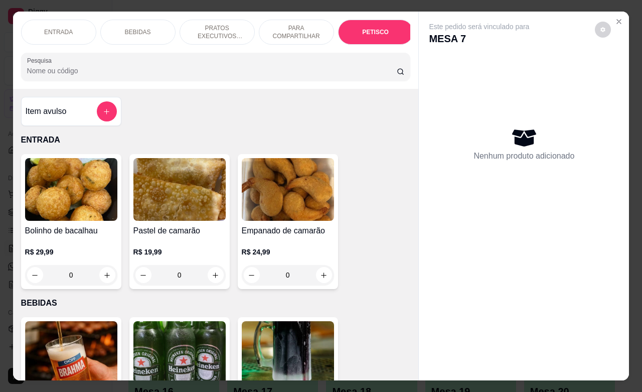
scroll to position [2198, 0]
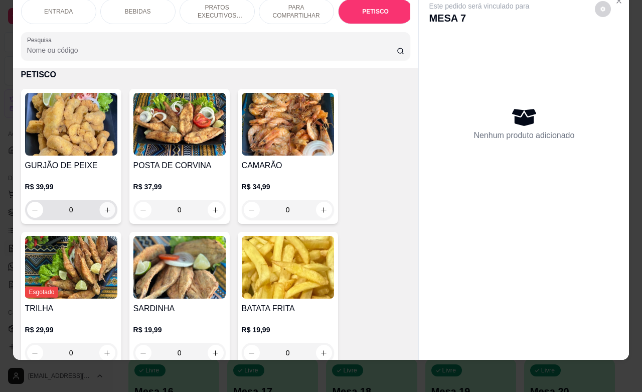
click at [103, 207] on icon "increase-product-quantity" at bounding box center [107, 210] width 8 height 8
type input "1"
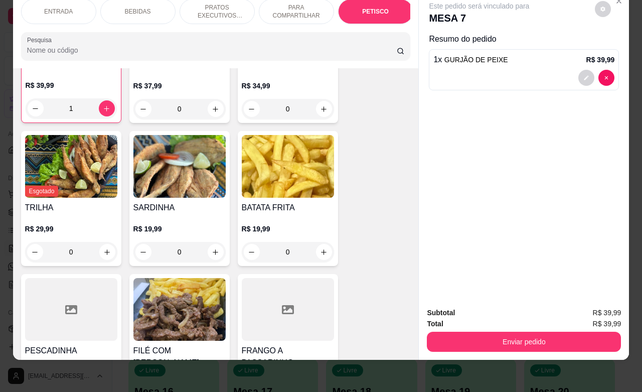
scroll to position [2323, 0]
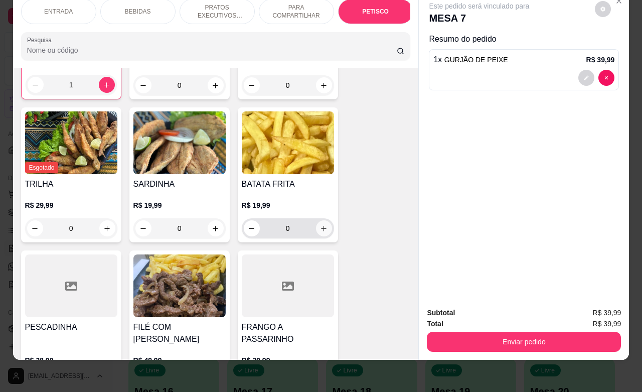
click at [320, 231] on icon "increase-product-quantity" at bounding box center [324, 229] width 8 height 8
type input "1"
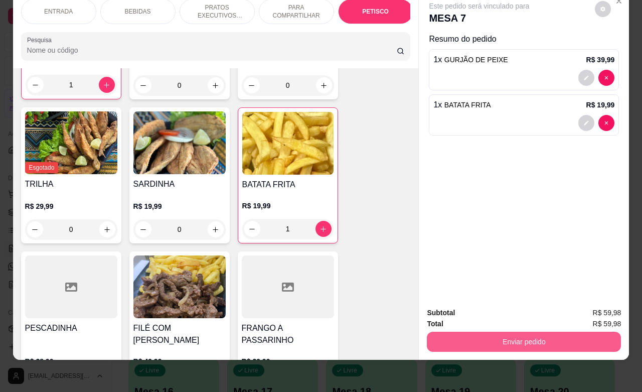
click at [499, 338] on button "Enviar pedido" at bounding box center [524, 341] width 194 height 20
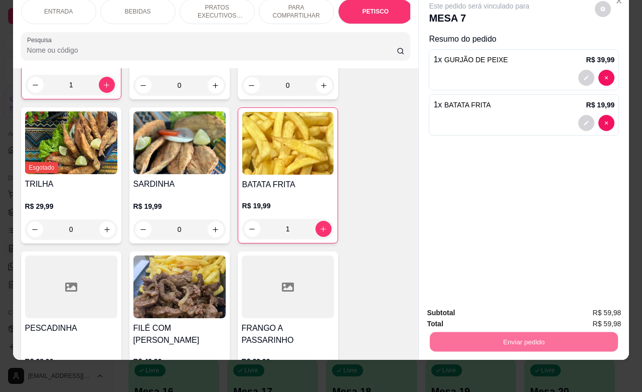
click at [473, 303] on button "Não registrar e enviar pedido" at bounding box center [489, 306] width 104 height 19
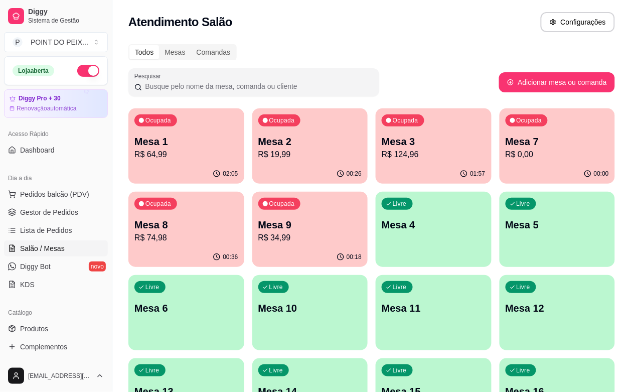
click at [258, 232] on p "R$ 34,99" at bounding box center [310, 238] width 104 height 12
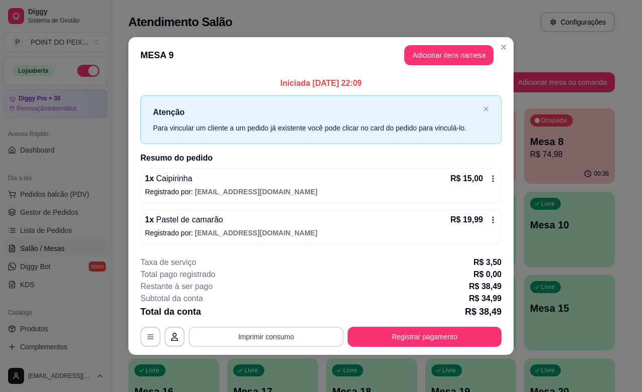
click at [284, 336] on button "Imprimir consumo" at bounding box center [266, 336] width 155 height 20
click at [281, 311] on button "IMPRESSORA" at bounding box center [269, 314] width 70 height 16
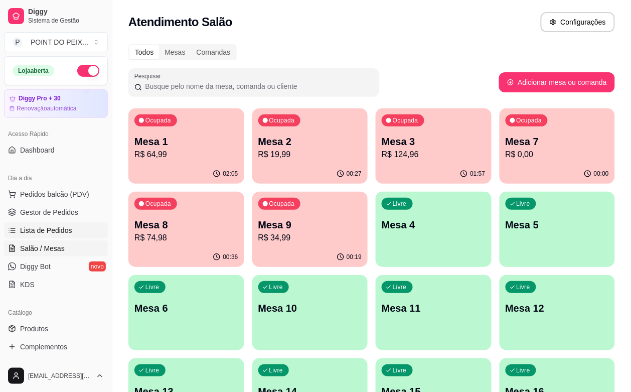
click at [64, 227] on span "Lista de Pedidos" at bounding box center [46, 230] width 52 height 10
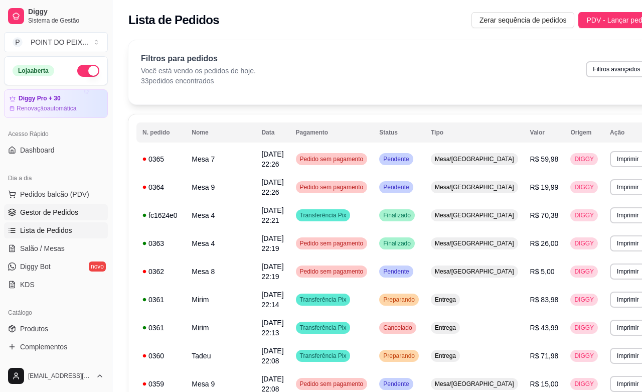
click at [66, 215] on span "Gestor de Pedidos" at bounding box center [49, 212] width 58 height 10
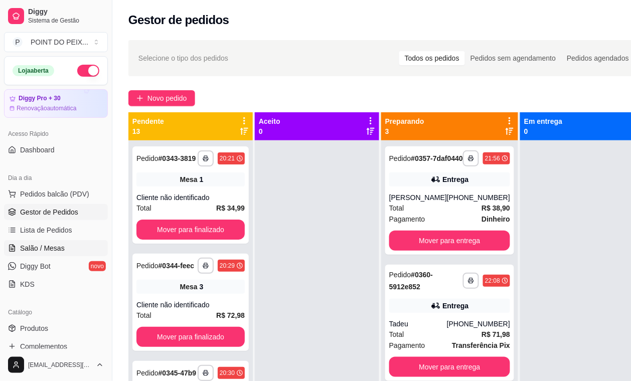
click at [49, 250] on span "Salão / Mesas" at bounding box center [42, 248] width 45 height 10
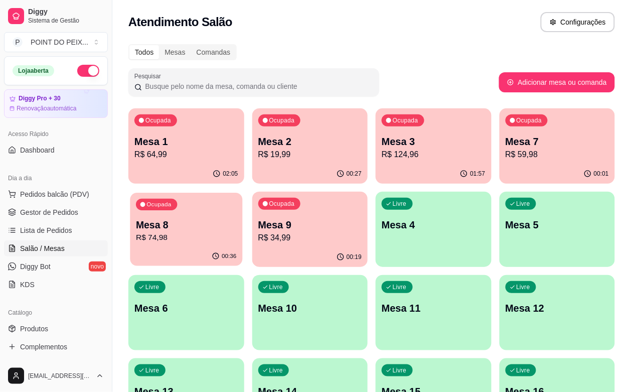
click at [236, 232] on p "R$ 74,98" at bounding box center [186, 238] width 100 height 12
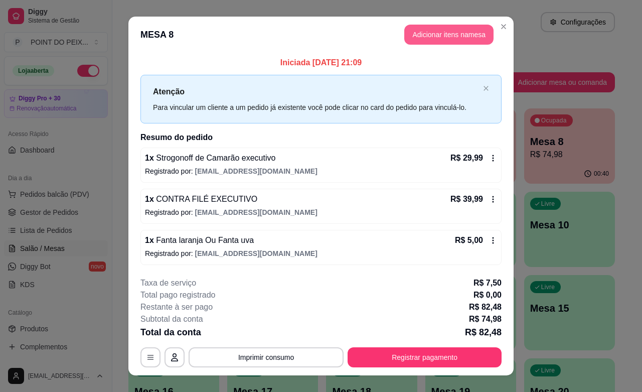
click at [432, 34] on button "Adicionar itens na mesa" at bounding box center [448, 35] width 89 height 20
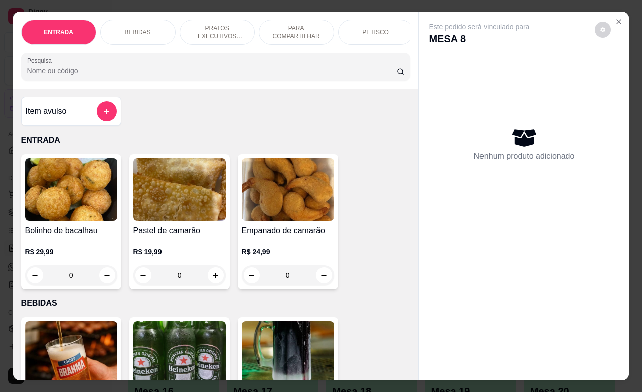
click at [218, 24] on p "PRATOS EXECUTIVOS (INDIVIDUAIS)" at bounding box center [217, 32] width 58 height 16
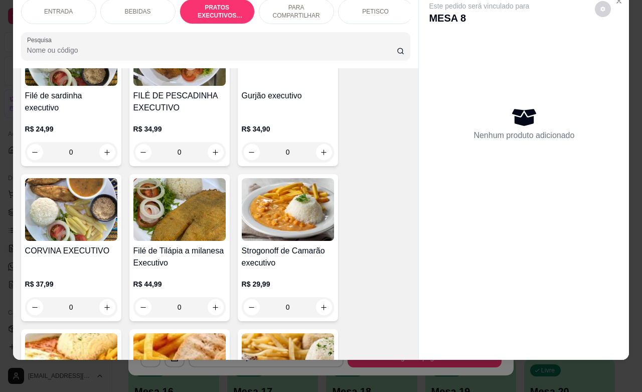
scroll to position [1508, 0]
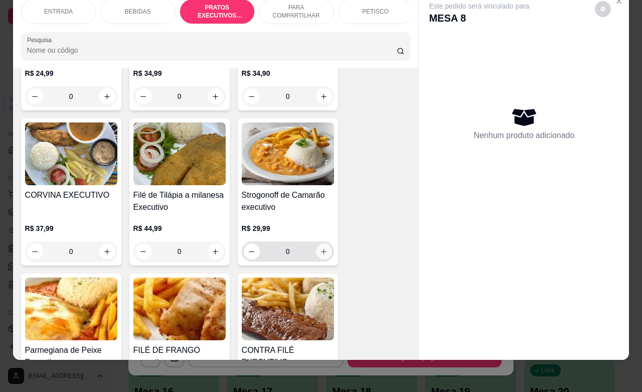
click at [320, 248] on icon "increase-product-quantity" at bounding box center [324, 252] width 8 height 8
type input "1"
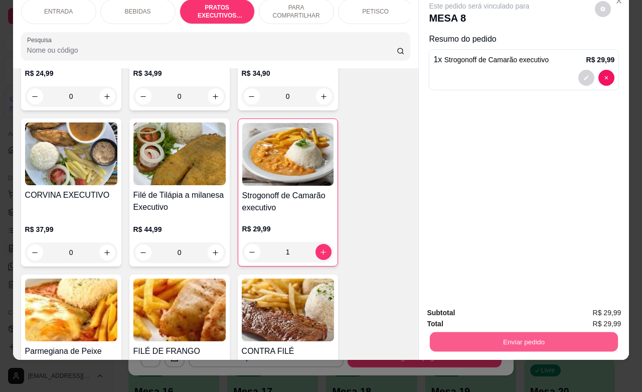
click at [484, 336] on button "Enviar pedido" at bounding box center [524, 341] width 188 height 20
click at [459, 309] on button "Não registrar e enviar pedido" at bounding box center [489, 306] width 104 height 19
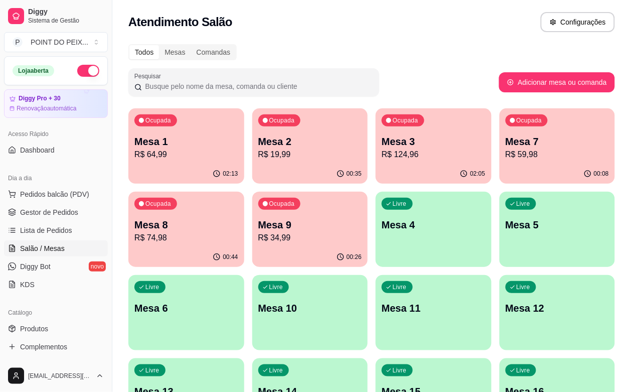
click at [286, 148] on p "R$ 19,99" at bounding box center [310, 154] width 104 height 12
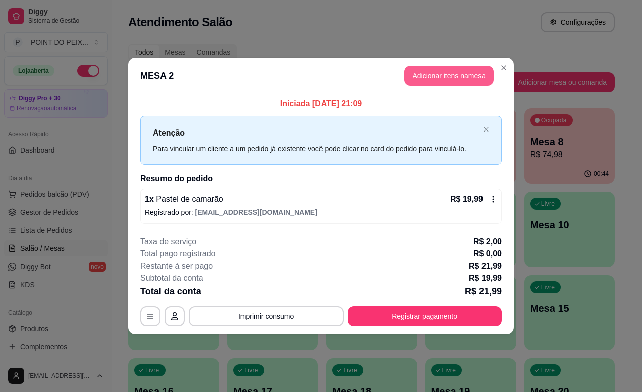
click at [469, 79] on button "Adicionar itens na mesa" at bounding box center [448, 76] width 89 height 20
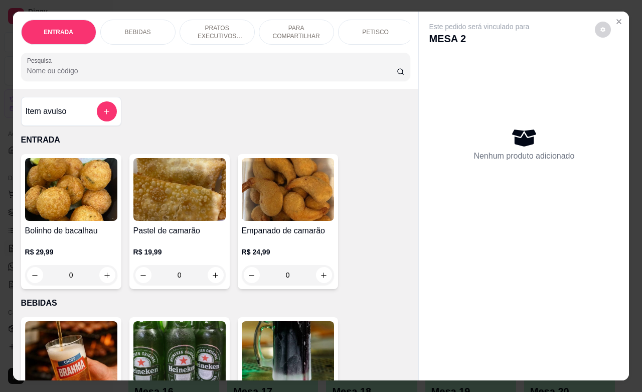
click at [377, 28] on p "PETISCO" at bounding box center [375, 32] width 27 height 8
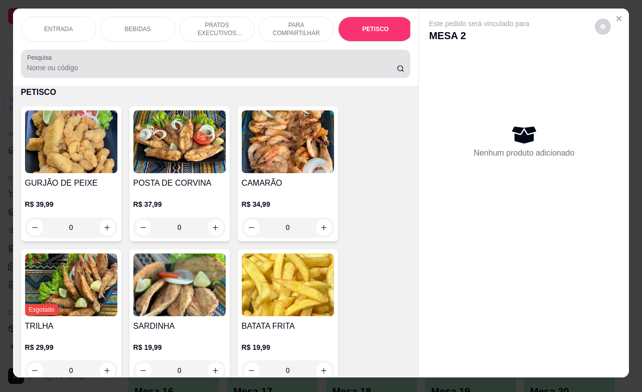
scroll to position [0, 0]
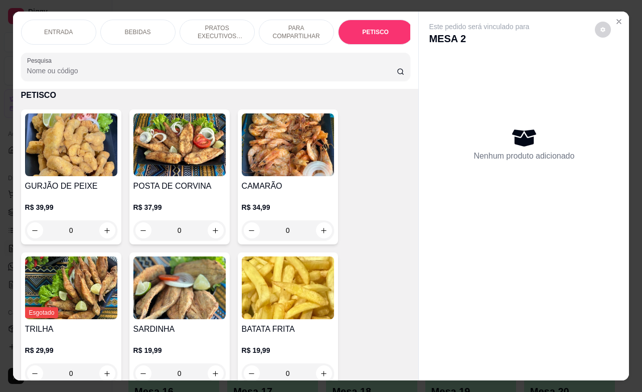
click at [60, 29] on p "ENTRADA" at bounding box center [58, 32] width 29 height 8
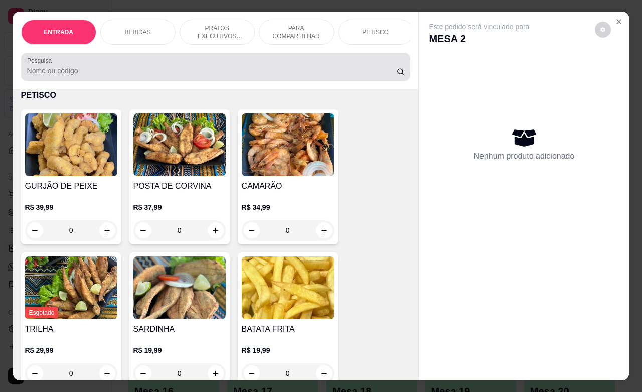
scroll to position [45, 0]
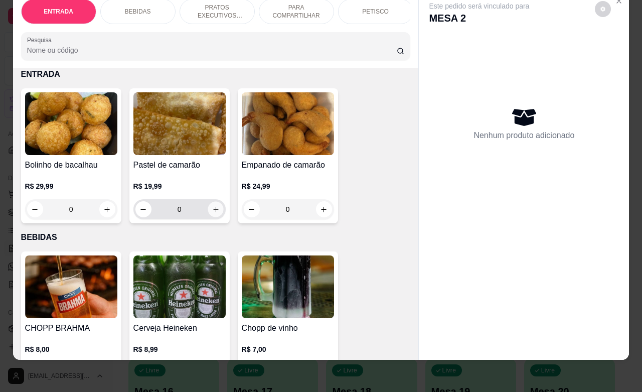
click at [212, 209] on icon "increase-product-quantity" at bounding box center [216, 210] width 8 height 8
type input "1"
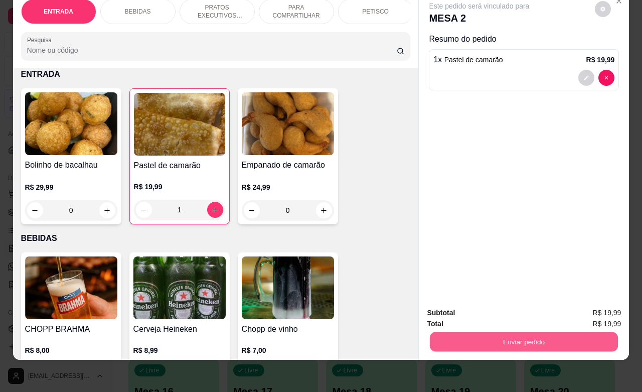
click at [523, 332] on button "Enviar pedido" at bounding box center [524, 341] width 188 height 20
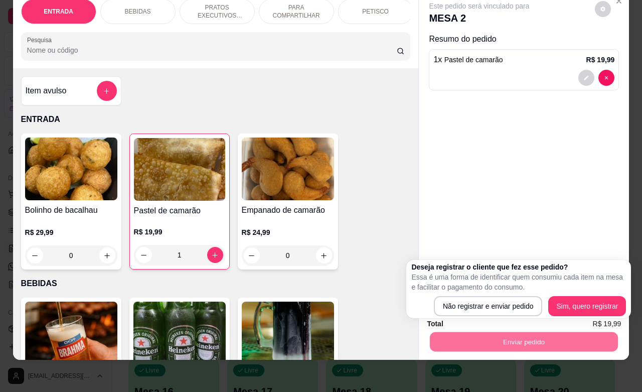
scroll to position [0, 0]
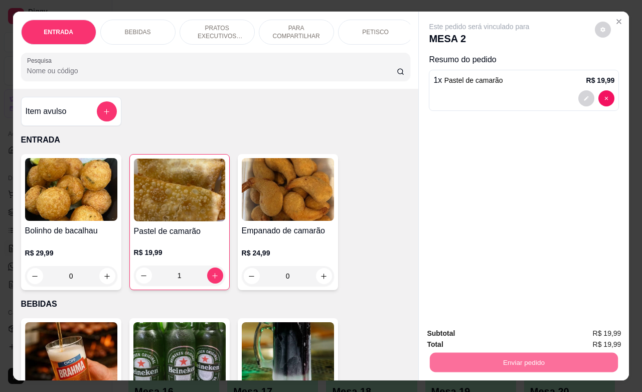
click at [503, 306] on button "Não registrar e enviar pedido" at bounding box center [489, 306] width 101 height 19
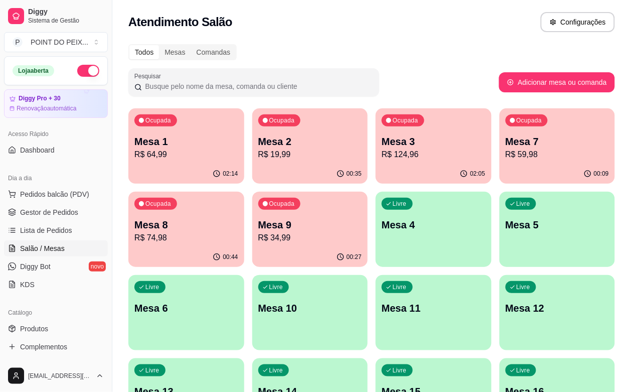
click at [244, 275] on div "Livre Mesa 6" at bounding box center [186, 306] width 116 height 63
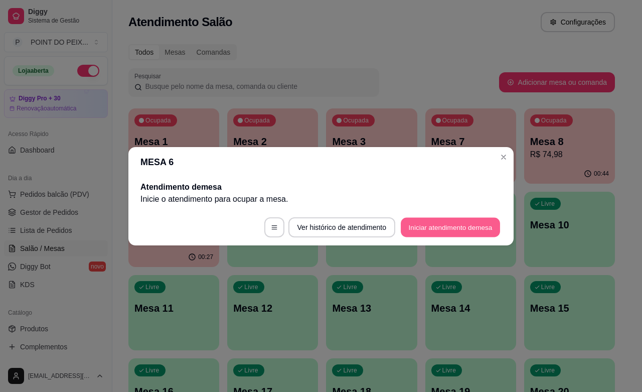
click at [437, 227] on button "Iniciar atendimento de mesa" at bounding box center [450, 227] width 99 height 20
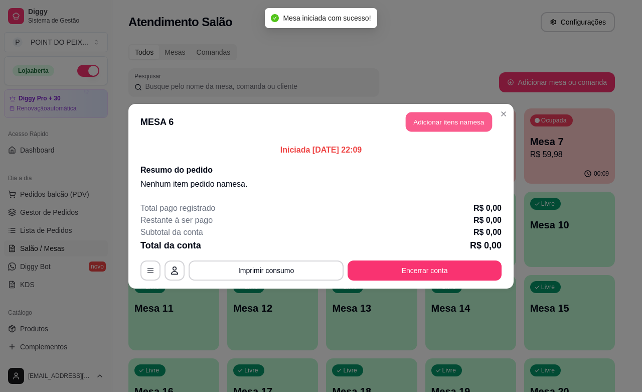
click at [442, 123] on button "Adicionar itens na mesa" at bounding box center [449, 122] width 86 height 20
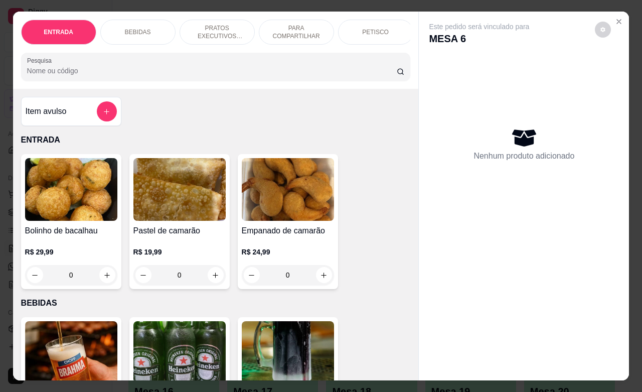
click at [369, 29] on p "PETISCO" at bounding box center [375, 32] width 27 height 8
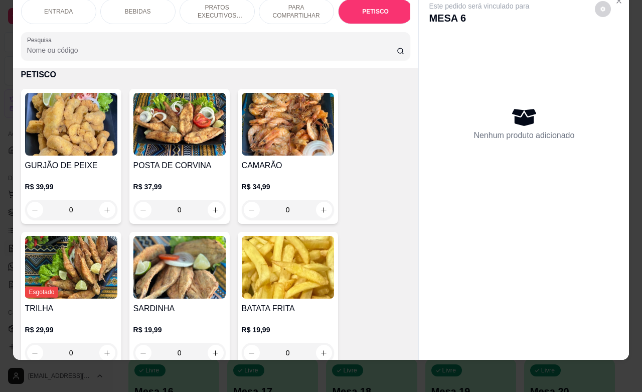
scroll to position [2323, 0]
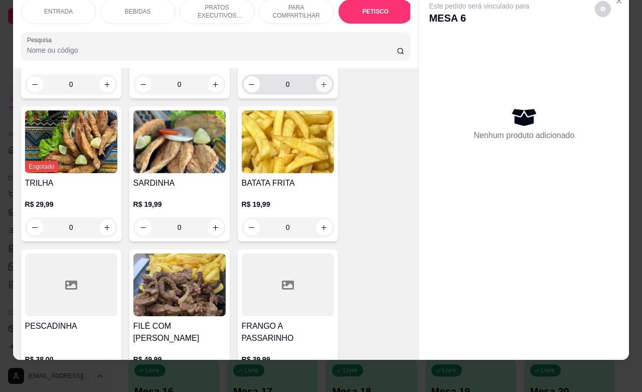
click at [323, 86] on button "increase-product-quantity" at bounding box center [324, 84] width 16 height 16
type input "1"
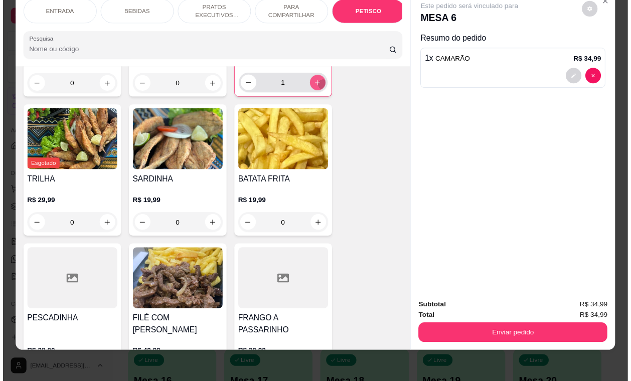
scroll to position [2325, 0]
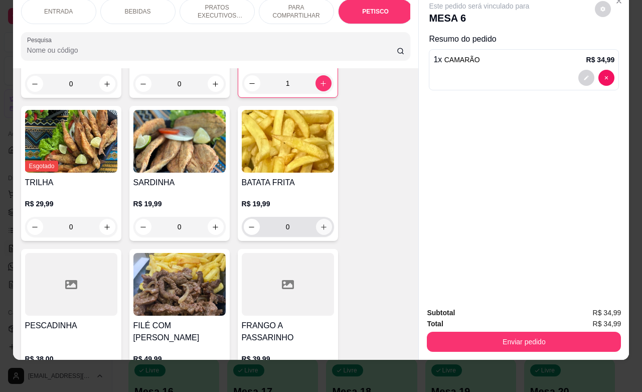
click at [321, 226] on icon "increase-product-quantity" at bounding box center [324, 227] width 8 height 8
type input "1"
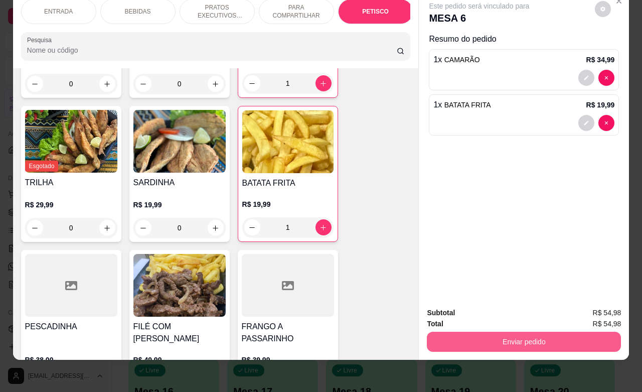
click at [499, 333] on button "Enviar pedido" at bounding box center [524, 341] width 194 height 20
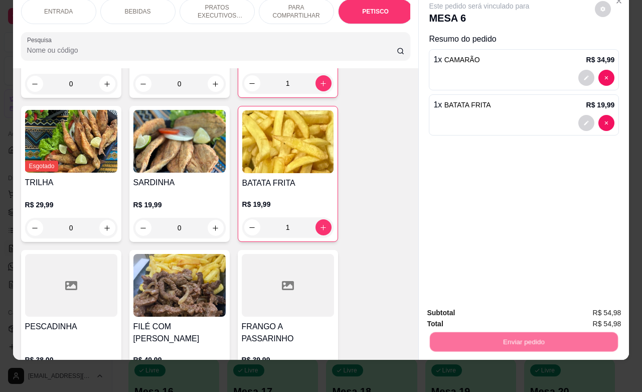
click at [482, 302] on button "Não registrar e enviar pedido" at bounding box center [489, 306] width 101 height 19
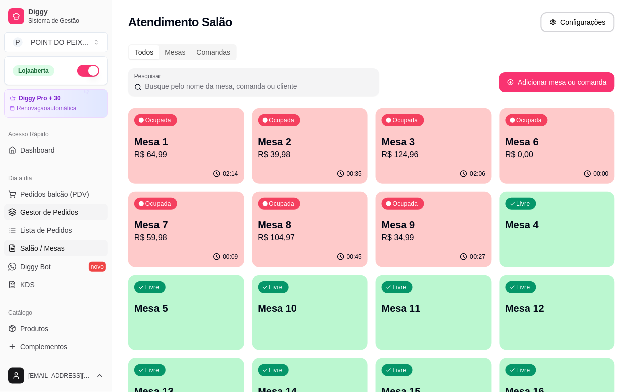
click at [59, 214] on span "Gestor de Pedidos" at bounding box center [49, 212] width 58 height 10
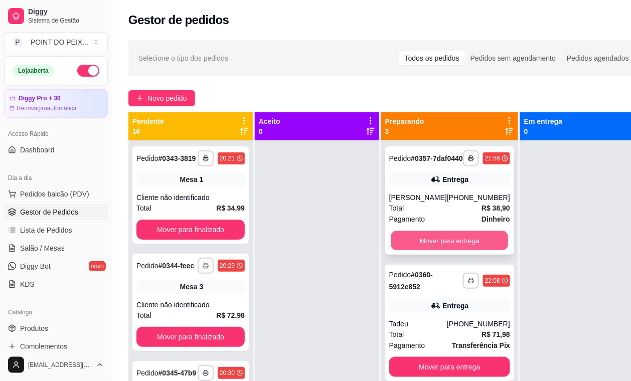
click at [450, 251] on button "Mover para entrega" at bounding box center [449, 241] width 117 height 20
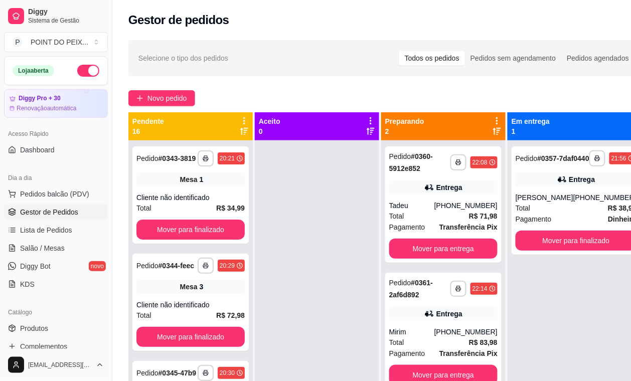
click at [329, 46] on div "Selecione o tipo dos pedidos Todos os pedidos Pedidos sem agendamento Pedidos a…" at bounding box center [386, 58] width 517 height 36
click at [63, 232] on span "Lista de Pedidos" at bounding box center [46, 230] width 52 height 10
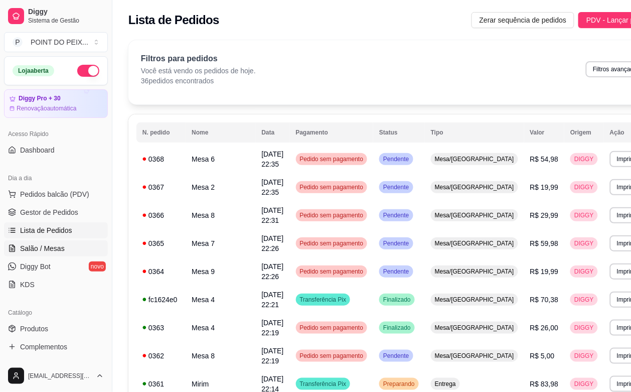
click at [55, 249] on span "Salão / Mesas" at bounding box center [42, 248] width 45 height 10
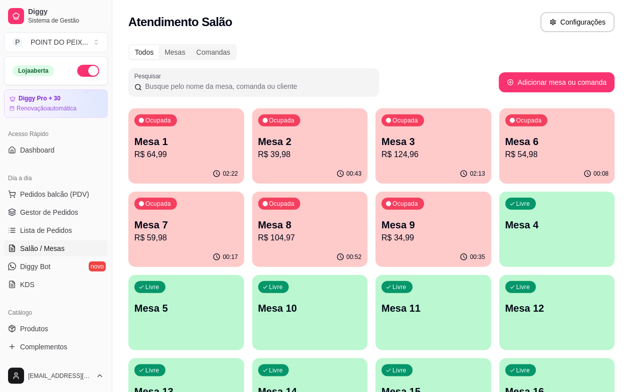
click at [505, 231] on p "Mesa 4" at bounding box center [557, 225] width 104 height 14
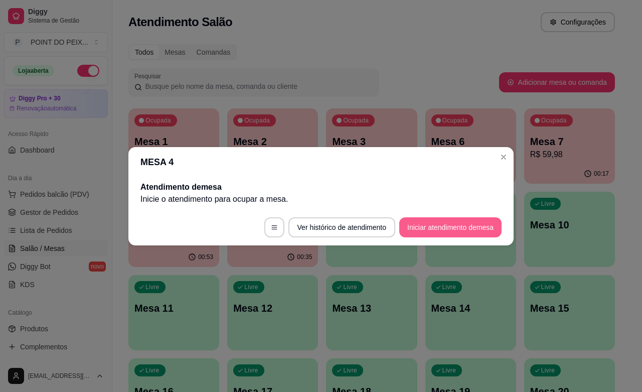
click at [440, 229] on button "Iniciar atendimento de mesa" at bounding box center [450, 227] width 102 height 20
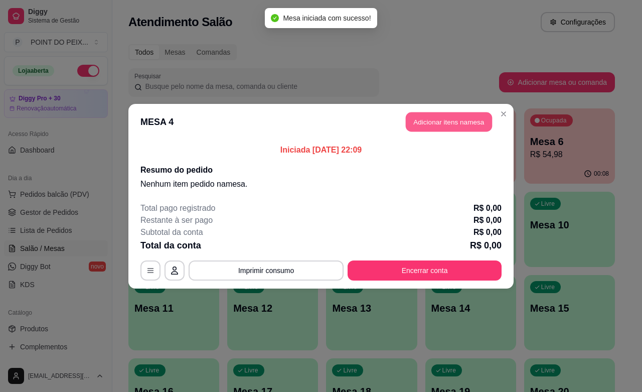
click at [432, 120] on button "Adicionar itens na mesa" at bounding box center [449, 122] width 86 height 20
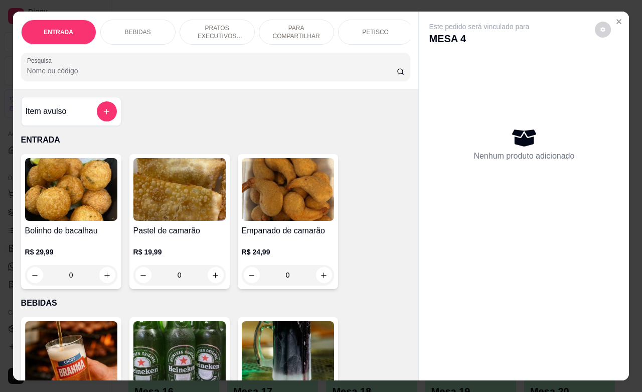
click at [362, 28] on p "PETISCO" at bounding box center [375, 32] width 27 height 8
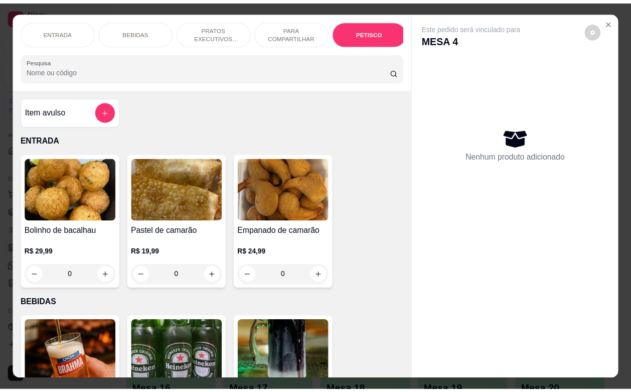
scroll to position [2198, 0]
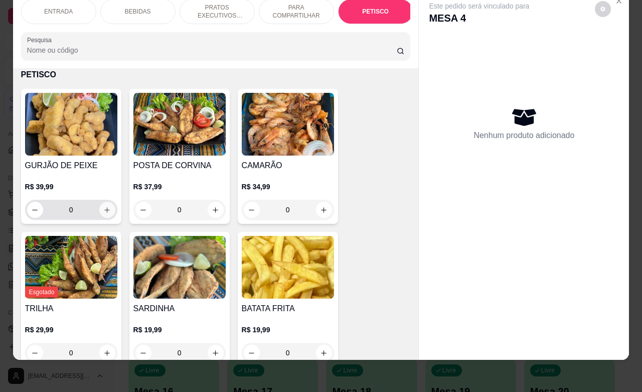
click at [103, 212] on icon "increase-product-quantity" at bounding box center [107, 210] width 8 height 8
type input "1"
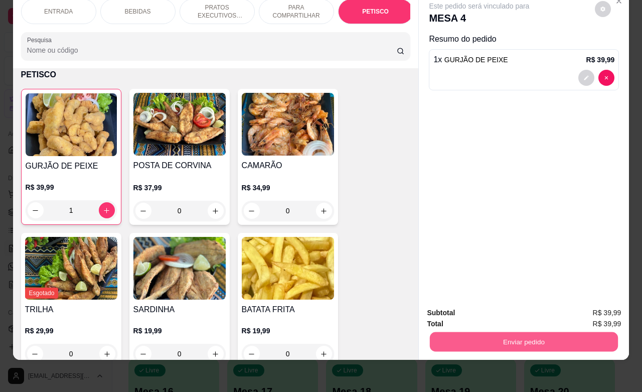
click at [495, 331] on button "Enviar pedido" at bounding box center [524, 341] width 188 height 20
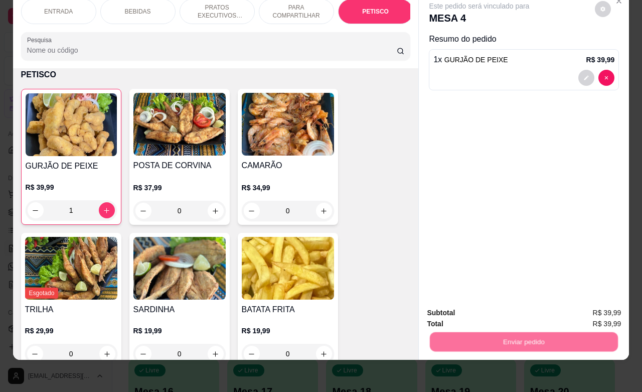
click at [475, 307] on button "Não registrar e enviar pedido" at bounding box center [489, 306] width 104 height 19
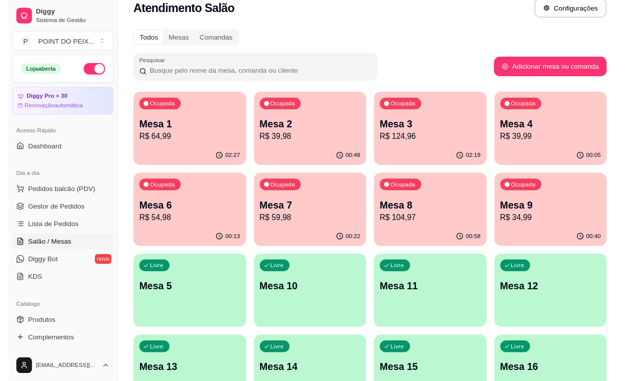
scroll to position [0, 0]
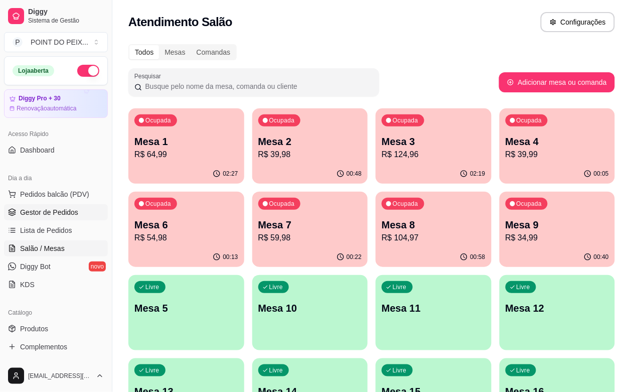
click at [62, 212] on span "Gestor de Pedidos" at bounding box center [49, 212] width 58 height 10
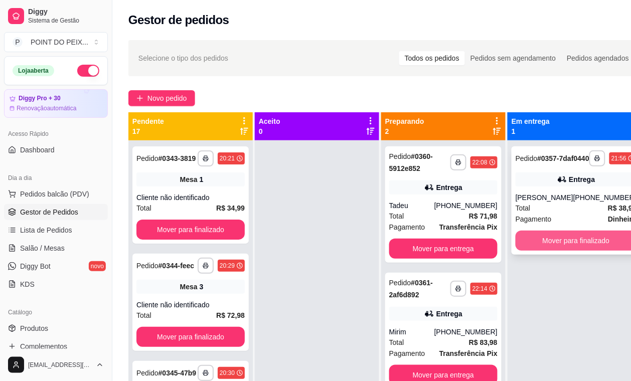
click at [563, 251] on button "Mover para finalizado" at bounding box center [576, 241] width 121 height 20
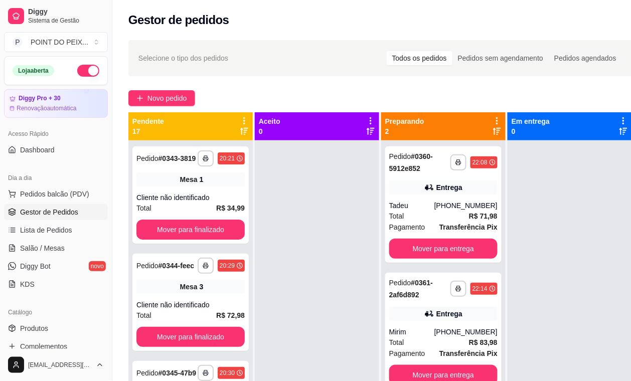
click at [335, 90] on div "Novo pedido" at bounding box center [380, 98] width 504 height 16
click at [69, 214] on span "Gestor de Pedidos" at bounding box center [49, 212] width 58 height 10
click at [59, 249] on span "Salão / Mesas" at bounding box center [42, 248] width 45 height 10
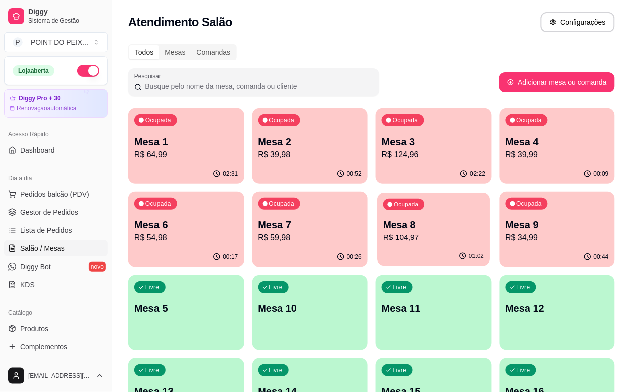
click at [383, 229] on p "Mesa 8" at bounding box center [433, 225] width 100 height 14
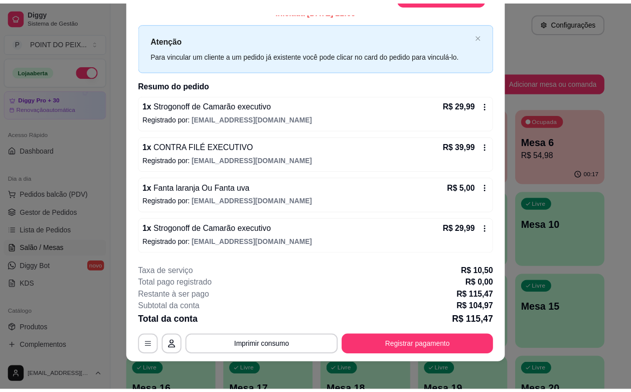
scroll to position [30, 0]
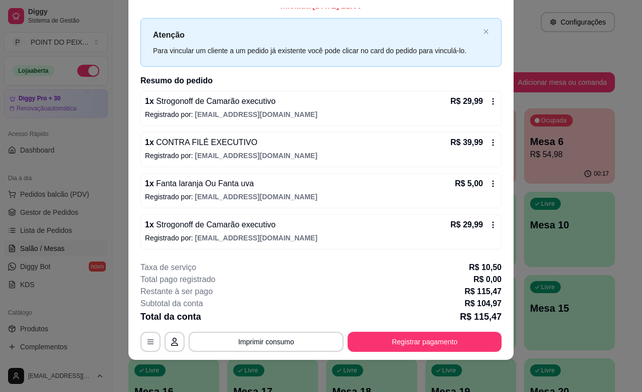
click at [306, 233] on p "Registrado por: [EMAIL_ADDRESS][DOMAIN_NAME]" at bounding box center [321, 238] width 352 height 10
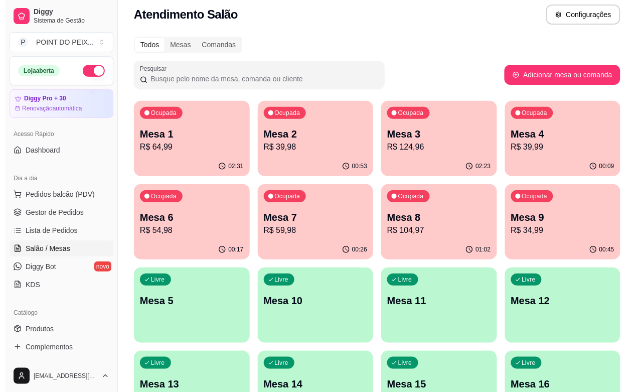
scroll to position [0, 0]
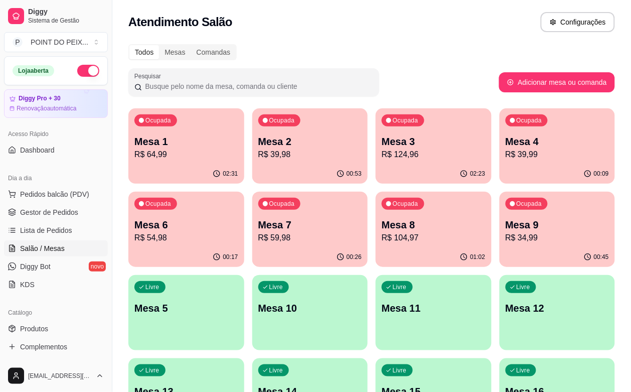
click at [57, 251] on span "Salão / Mesas" at bounding box center [42, 248] width 45 height 10
click at [271, 280] on div "Ocupada Mesa 1 R$ 64,99 02:31 Ocupada Mesa 2 R$ 39,98 00:53 Ocupada Mesa 3 R$ 1…" at bounding box center [371, 353] width 486 height 491
click at [383, 239] on p "R$ 104,97" at bounding box center [433, 238] width 100 height 12
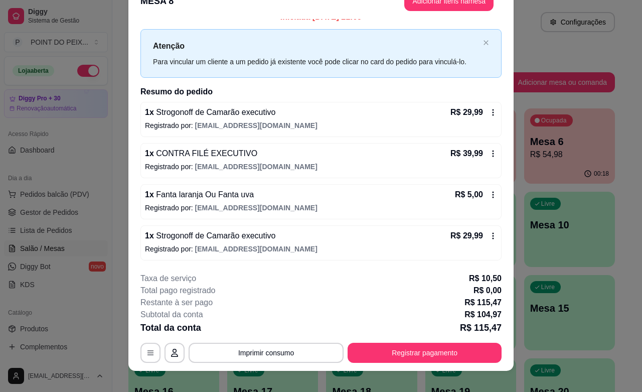
scroll to position [30, 0]
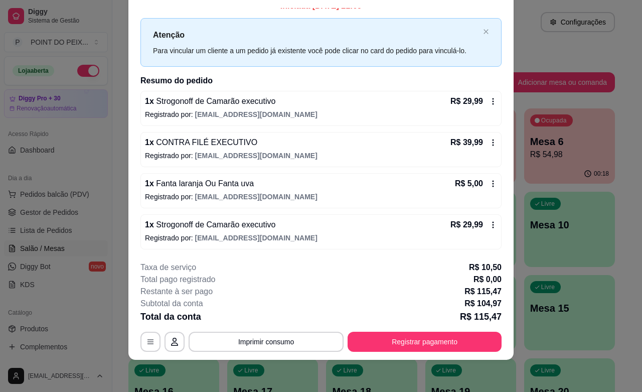
click at [489, 225] on icon at bounding box center [493, 225] width 8 height 8
click at [489, 222] on icon at bounding box center [493, 225] width 8 height 8
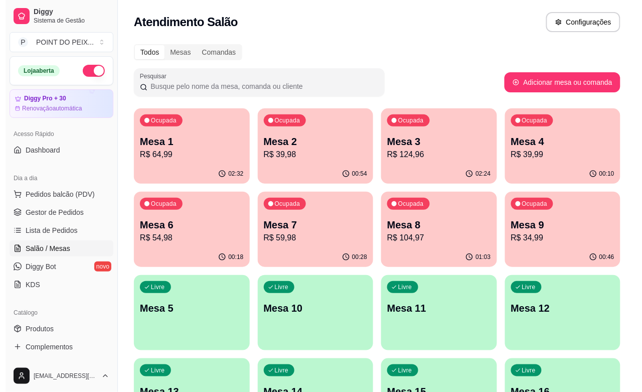
scroll to position [9, 0]
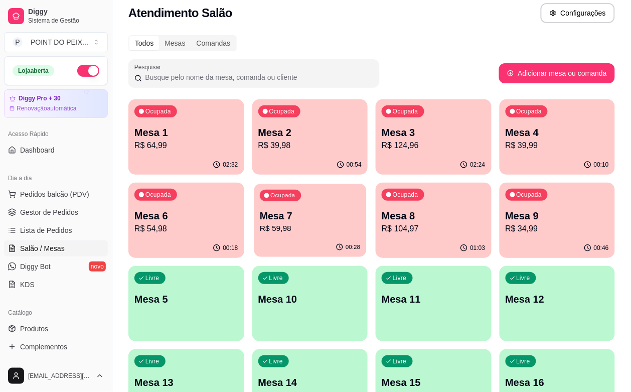
click at [260, 217] on p "Mesa 7" at bounding box center [310, 216] width 100 height 14
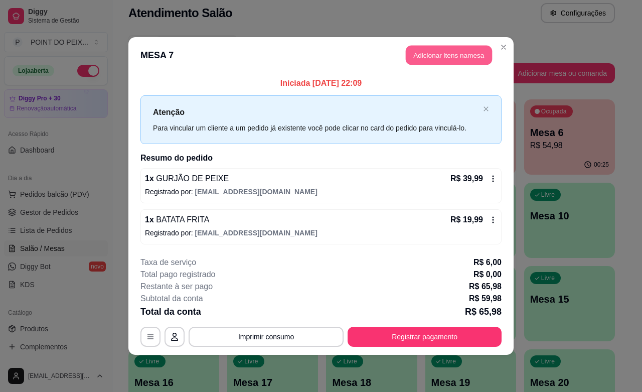
click at [452, 59] on button "Adicionar itens na mesa" at bounding box center [449, 56] width 86 height 20
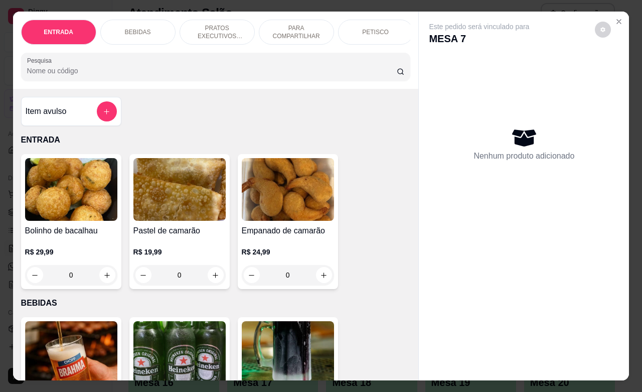
click at [144, 31] on div "BEBIDAS" at bounding box center [137, 32] width 75 height 25
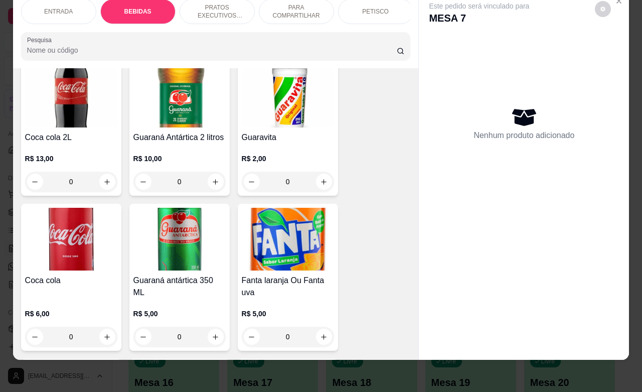
scroll to position [584, 0]
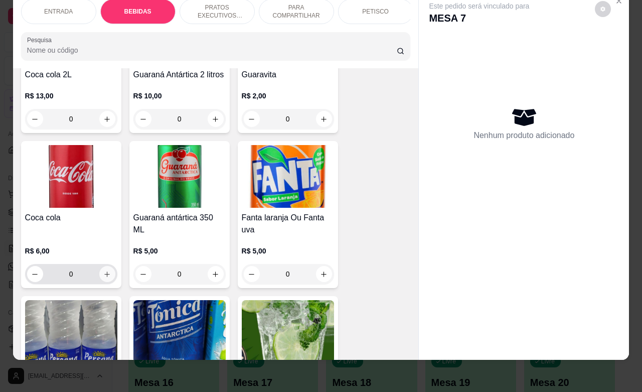
click at [103, 274] on icon "increase-product-quantity" at bounding box center [107, 274] width 8 height 8
type input "1"
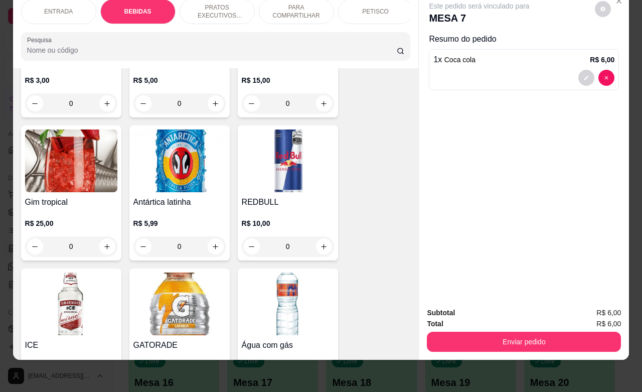
scroll to position [835, 0]
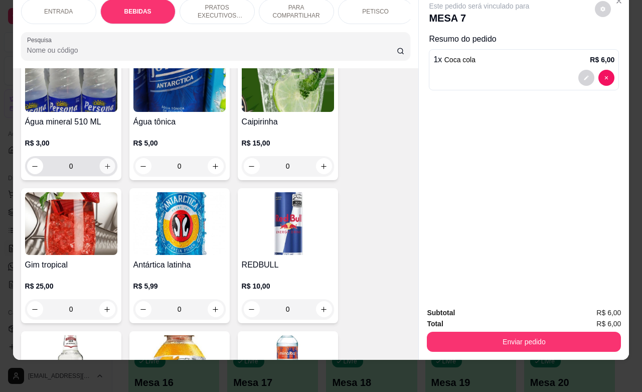
click at [99, 169] on button "increase-product-quantity" at bounding box center [107, 166] width 16 height 16
type input "1"
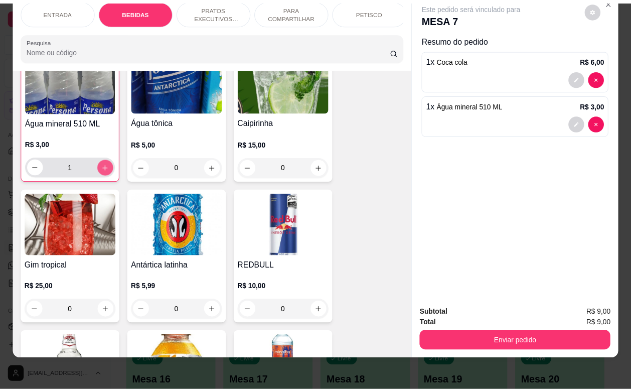
scroll to position [835, 0]
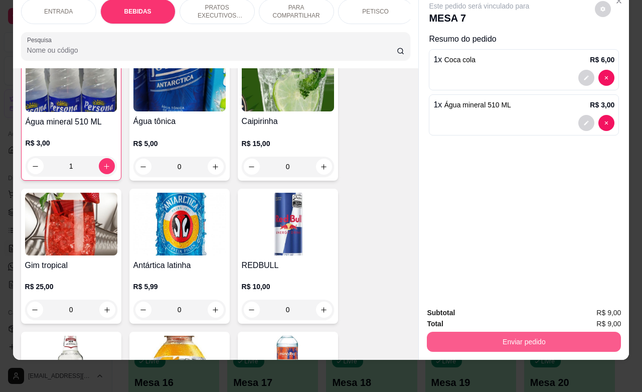
click at [507, 334] on button "Enviar pedido" at bounding box center [524, 341] width 194 height 20
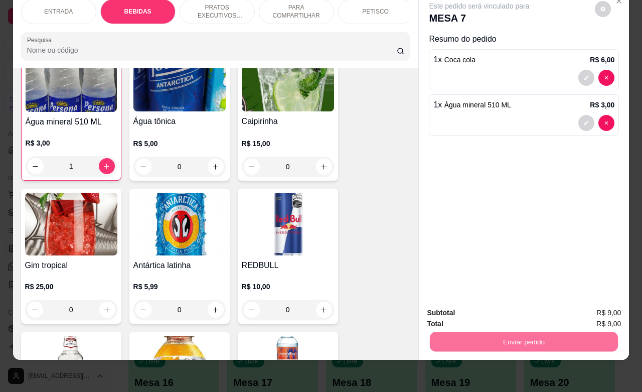
click at [494, 306] on button "Não registrar e enviar pedido" at bounding box center [489, 306] width 104 height 19
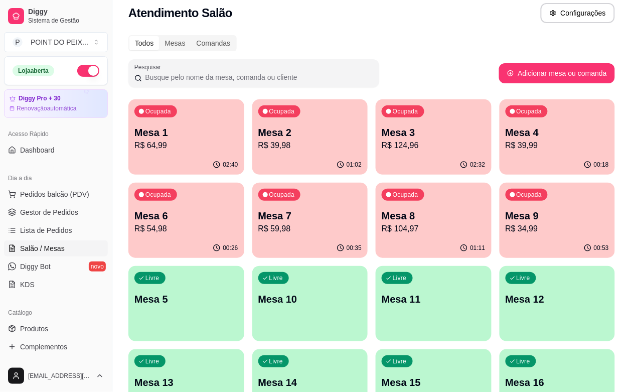
click at [533, 46] on div "Todos Mesas Comandas" at bounding box center [371, 43] width 486 height 16
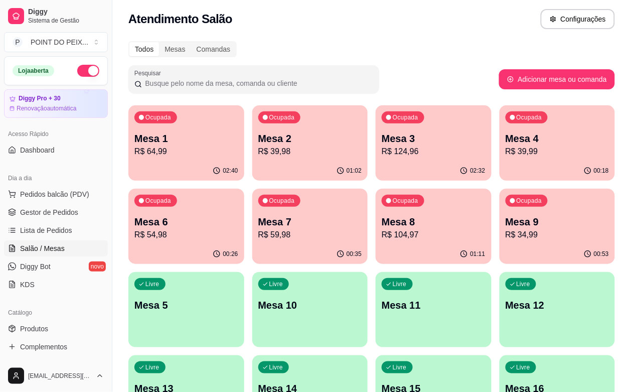
scroll to position [0, 0]
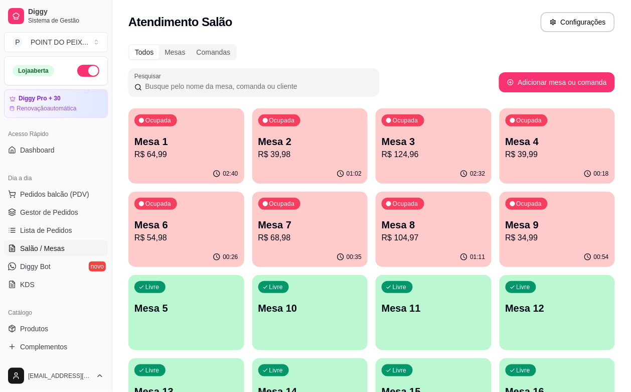
drag, startPoint x: 162, startPoint y: 118, endPoint x: 133, endPoint y: 163, distance: 53.8
click at [133, 163] on div "Todos Mesas Comandas Pesquisar Adicionar mesa ou comanda Ocupada Mesa 1 R$ 64,9…" at bounding box center [371, 325] width 519 height 574
click at [382, 238] on p "R$ 104,97" at bounding box center [434, 238] width 104 height 12
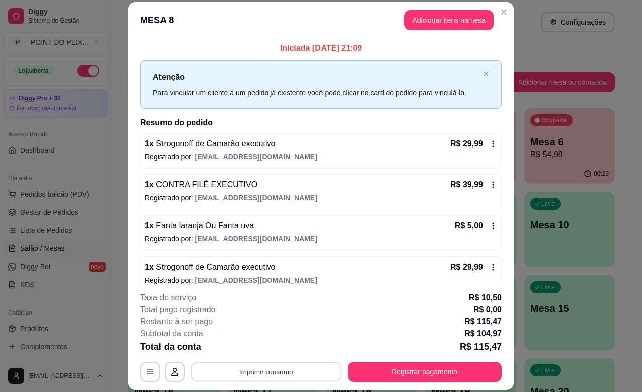
click at [291, 374] on button "Imprimir consumo" at bounding box center [266, 372] width 150 height 20
click at [270, 349] on button "IMPRESSORA" at bounding box center [264, 348] width 73 height 16
click at [440, 26] on button "Adicionar itens na mesa" at bounding box center [449, 21] width 86 height 20
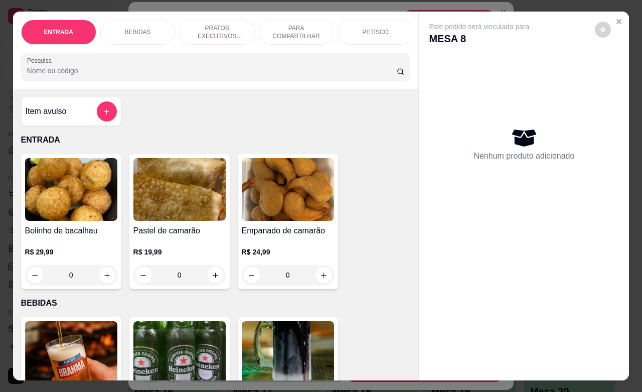
click at [134, 28] on p "BEBIDAS" at bounding box center [138, 32] width 26 height 8
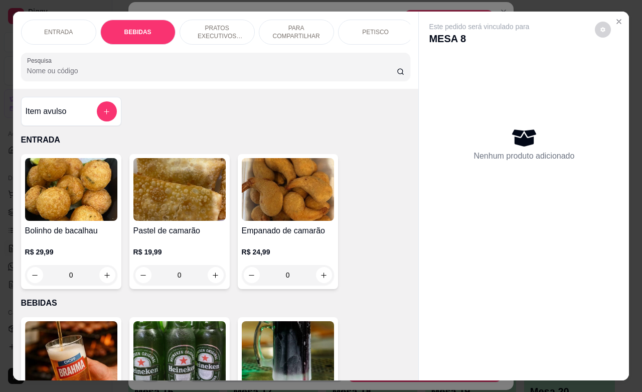
scroll to position [208, 0]
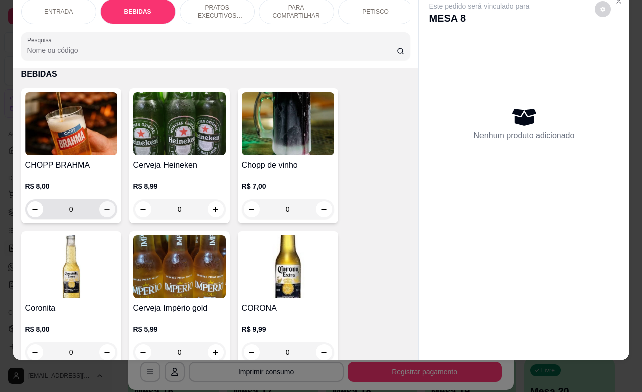
click at [103, 211] on icon "increase-product-quantity" at bounding box center [107, 210] width 8 height 8
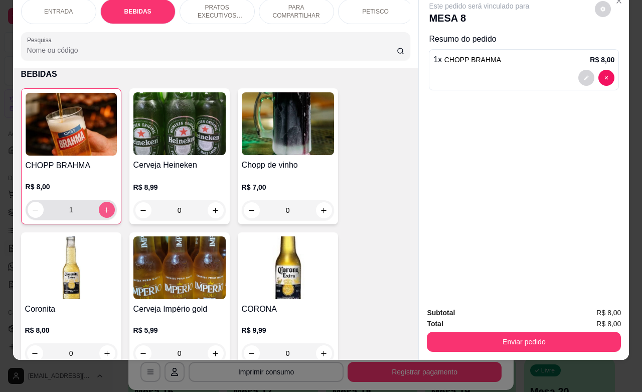
click at [103, 211] on icon "increase-product-quantity" at bounding box center [107, 210] width 8 height 8
type input "3"
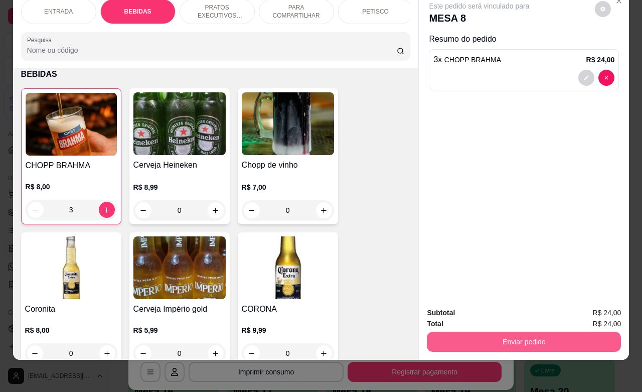
click at [505, 335] on button "Enviar pedido" at bounding box center [524, 341] width 194 height 20
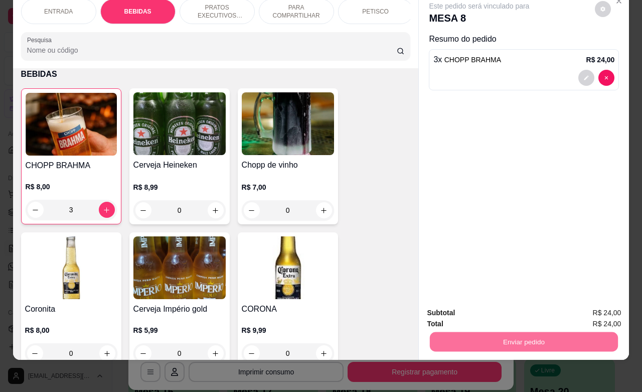
click at [484, 308] on button "Não registrar e enviar pedido" at bounding box center [489, 306] width 104 height 19
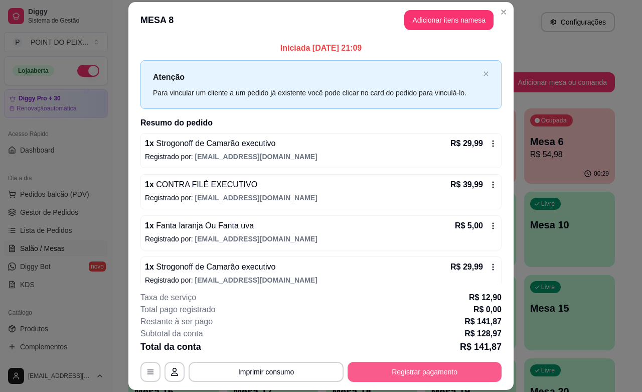
click at [370, 374] on button "Registrar pagamento" at bounding box center [425, 372] width 154 height 20
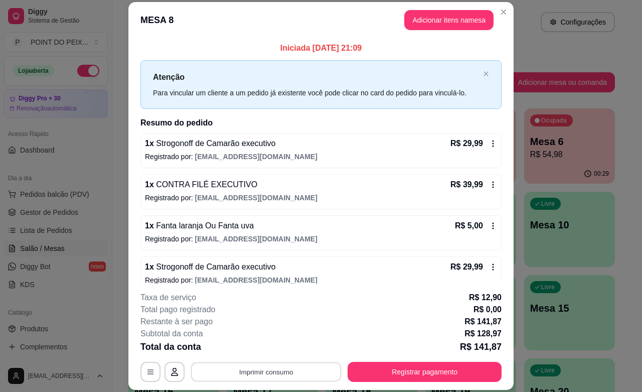
click at [294, 364] on button "Imprimir consumo" at bounding box center [266, 372] width 150 height 20
click at [271, 349] on button "IMPRESSORA" at bounding box center [264, 348] width 70 height 16
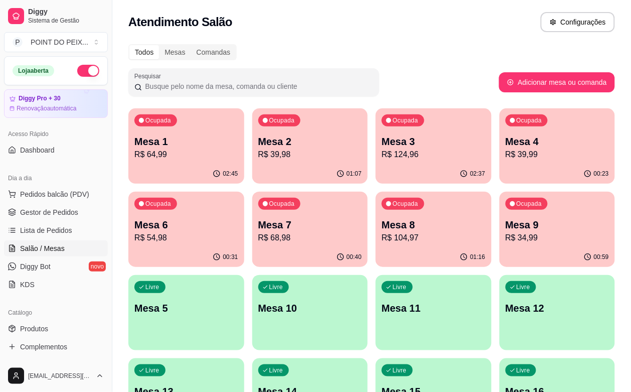
click at [422, 56] on div "Todos Mesas Comandas" at bounding box center [371, 52] width 486 height 16
click at [68, 214] on span "Gestor de Pedidos" at bounding box center [49, 212] width 58 height 10
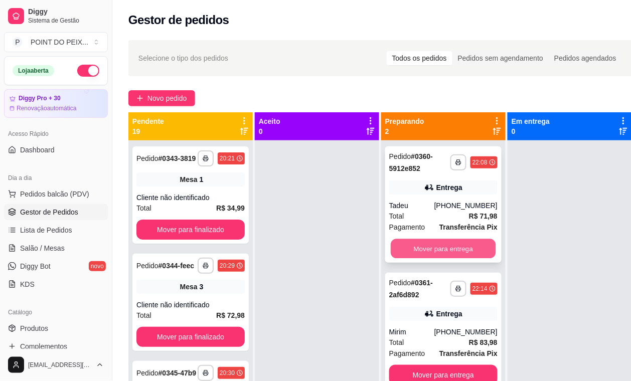
click at [439, 247] on button "Mover para entrega" at bounding box center [443, 249] width 105 height 20
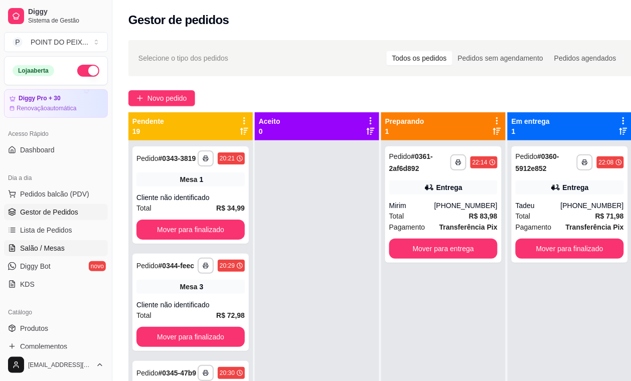
click at [51, 248] on span "Salão / Mesas" at bounding box center [42, 248] width 45 height 10
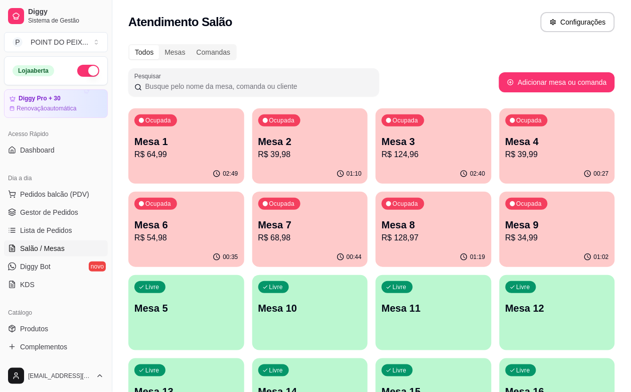
click at [382, 233] on p "R$ 128,97" at bounding box center [434, 238] width 104 height 12
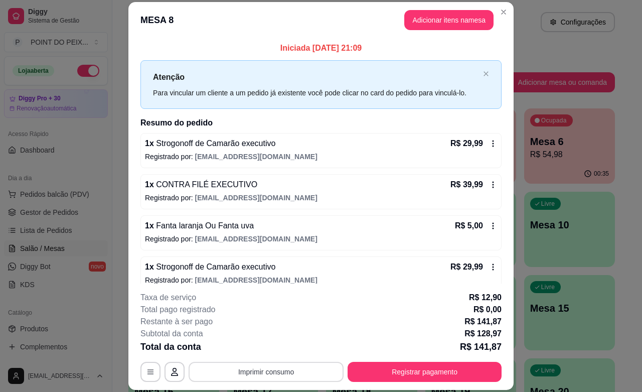
click at [302, 372] on button "Imprimir consumo" at bounding box center [266, 372] width 155 height 20
click at [262, 350] on button "IMPRESSORA" at bounding box center [264, 348] width 70 height 16
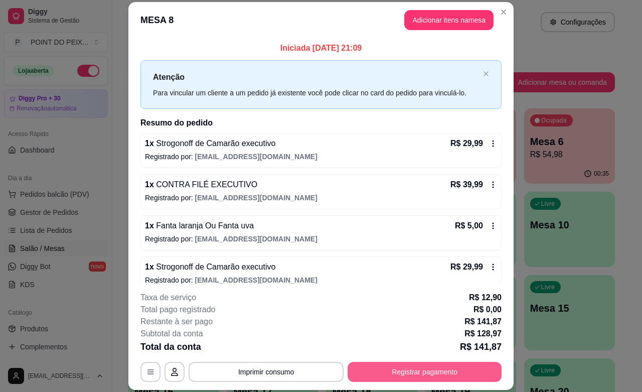
click at [396, 370] on button "Registrar pagamento" at bounding box center [425, 372] width 154 height 20
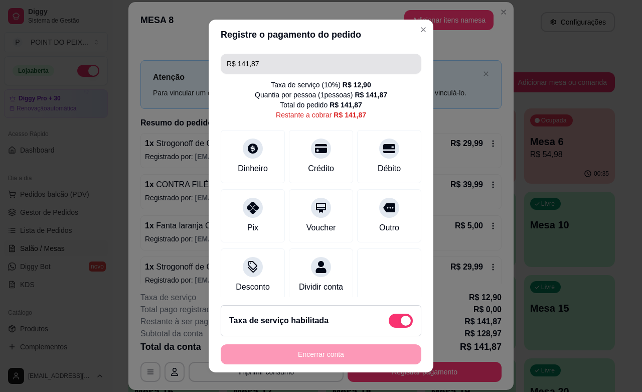
click at [272, 63] on input "R$ 141,87" at bounding box center [321, 64] width 189 height 20
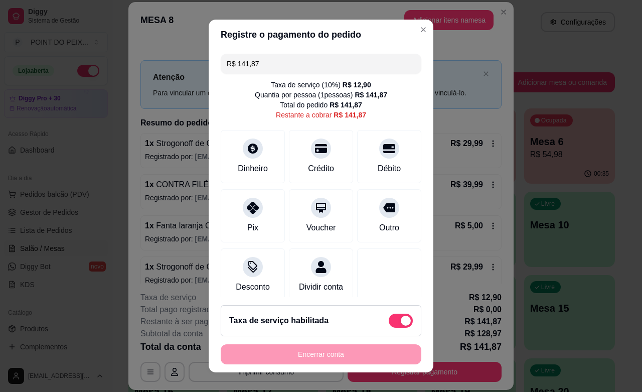
click at [272, 63] on input "R$ 141,87" at bounding box center [321, 64] width 189 height 20
click at [378, 154] on div at bounding box center [389, 145] width 22 height 22
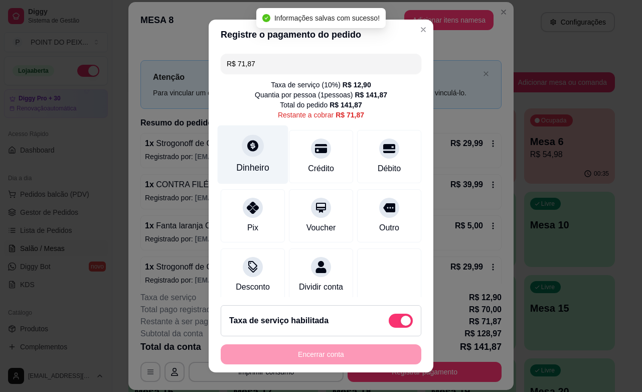
click at [242, 155] on div at bounding box center [253, 145] width 22 height 22
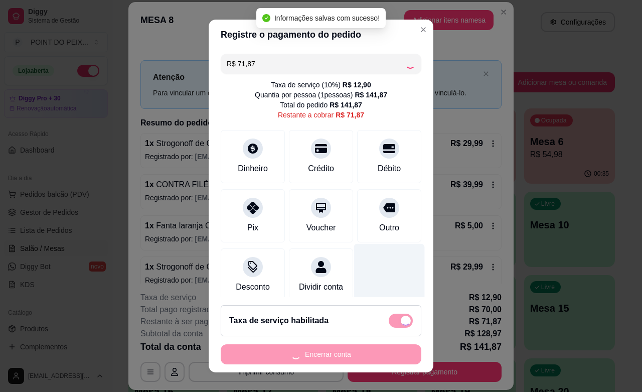
type input "R$ 0,00"
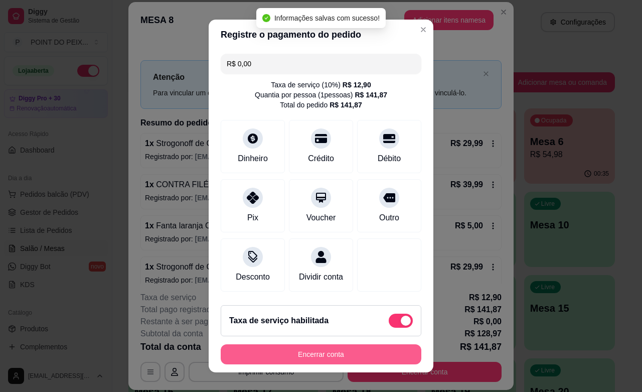
click at [344, 355] on button "Encerrar conta" at bounding box center [321, 354] width 201 height 20
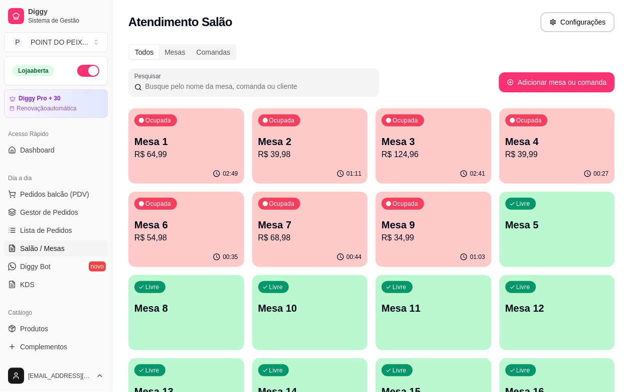
click at [52, 253] on link "Salão / Mesas" at bounding box center [56, 248] width 104 height 16
click at [67, 216] on span "Gestor de Pedidos" at bounding box center [49, 212] width 58 height 10
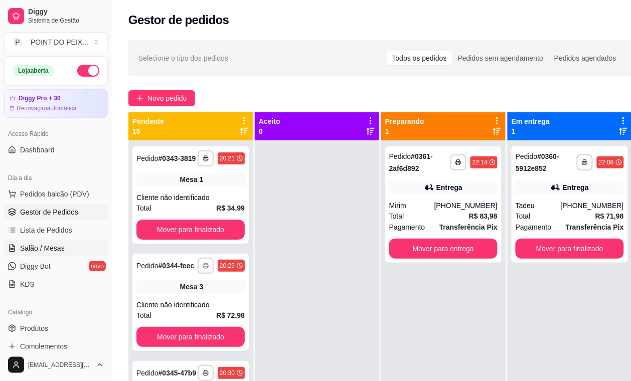
click at [53, 246] on span "Salão / Mesas" at bounding box center [42, 248] width 45 height 10
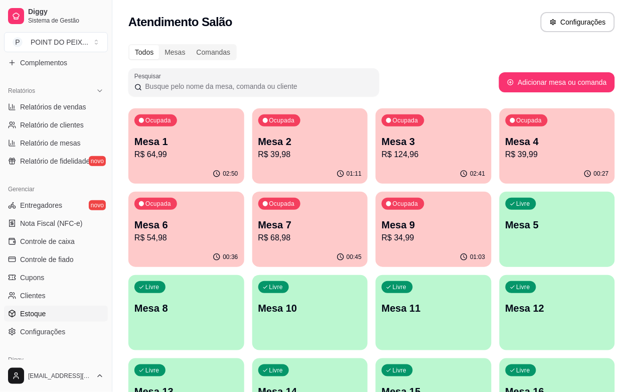
scroll to position [313, 0]
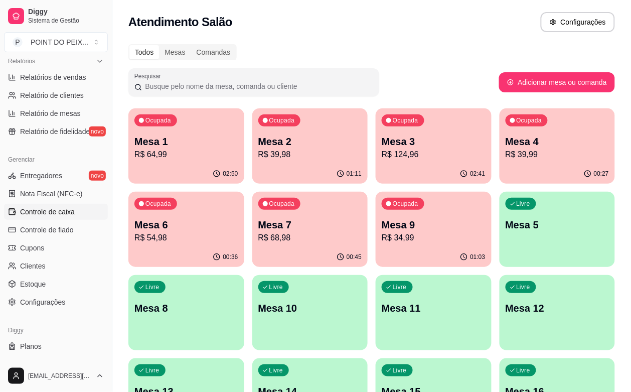
click at [69, 211] on span "Controle de caixa" at bounding box center [47, 212] width 55 height 10
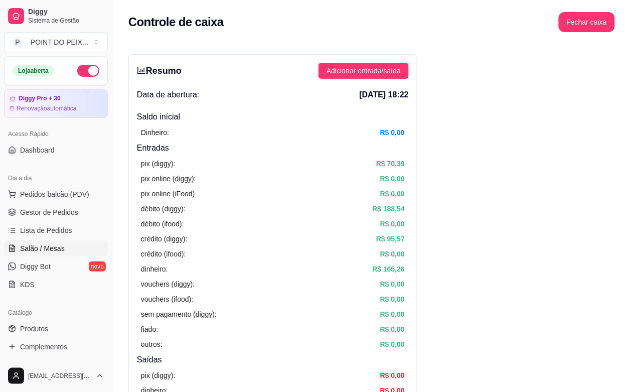
click at [52, 247] on span "Salão / Mesas" at bounding box center [42, 248] width 45 height 10
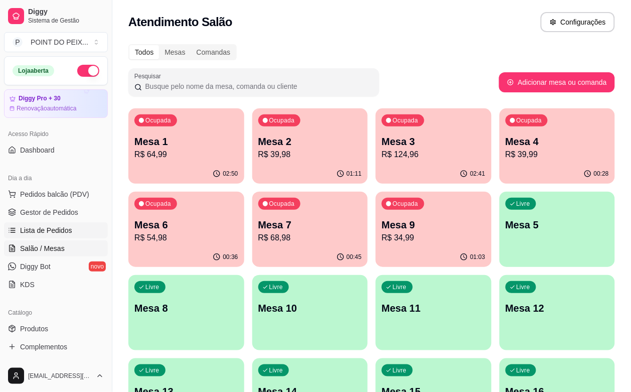
click at [56, 232] on span "Lista de Pedidos" at bounding box center [46, 230] width 52 height 10
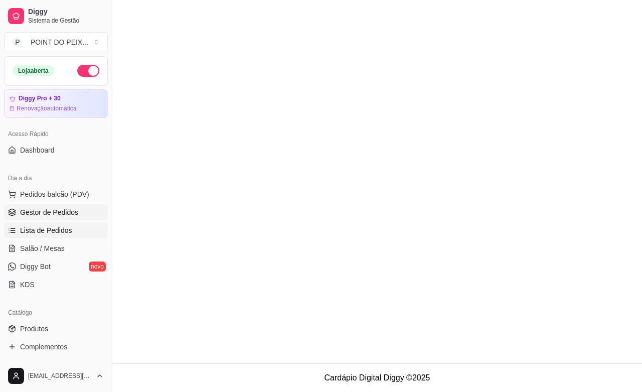
click at [51, 212] on span "Gestor de Pedidos" at bounding box center [49, 212] width 58 height 10
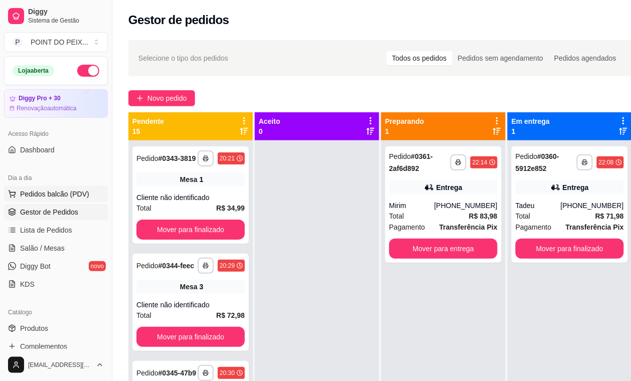
click at [61, 192] on span "Pedidos balcão (PDV)" at bounding box center [54, 194] width 69 height 10
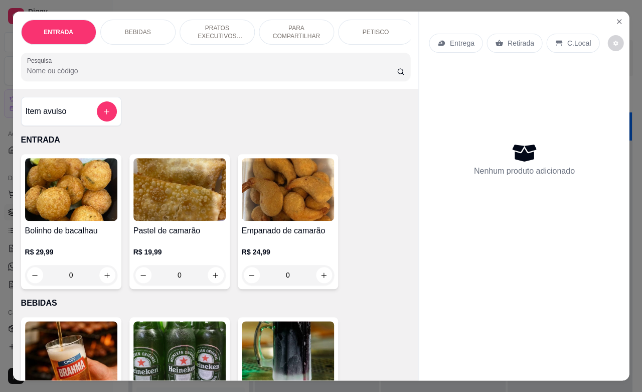
click at [50, 252] on div "R$ 29,99 0" at bounding box center [71, 261] width 92 height 48
click at [617, 18] on icon "Close" at bounding box center [619, 22] width 8 height 8
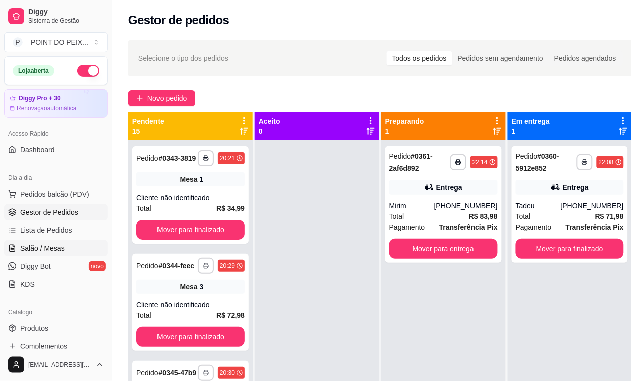
click at [48, 249] on span "Salão / Mesas" at bounding box center [42, 248] width 45 height 10
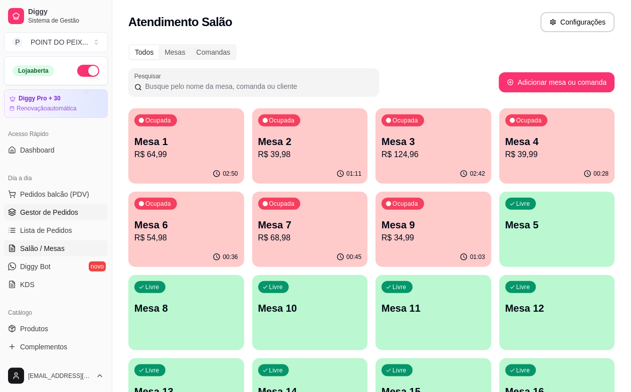
click at [69, 214] on span "Gestor de Pedidos" at bounding box center [49, 212] width 58 height 10
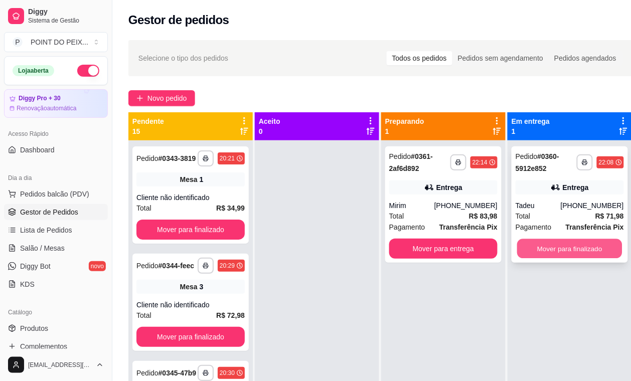
click at [576, 243] on button "Mover para finalizado" at bounding box center [569, 249] width 105 height 20
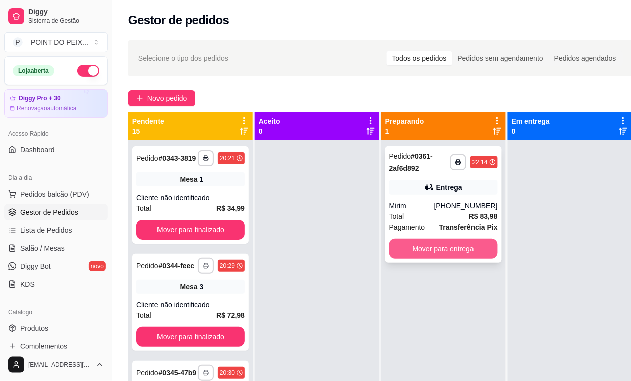
click at [452, 251] on button "Mover para entrega" at bounding box center [443, 249] width 108 height 20
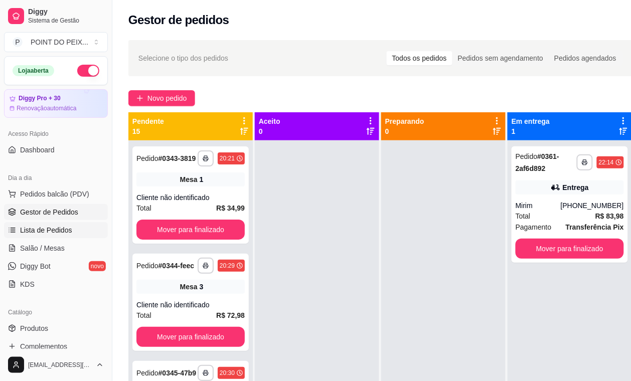
click at [60, 231] on span "Lista de Pedidos" at bounding box center [46, 230] width 52 height 10
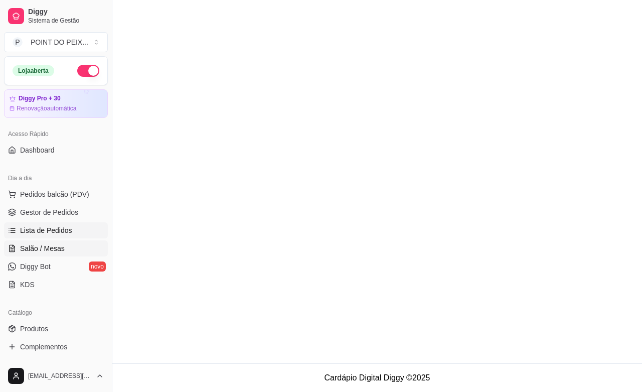
click at [52, 246] on span "Salão / Mesas" at bounding box center [42, 248] width 45 height 10
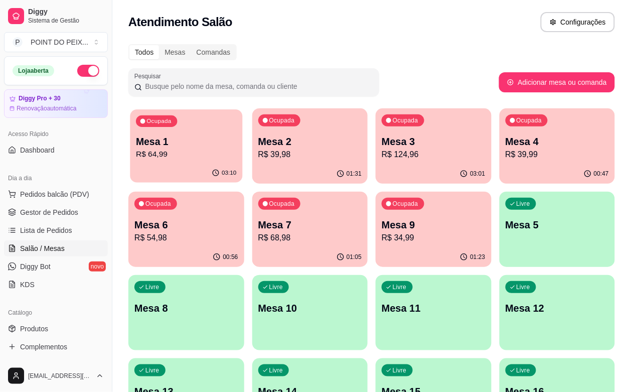
click at [184, 148] on p "R$ 64,99" at bounding box center [186, 154] width 100 height 12
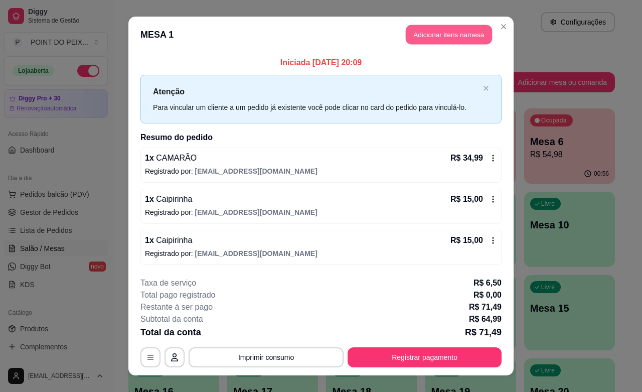
click at [447, 38] on button "Adicionar itens na mesa" at bounding box center [449, 35] width 86 height 20
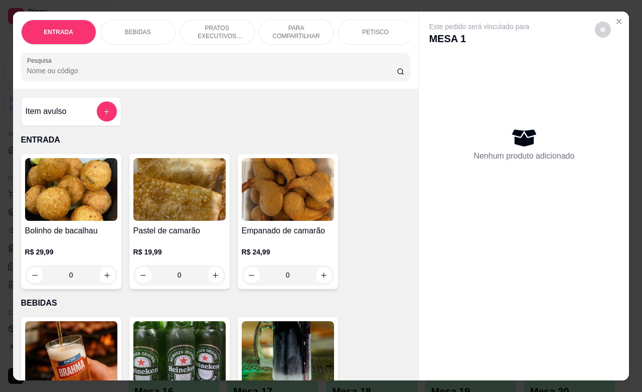
click at [143, 29] on p "BEBIDAS" at bounding box center [138, 32] width 26 height 8
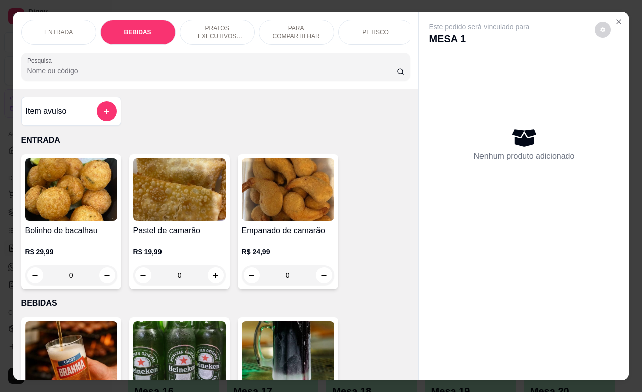
scroll to position [208, 0]
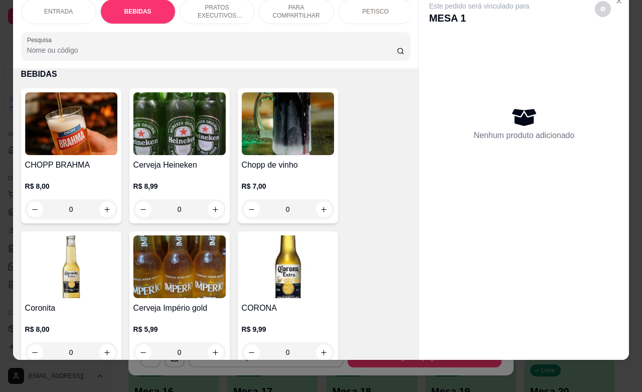
click at [592, 109] on div "Nenhum produto adicionado" at bounding box center [524, 123] width 190 height 197
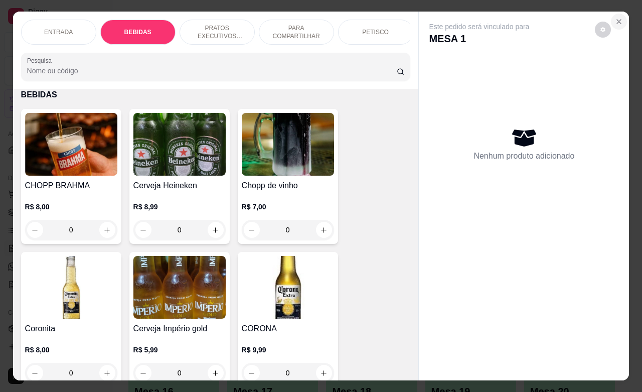
click at [617, 18] on icon "Close" at bounding box center [619, 22] width 8 height 8
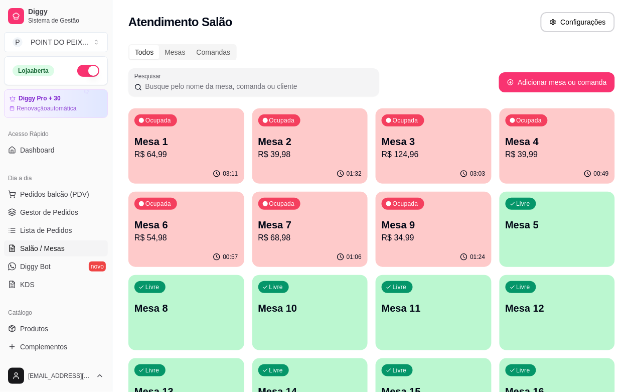
click at [301, 147] on p "Mesa 2" at bounding box center [310, 141] width 104 height 14
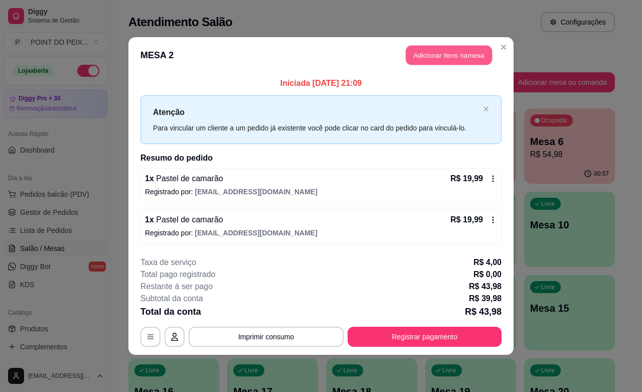
click at [435, 58] on button "Adicionar itens na mesa" at bounding box center [449, 56] width 86 height 20
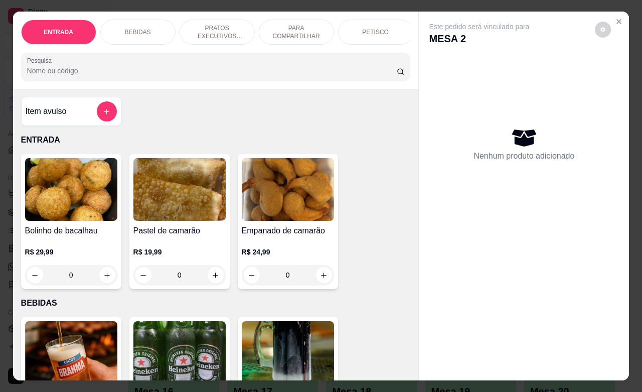
click at [144, 32] on div "BEBIDAS" at bounding box center [137, 32] width 75 height 25
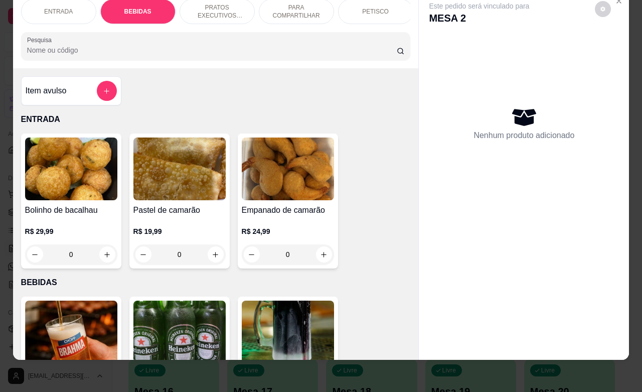
scroll to position [208, 0]
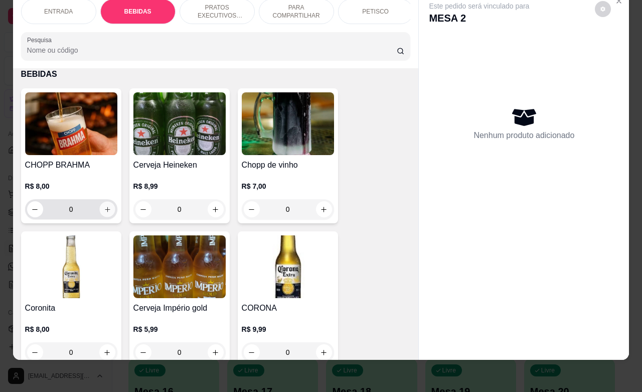
click at [104, 207] on icon "increase-product-quantity" at bounding box center [107, 210] width 8 height 8
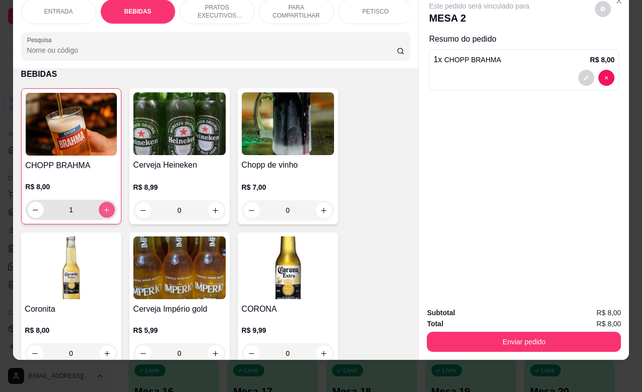
click at [104, 206] on icon "increase-product-quantity" at bounding box center [107, 210] width 8 height 8
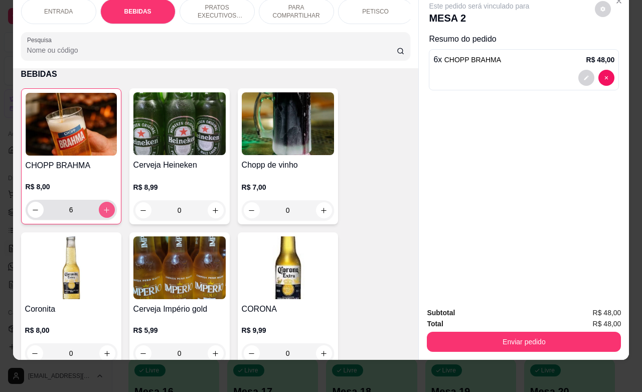
click at [104, 206] on icon "increase-product-quantity" at bounding box center [107, 210] width 8 height 8
click at [44, 212] on input "7" at bounding box center [71, 210] width 55 height 20
click at [32, 211] on icon "decrease-product-quantity" at bounding box center [36, 210] width 8 height 8
type input "6"
click at [323, 216] on button "increase-product-quantity" at bounding box center [324, 211] width 16 height 16
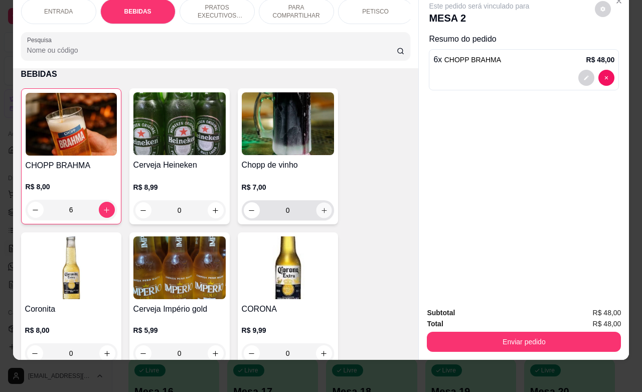
type input "1"
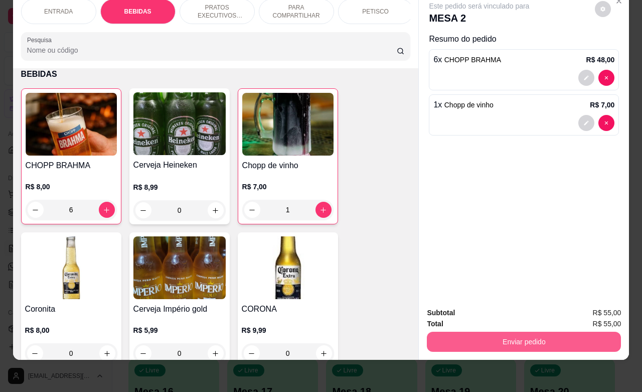
click at [498, 331] on button "Enviar pedido" at bounding box center [524, 341] width 194 height 20
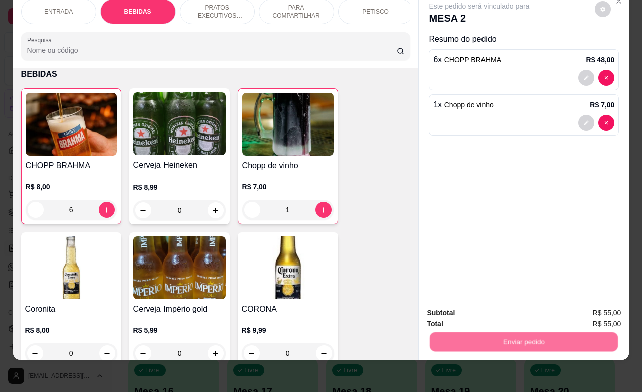
click at [479, 309] on button "Não registrar e enviar pedido" at bounding box center [489, 306] width 101 height 19
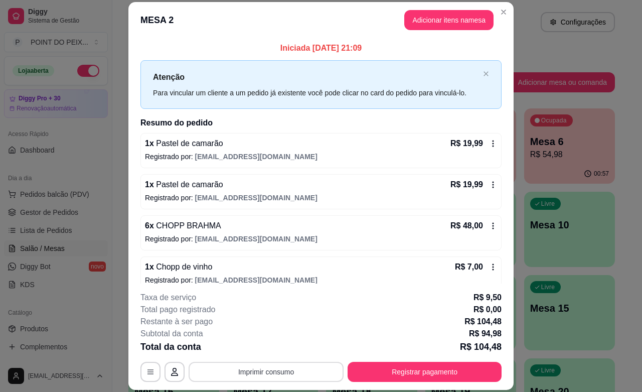
click at [279, 375] on button "Imprimir consumo" at bounding box center [266, 372] width 155 height 20
click at [271, 354] on button "IMPRESSORA" at bounding box center [264, 348] width 70 height 16
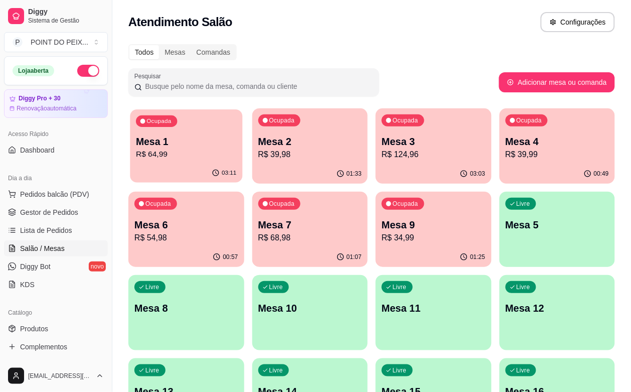
click at [180, 136] on p "Mesa 1" at bounding box center [186, 142] width 100 height 14
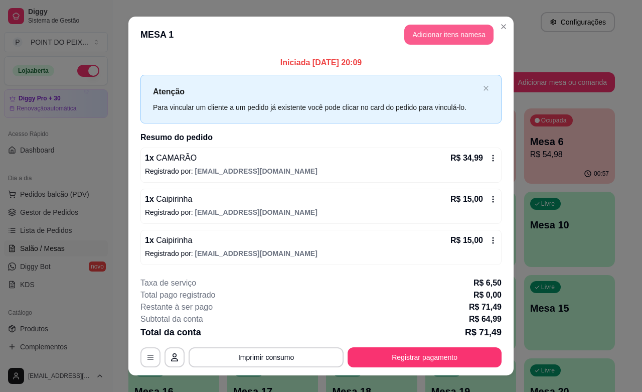
click at [435, 39] on button "Adicionar itens na mesa" at bounding box center [448, 35] width 89 height 20
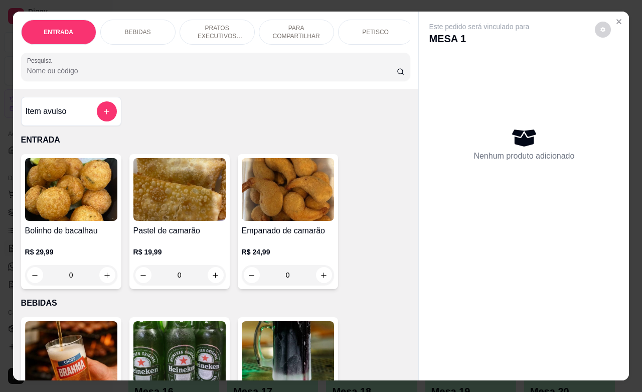
click at [147, 31] on div "BEBIDAS" at bounding box center [137, 32] width 75 height 25
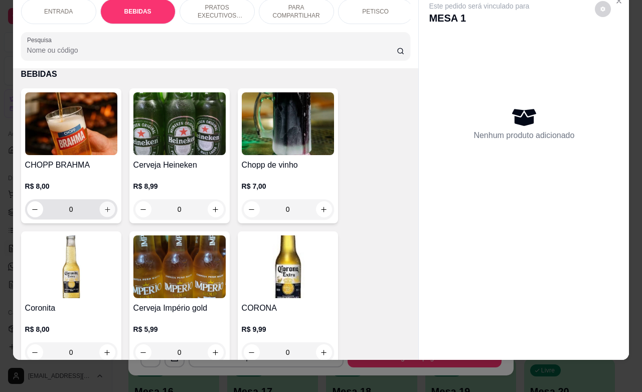
click at [103, 212] on icon "increase-product-quantity" at bounding box center [107, 210] width 8 height 8
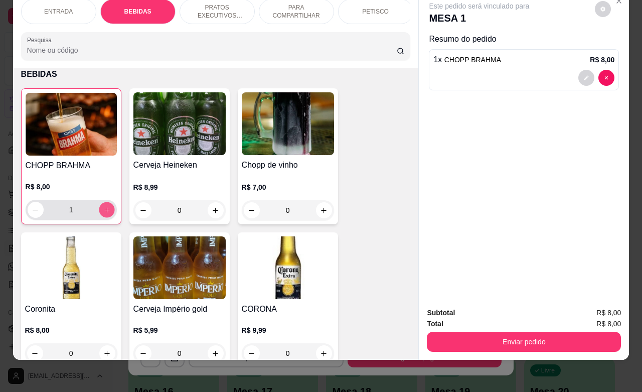
click at [103, 212] on icon "increase-product-quantity" at bounding box center [107, 210] width 8 height 8
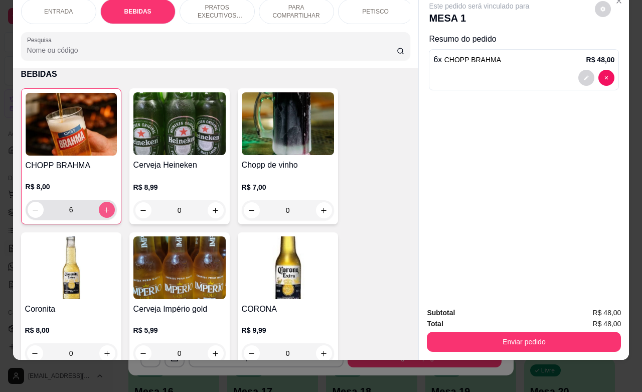
click at [103, 212] on icon "increase-product-quantity" at bounding box center [107, 210] width 8 height 8
type input "7"
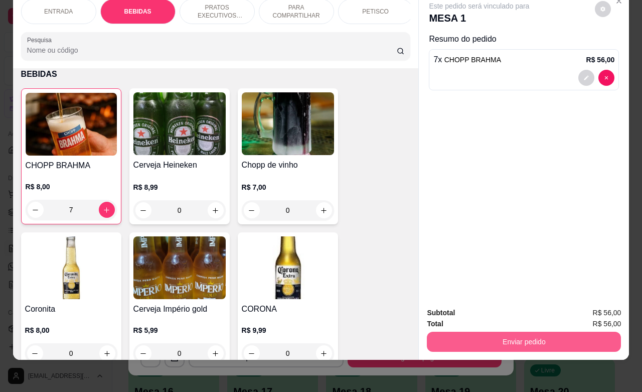
click at [515, 337] on button "Enviar pedido" at bounding box center [524, 341] width 194 height 20
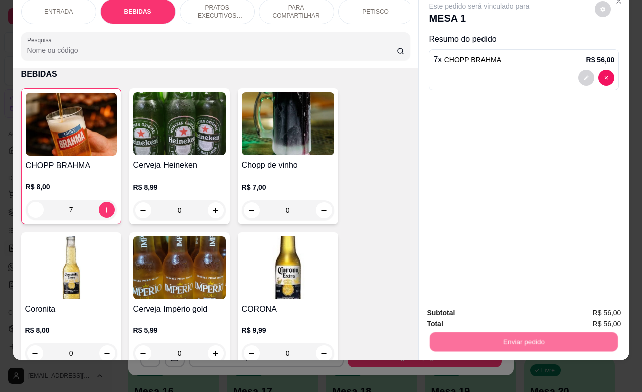
click at [492, 306] on button "Não registrar e enviar pedido" at bounding box center [489, 306] width 101 height 19
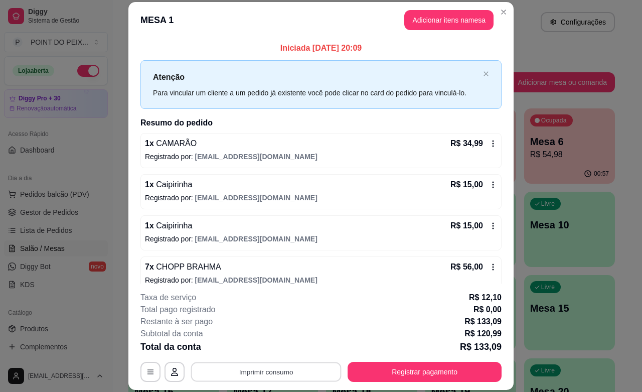
click at [286, 374] on button "Imprimir consumo" at bounding box center [266, 372] width 150 height 20
click at [267, 351] on button "IMPRESSORA" at bounding box center [264, 348] width 73 height 16
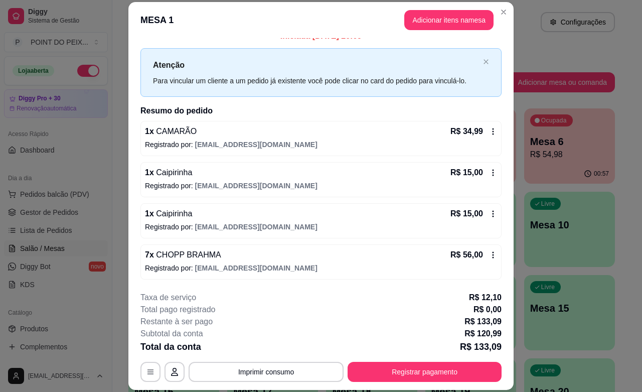
scroll to position [13, 0]
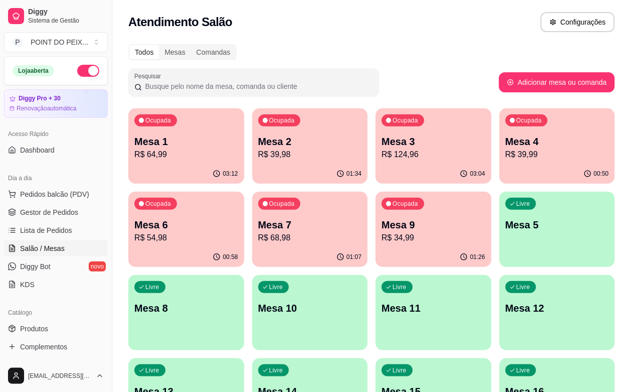
click at [77, 71] on button "button" at bounding box center [88, 71] width 22 height 12
click at [382, 237] on p "R$ 34,99" at bounding box center [434, 238] width 104 height 12
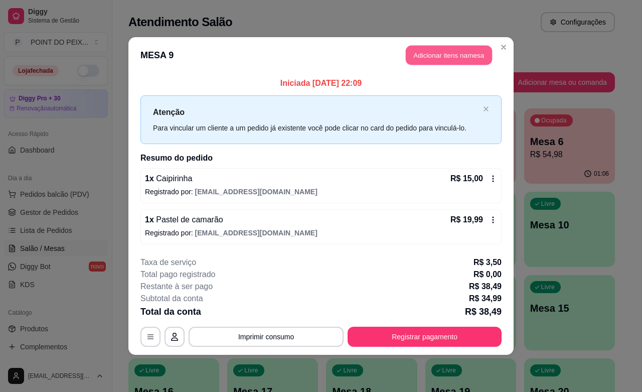
click at [454, 53] on button "Adicionar itens na mesa" at bounding box center [449, 56] width 86 height 20
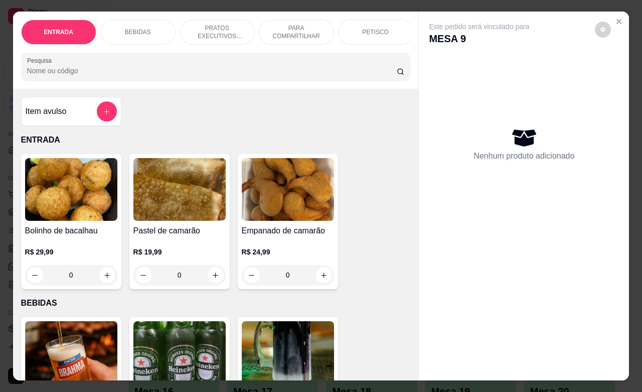
click at [143, 30] on p "BEBIDAS" at bounding box center [138, 32] width 26 height 8
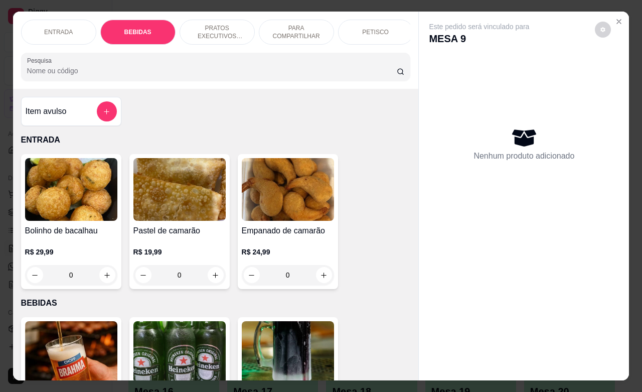
scroll to position [208, 0]
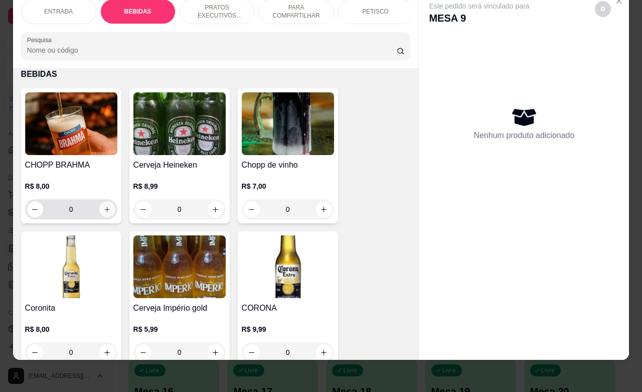
click at [103, 211] on icon "increase-product-quantity" at bounding box center [107, 210] width 8 height 8
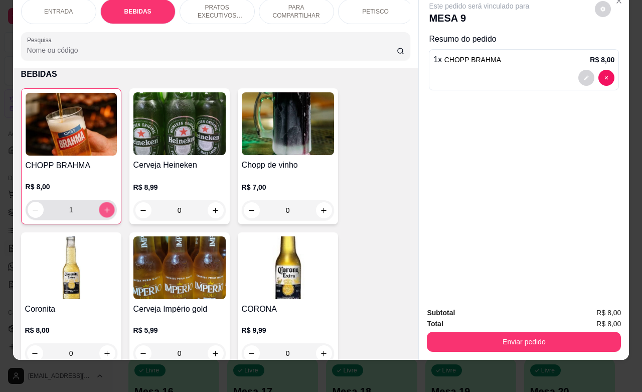
click at [104, 211] on icon "increase-product-quantity" at bounding box center [106, 209] width 5 height 5
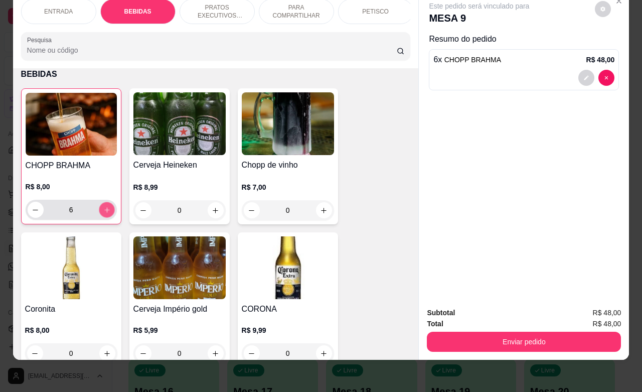
click at [104, 211] on icon "increase-product-quantity" at bounding box center [106, 209] width 5 height 5
click at [104, 211] on icon "increase-product-quantity" at bounding box center [107, 210] width 6 height 6
type input "8"
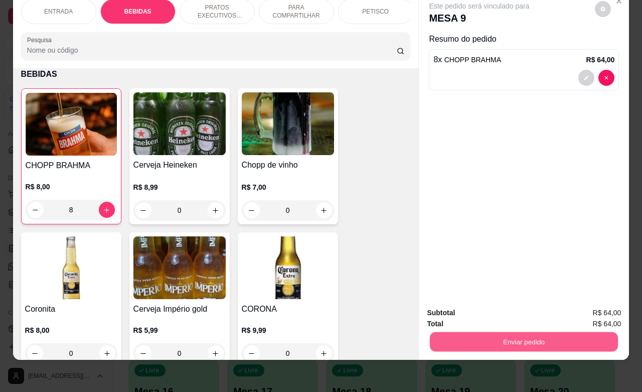
click at [504, 332] on button "Enviar pedido" at bounding box center [524, 341] width 188 height 20
click at [474, 307] on button "Não registrar e enviar pedido" at bounding box center [489, 306] width 101 height 19
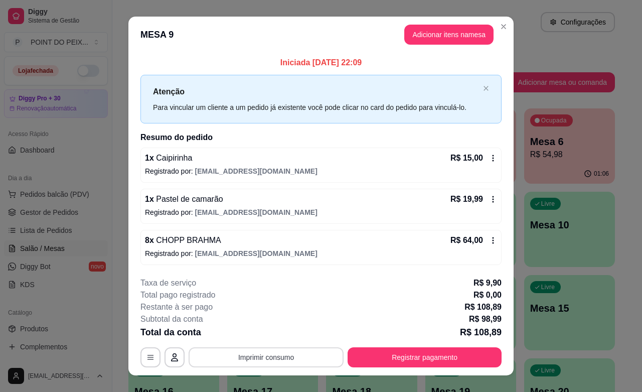
click at [296, 357] on button "Imprimir consumo" at bounding box center [266, 357] width 155 height 20
click at [271, 334] on button "IMPRESSORA" at bounding box center [264, 334] width 70 height 16
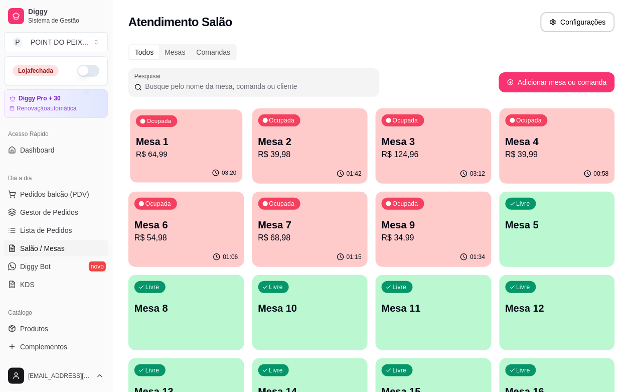
click at [169, 153] on p "R$ 64,99" at bounding box center [186, 154] width 100 height 12
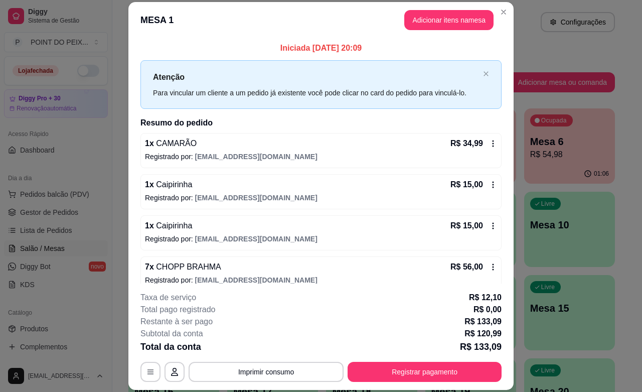
scroll to position [13, 0]
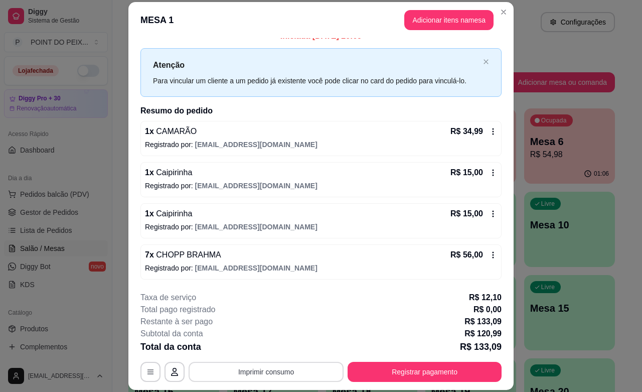
click at [273, 367] on button "Imprimir consumo" at bounding box center [266, 372] width 155 height 20
click at [352, 297] on div "Taxa de serviço R$ 12,10" at bounding box center [320, 297] width 361 height 12
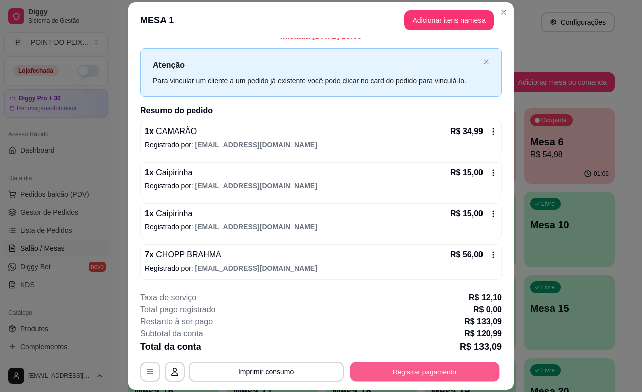
click at [388, 370] on button "Registrar pagamento" at bounding box center [424, 372] width 149 height 20
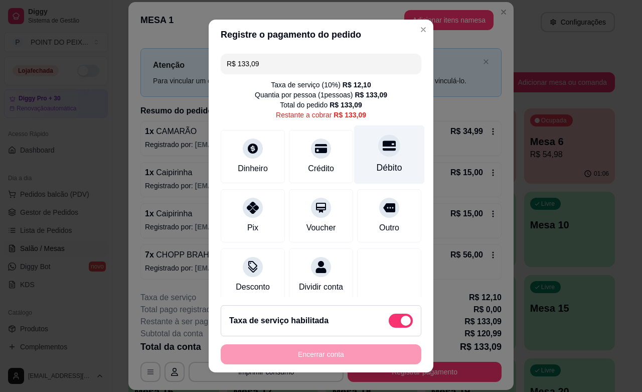
click at [383, 146] on icon at bounding box center [389, 146] width 13 height 10
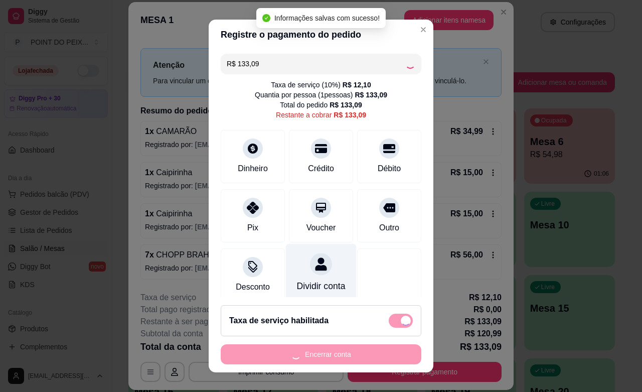
type input "R$ 0,00"
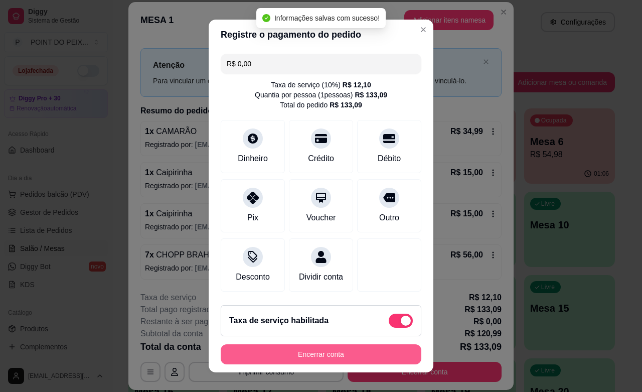
click at [324, 360] on button "Encerrar conta" at bounding box center [321, 354] width 201 height 20
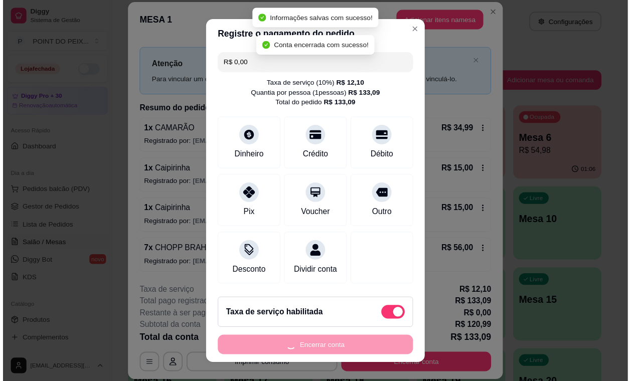
scroll to position [0, 0]
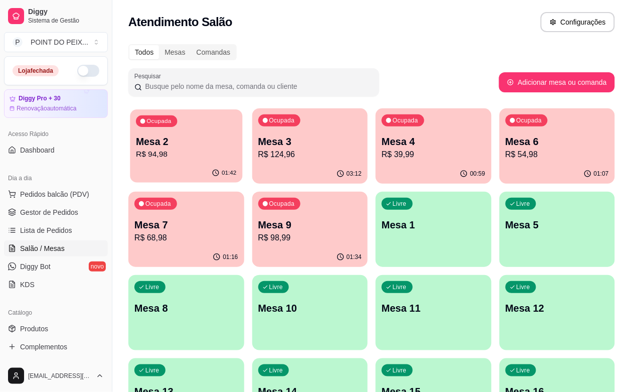
click at [210, 154] on p "R$ 94,98" at bounding box center [186, 154] width 100 height 12
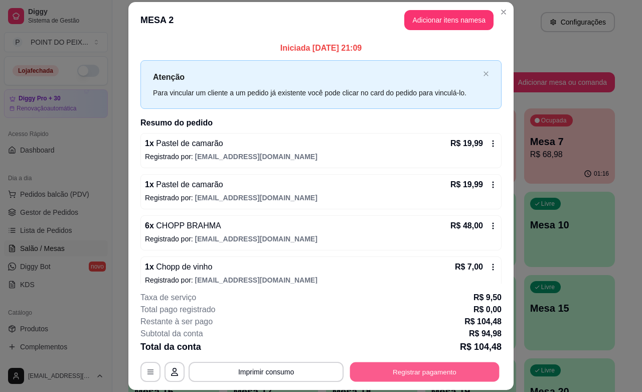
click at [408, 377] on button "Registrar pagamento" at bounding box center [424, 372] width 149 height 20
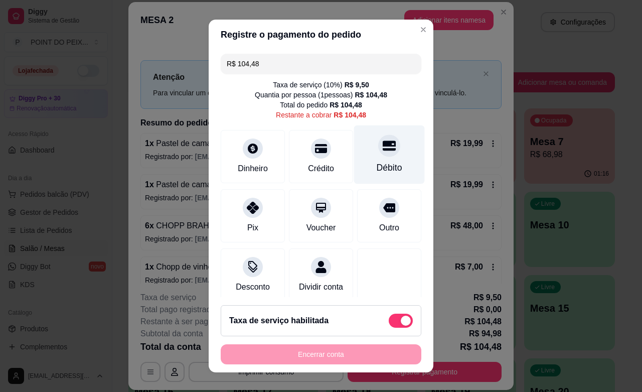
click at [378, 155] on div at bounding box center [389, 145] width 22 height 22
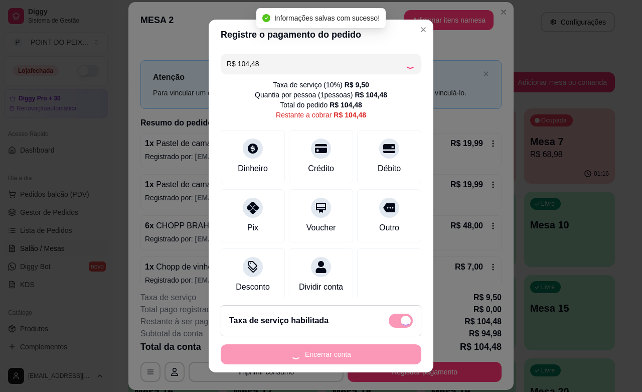
type input "R$ 0,00"
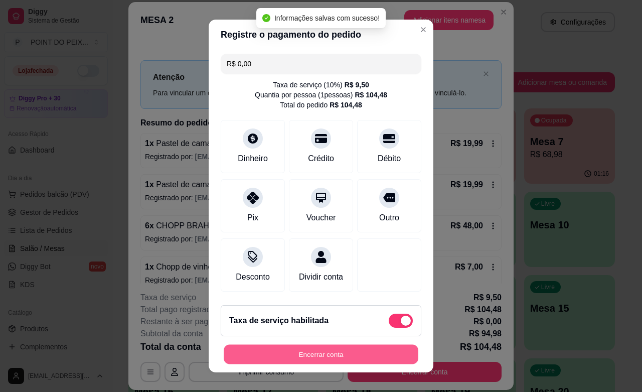
click at [327, 352] on button "Encerrar conta" at bounding box center [321, 355] width 195 height 20
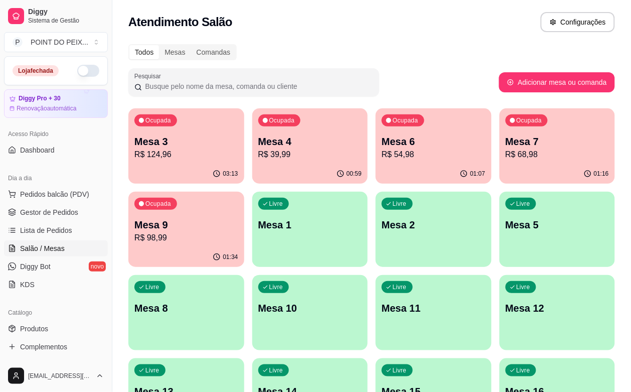
click at [238, 232] on p "R$ 98,99" at bounding box center [186, 238] width 104 height 12
click at [69, 212] on span "Gestor de Pedidos" at bounding box center [49, 212] width 58 height 10
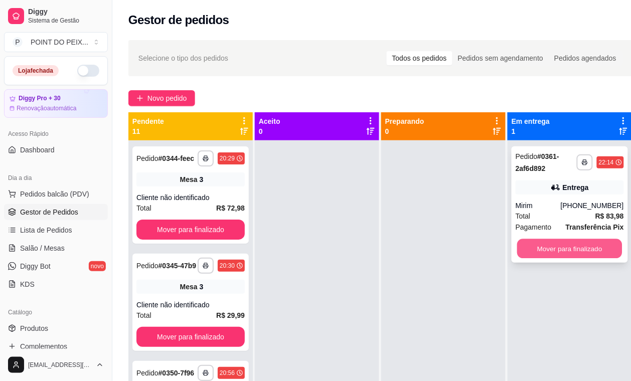
click at [558, 246] on button "Mover para finalizado" at bounding box center [569, 249] width 105 height 20
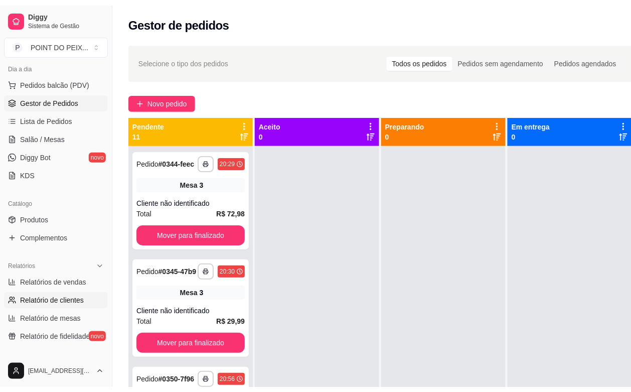
scroll to position [125, 0]
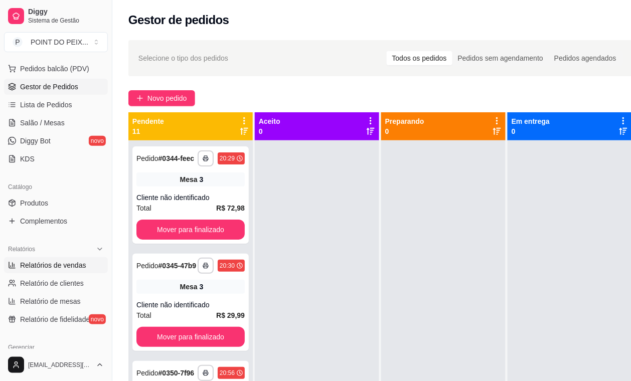
click at [85, 266] on link "Relatórios de vendas" at bounding box center [56, 265] width 104 height 16
select select "ALL"
select select "0"
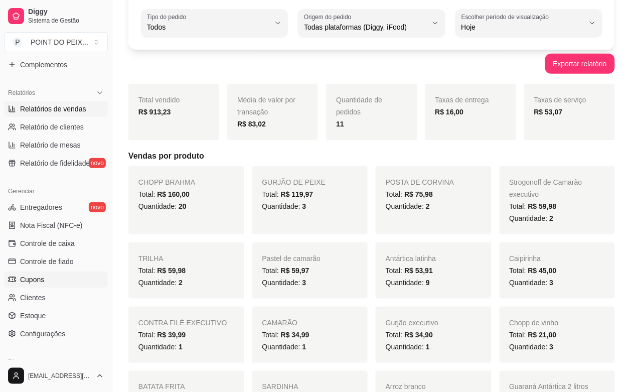
scroll to position [313, 0]
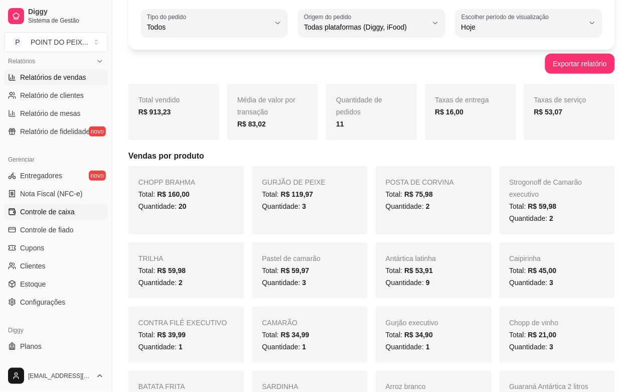
click at [65, 212] on span "Controle de caixa" at bounding box center [47, 212] width 55 height 10
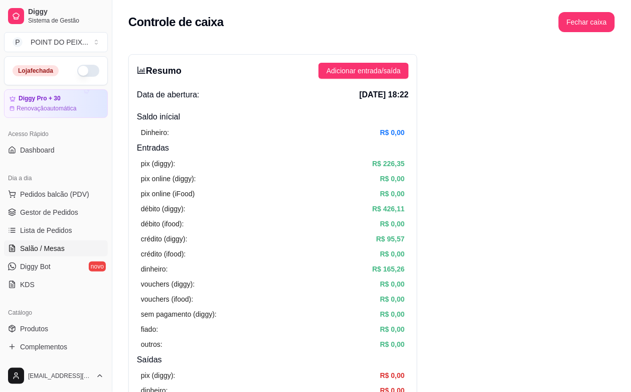
click at [54, 251] on span "Salão / Mesas" at bounding box center [42, 248] width 45 height 10
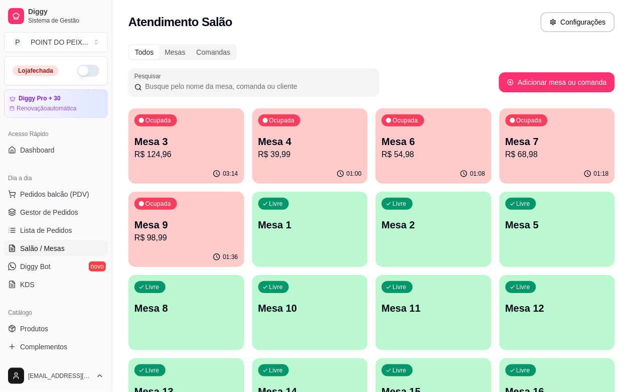
click at [244, 247] on div "01:36" at bounding box center [186, 257] width 116 height 20
click at [238, 232] on p "R$ 98,99" at bounding box center [186, 238] width 104 height 12
click at [409, 47] on div "Todos Mesas Comandas" at bounding box center [371, 52] width 486 height 16
click at [242, 193] on div "Ocupada Mesa 9 R$ 98,99" at bounding box center [186, 220] width 112 height 54
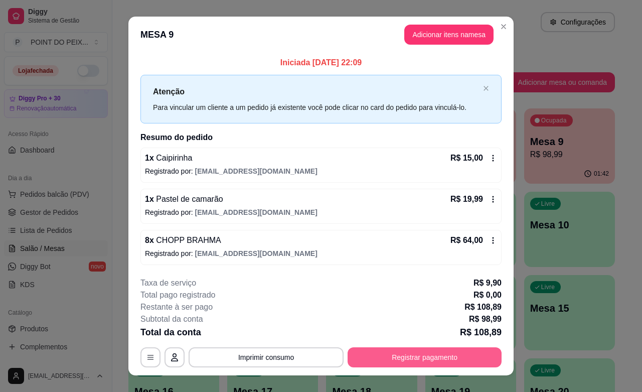
click at [405, 360] on button "Registrar pagamento" at bounding box center [425, 357] width 154 height 20
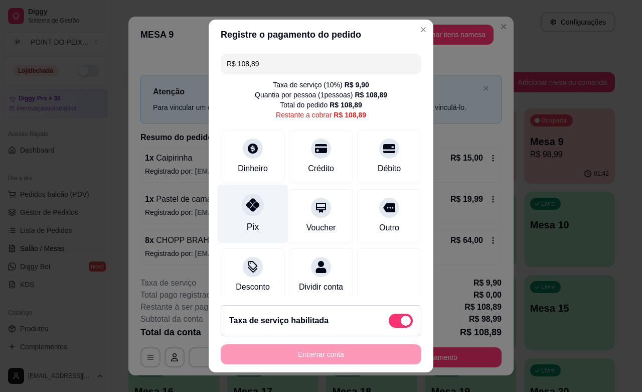
click at [246, 209] on icon at bounding box center [252, 204] width 13 height 13
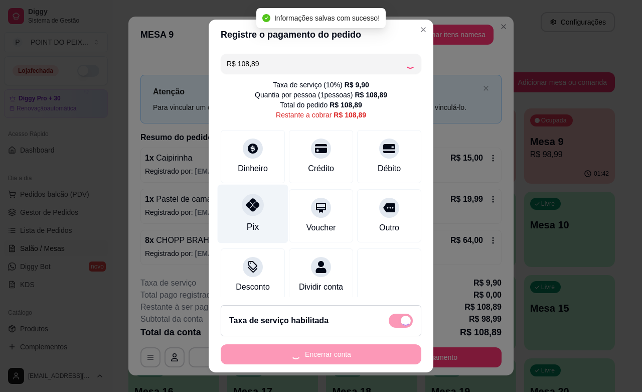
type input "R$ 0,00"
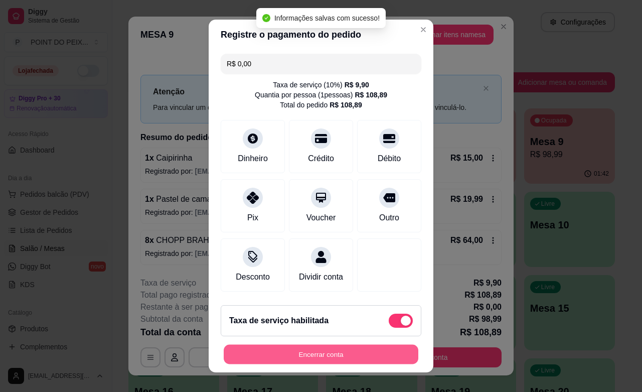
click at [319, 355] on button "Encerrar conta" at bounding box center [321, 355] width 195 height 20
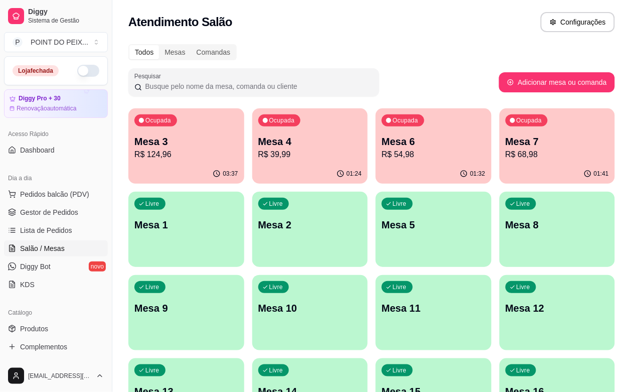
click at [252, 159] on div "Ocupada Mesa 4 R$ 39,99" at bounding box center [310, 136] width 116 height 56
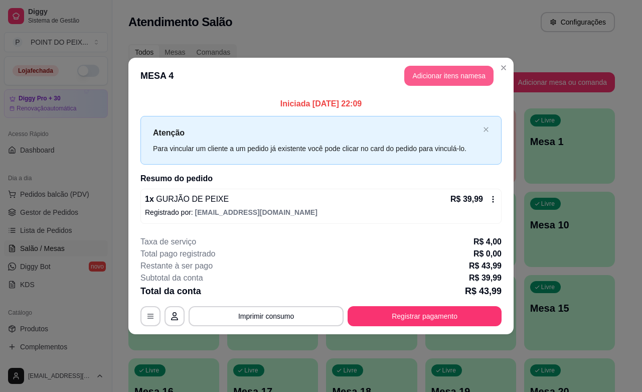
click at [485, 83] on button "Adicionar itens na mesa" at bounding box center [448, 76] width 89 height 20
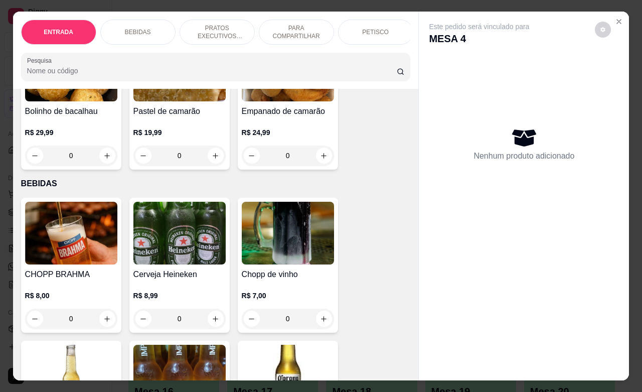
scroll to position [125, 0]
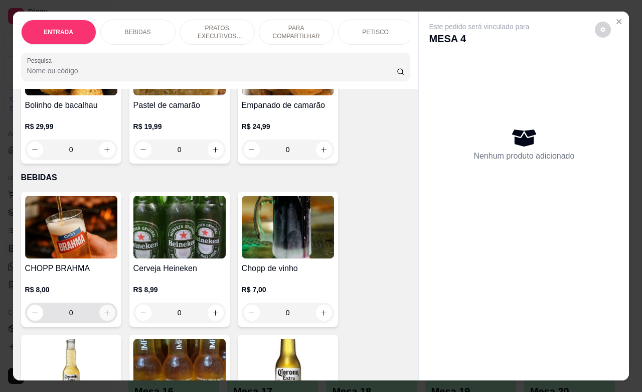
click at [105, 316] on icon "increase-product-quantity" at bounding box center [107, 313] width 8 height 8
click at [105, 317] on button "increase-product-quantity" at bounding box center [107, 312] width 16 height 16
click at [104, 316] on icon "increase-product-quantity" at bounding box center [107, 313] width 8 height 8
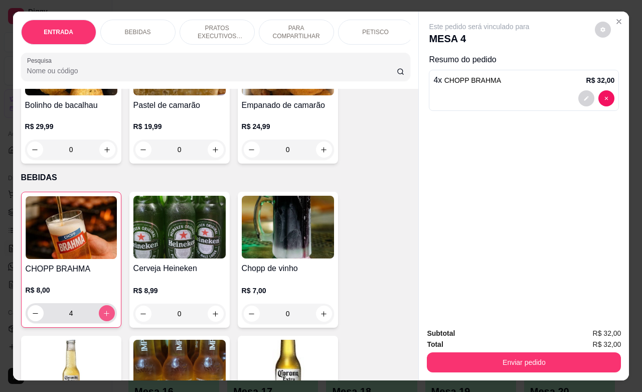
click at [104, 317] on icon "increase-product-quantity" at bounding box center [107, 313] width 8 height 8
type input "8"
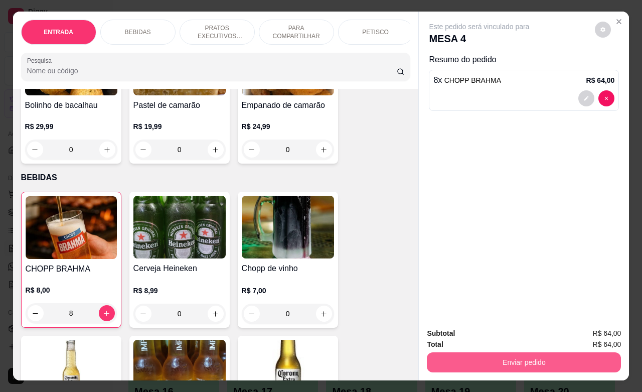
click at [484, 357] on button "Enviar pedido" at bounding box center [524, 362] width 194 height 20
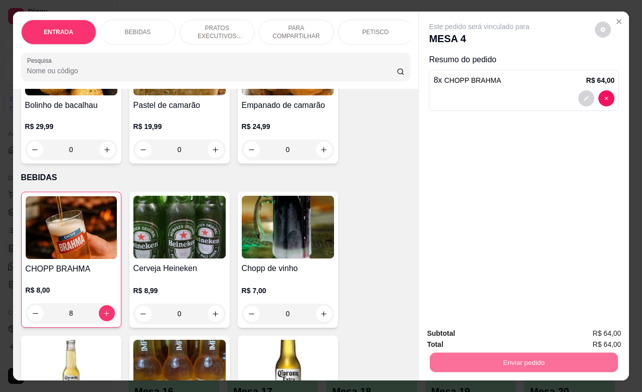
click at [485, 333] on button "Não registrar e enviar pedido" at bounding box center [489, 331] width 104 height 19
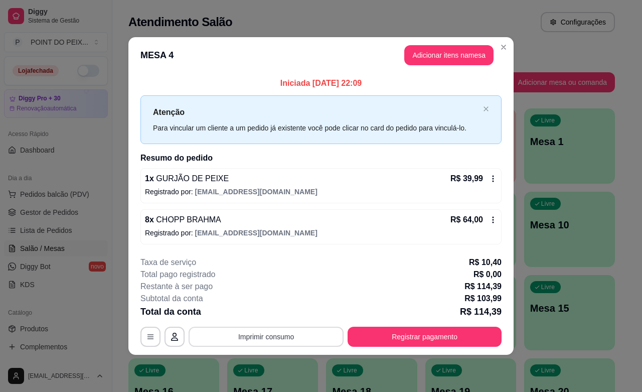
click at [281, 338] on button "Imprimir consumo" at bounding box center [266, 336] width 155 height 20
click at [274, 316] on button "IMPRESSORA" at bounding box center [269, 314] width 73 height 16
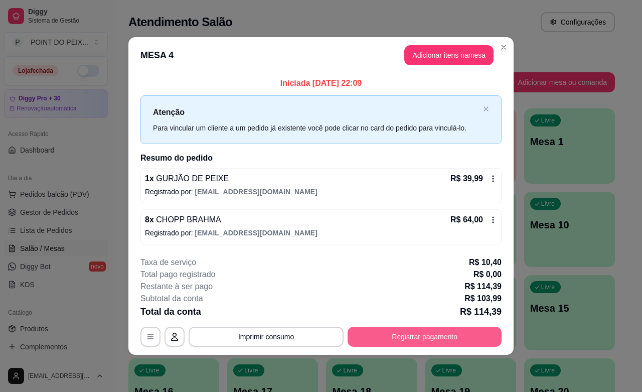
click at [409, 334] on button "Registrar pagamento" at bounding box center [425, 336] width 154 height 20
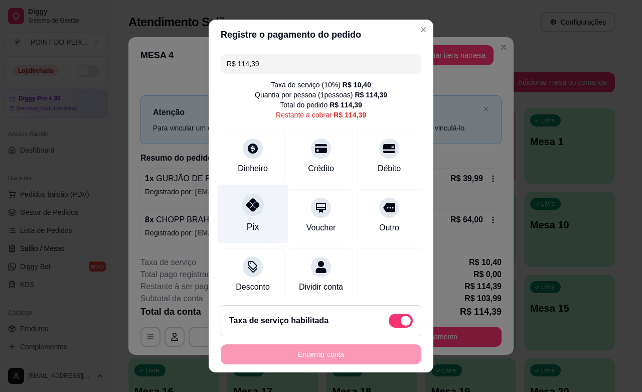
click at [247, 232] on div "Pix" at bounding box center [253, 226] width 12 height 13
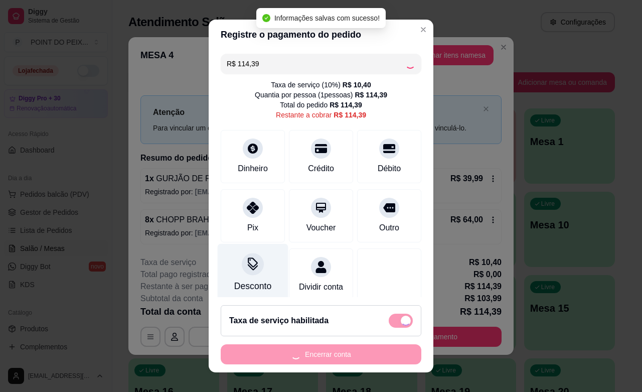
type input "R$ 0,00"
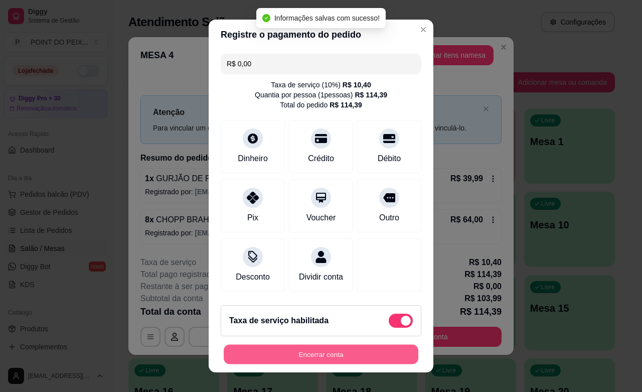
click at [347, 354] on button "Encerrar conta" at bounding box center [321, 355] width 195 height 20
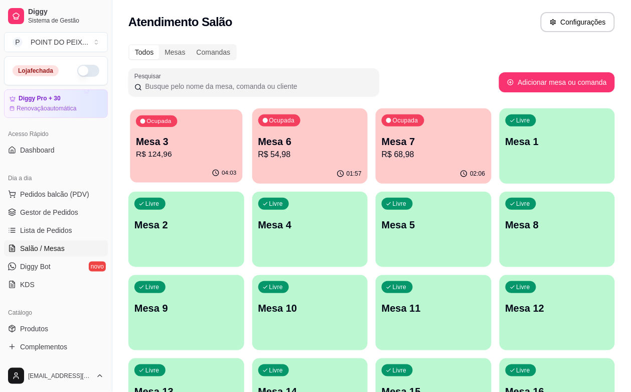
click at [172, 168] on div "04:03" at bounding box center [186, 172] width 112 height 19
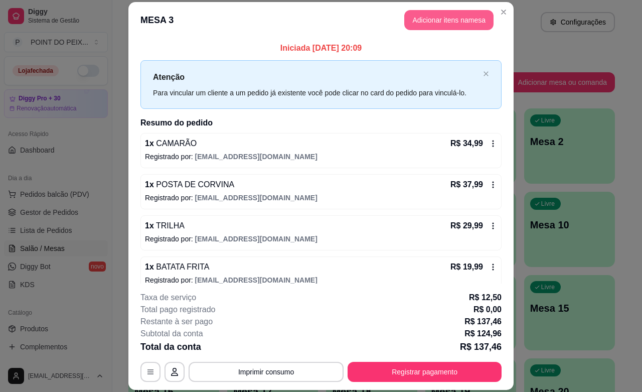
click at [444, 23] on button "Adicionar itens na mesa" at bounding box center [448, 20] width 89 height 20
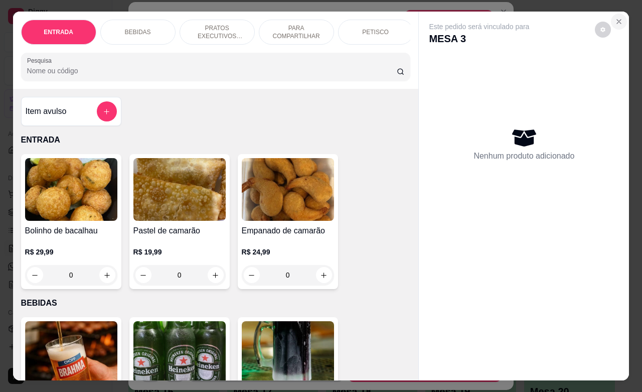
click at [615, 18] on icon "Close" at bounding box center [619, 22] width 8 height 8
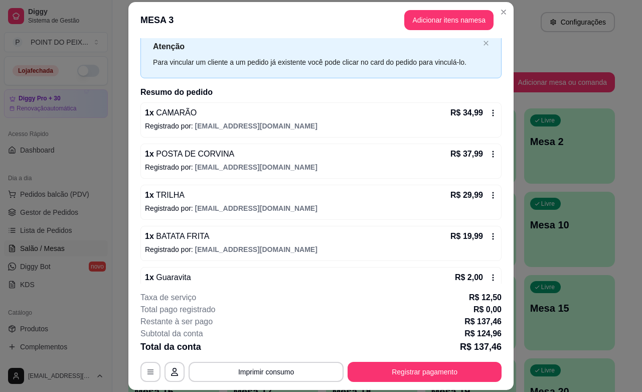
scroll to position [54, 0]
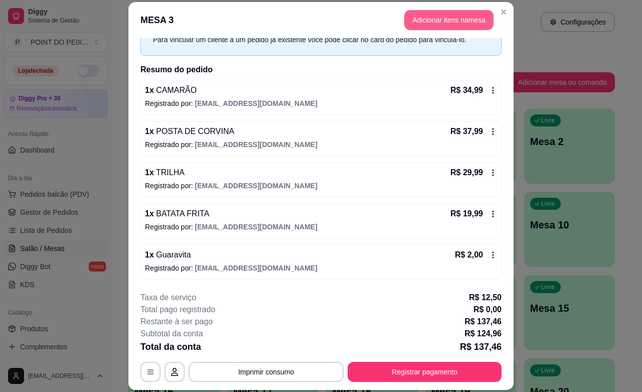
click at [447, 18] on button "Adicionar itens na mesa" at bounding box center [448, 20] width 89 height 20
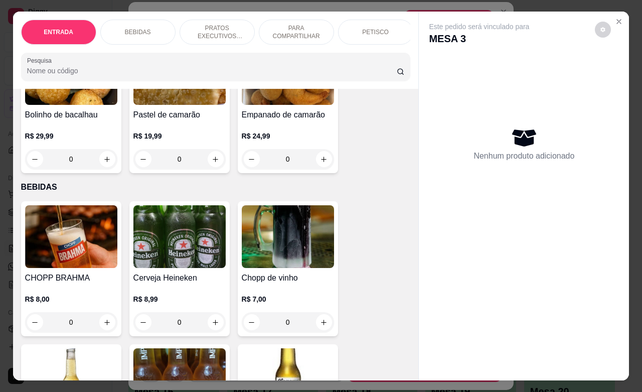
scroll to position [125, 0]
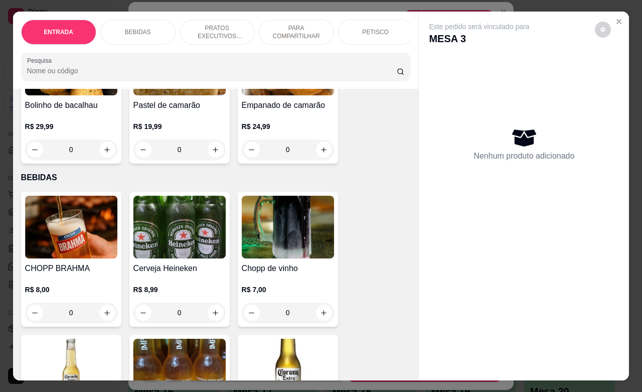
drag, startPoint x: 72, startPoint y: 322, endPoint x: 58, endPoint y: 326, distance: 14.6
click at [58, 322] on input "0" at bounding box center [71, 312] width 56 height 20
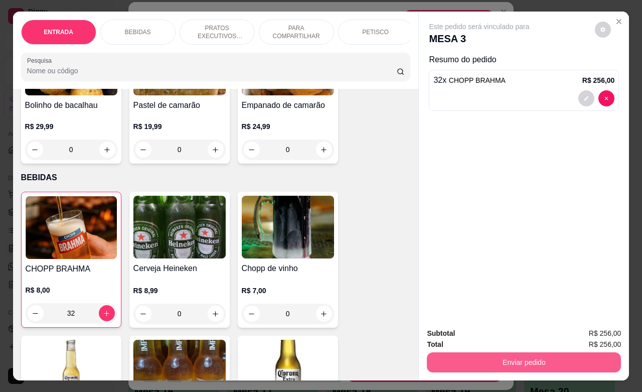
type input "32"
click at [513, 352] on button "Enviar pedido" at bounding box center [524, 362] width 194 height 20
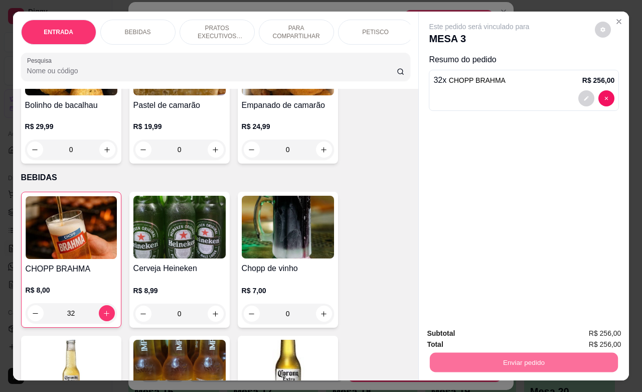
click at [533, 328] on button "Não registrar e enviar pedido" at bounding box center [489, 331] width 101 height 19
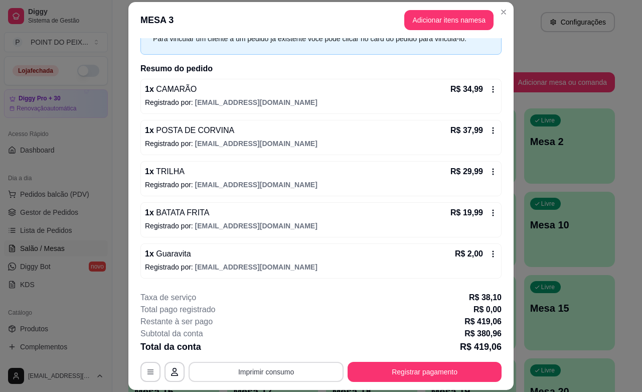
click at [296, 370] on button "Imprimir consumo" at bounding box center [266, 372] width 155 height 20
click at [269, 349] on button "IMPRESSORA" at bounding box center [264, 348] width 73 height 16
click at [352, 350] on div "Total da conta R$ 419,06" at bounding box center [320, 346] width 361 height 14
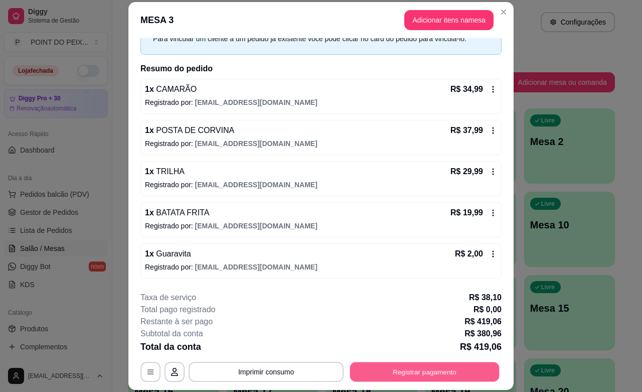
click at [460, 375] on button "Registrar pagamento" at bounding box center [424, 372] width 149 height 20
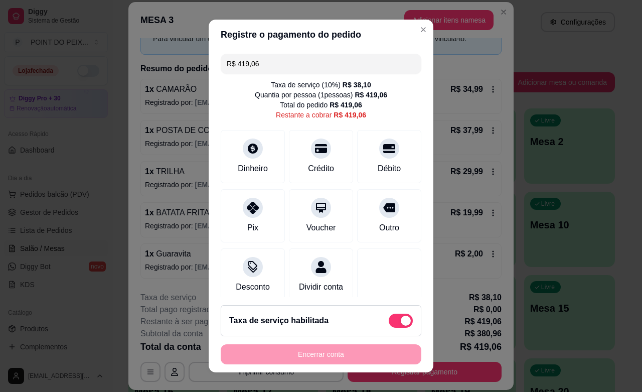
drag, startPoint x: 259, startPoint y: 63, endPoint x: 220, endPoint y: 66, distance: 39.3
click at [221, 66] on div "R$ 419,06" at bounding box center [321, 64] width 201 height 20
click at [377, 164] on div "Débito" at bounding box center [390, 167] width 26 height 13
click at [247, 232] on div "Pix" at bounding box center [253, 226] width 12 height 13
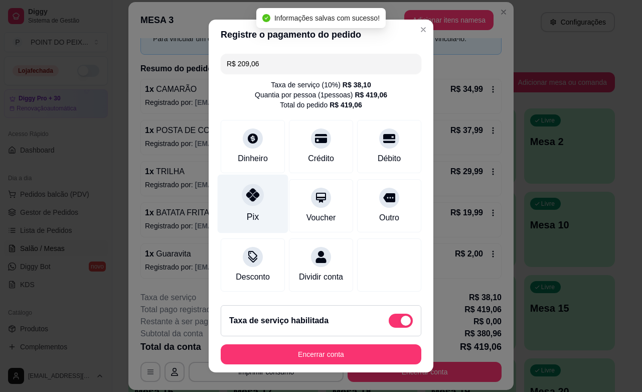
type input "R$ 0,00"
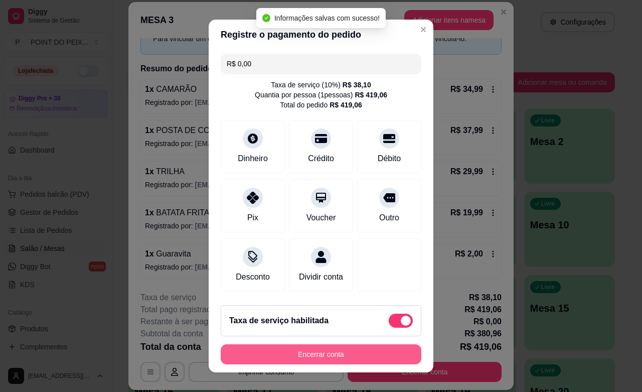
click at [336, 357] on button "Encerrar conta" at bounding box center [321, 354] width 201 height 20
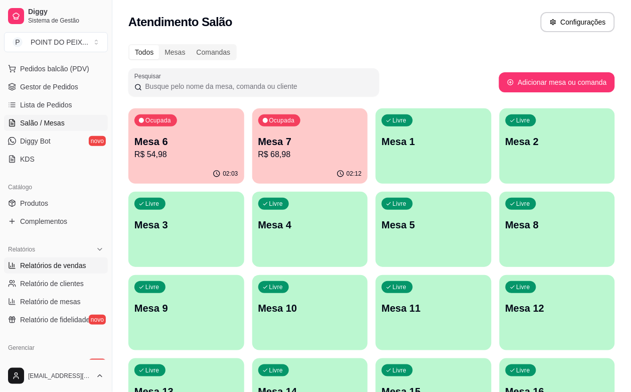
click at [58, 267] on span "Relatórios de vendas" at bounding box center [53, 265] width 66 height 10
select select "ALL"
select select "0"
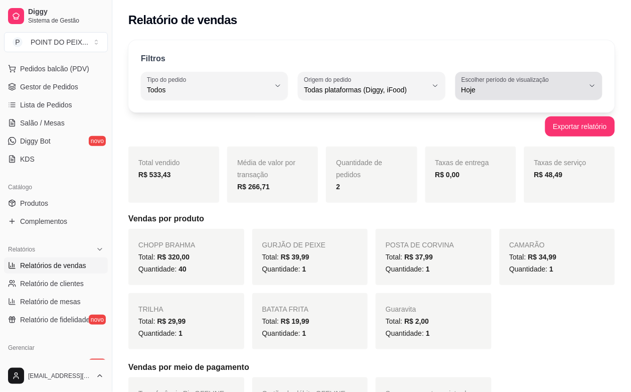
click at [593, 87] on icon "button" at bounding box center [592, 86] width 8 height 8
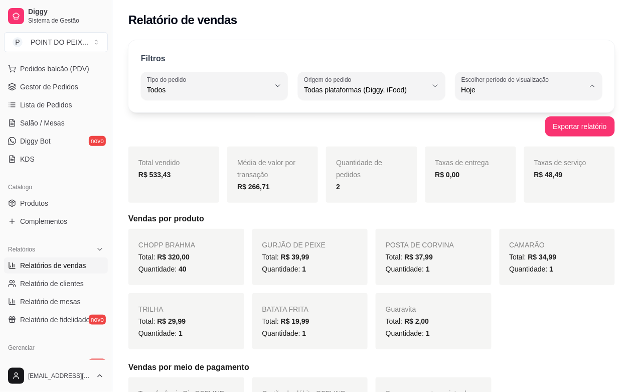
click at [485, 133] on span "Ontem" at bounding box center [524, 130] width 116 height 10
type input "1"
select select "1"
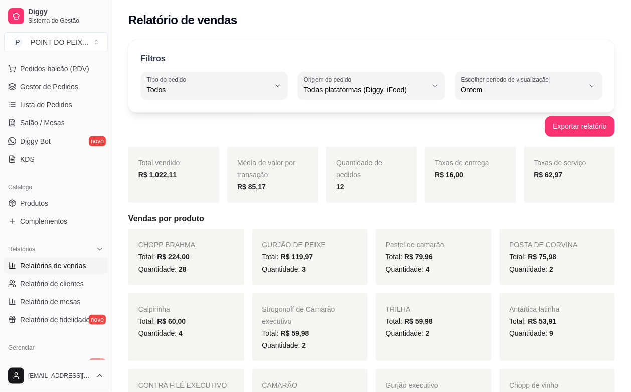
scroll to position [188, 0]
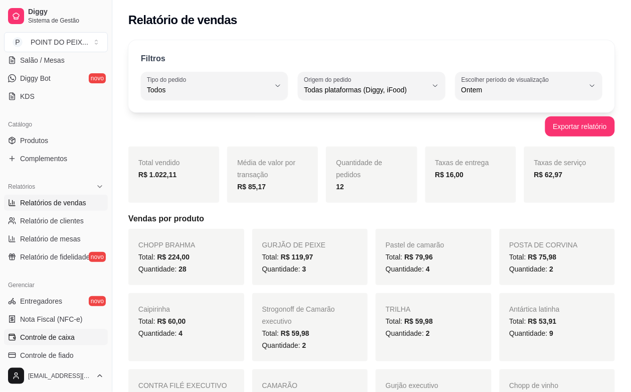
click at [61, 340] on span "Controle de caixa" at bounding box center [47, 337] width 55 height 10
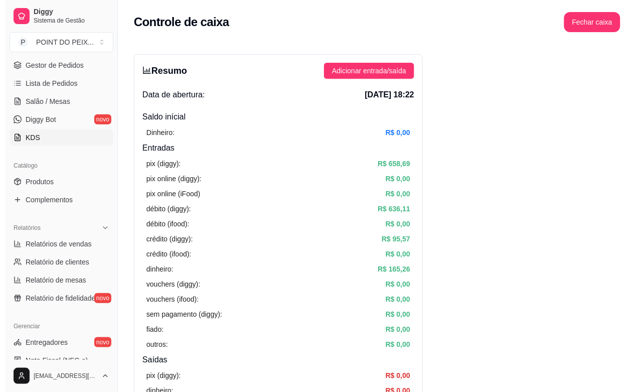
scroll to position [125, 0]
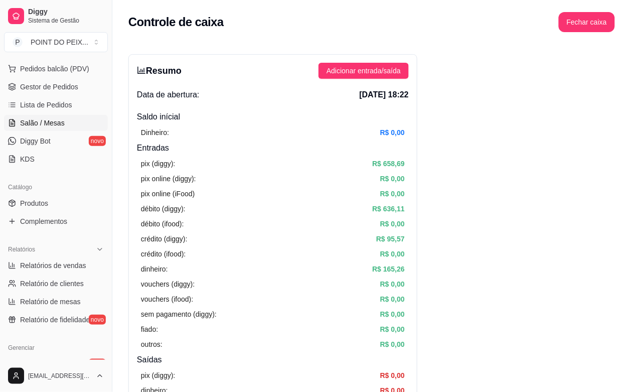
click at [48, 119] on span "Salão / Mesas" at bounding box center [42, 123] width 45 height 10
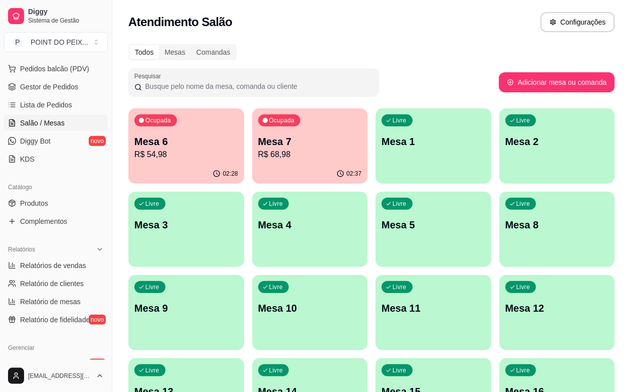
click at [147, 158] on p "R$ 54,98" at bounding box center [186, 154] width 104 height 12
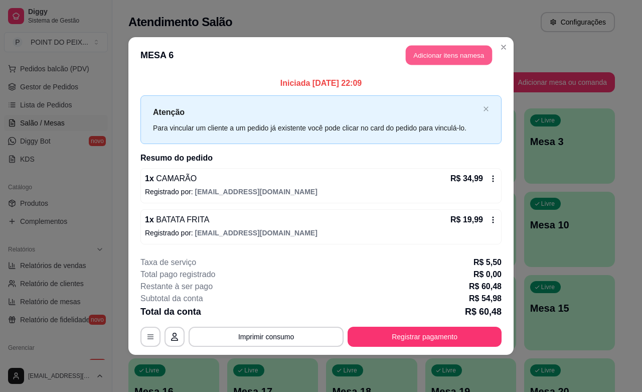
click at [448, 56] on button "Adicionar itens na mesa" at bounding box center [449, 56] width 86 height 20
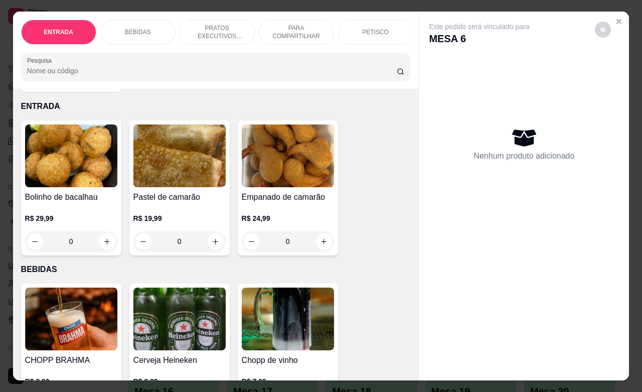
scroll to position [125, 0]
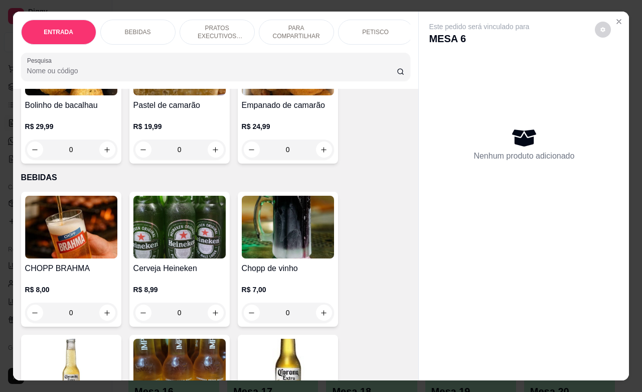
drag, startPoint x: 68, startPoint y: 319, endPoint x: 63, endPoint y: 326, distance: 8.3
click at [63, 322] on input "0" at bounding box center [71, 312] width 56 height 20
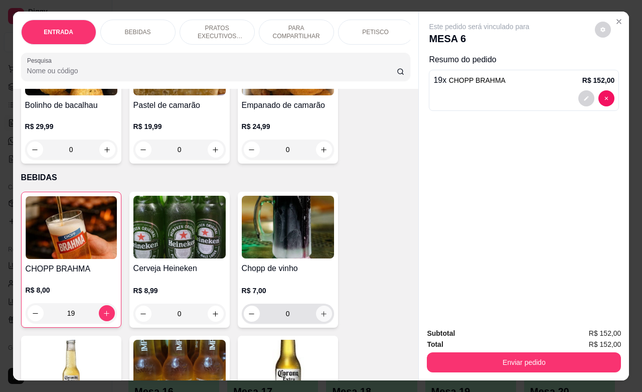
type input "19"
click at [320, 317] on icon "increase-product-quantity" at bounding box center [324, 314] width 8 height 8
type input "1"
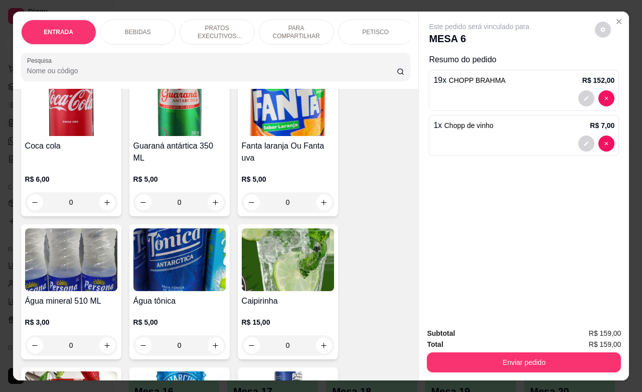
scroll to position [690, 0]
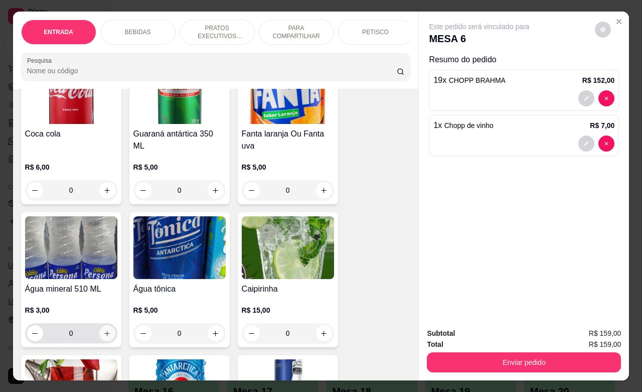
click at [103, 337] on icon "increase-product-quantity" at bounding box center [107, 333] width 8 height 8
type input "1"
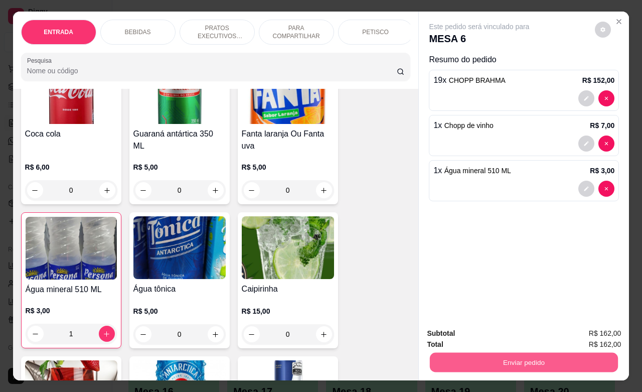
click at [474, 357] on button "Enviar pedido" at bounding box center [524, 362] width 188 height 20
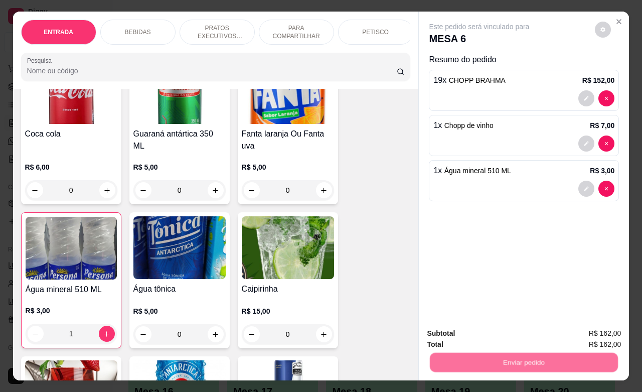
click at [485, 334] on button "Não registrar e enviar pedido" at bounding box center [489, 331] width 104 height 19
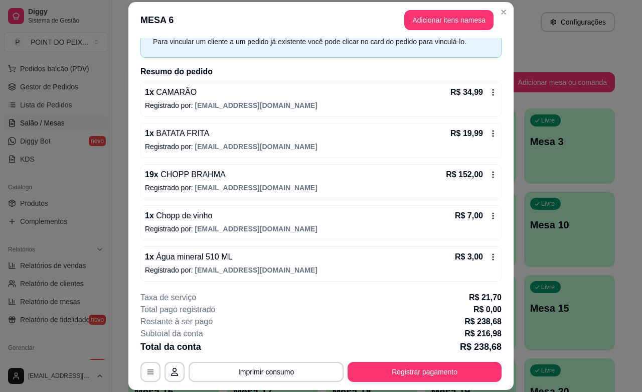
scroll to position [54, 0]
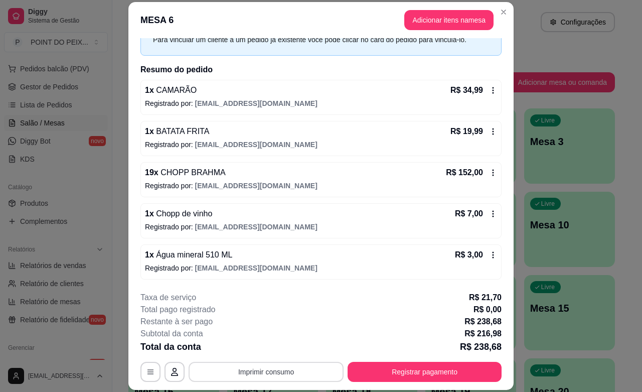
click at [269, 372] on button "Imprimir consumo" at bounding box center [266, 372] width 155 height 20
click at [267, 349] on button "IMPRESSORA" at bounding box center [264, 348] width 73 height 16
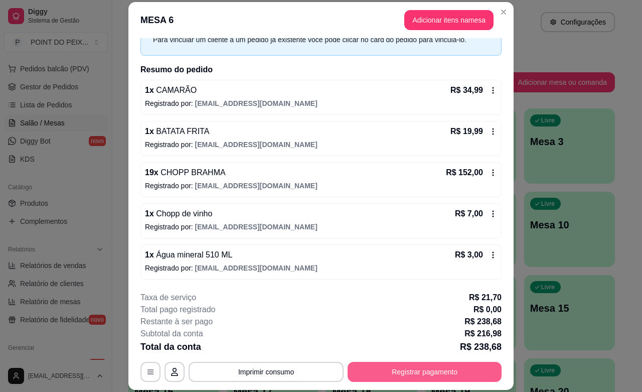
click at [440, 372] on button "Registrar pagamento" at bounding box center [425, 372] width 154 height 20
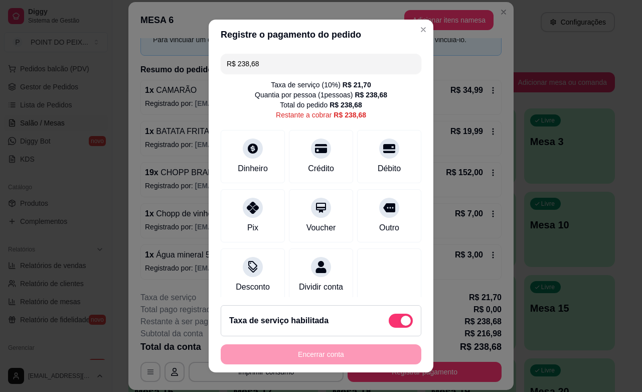
drag, startPoint x: 267, startPoint y: 65, endPoint x: 216, endPoint y: 66, distance: 51.2
click at [221, 66] on div "R$ 238,68" at bounding box center [321, 64] width 201 height 20
click at [317, 154] on div "Crédito" at bounding box center [321, 154] width 71 height 59
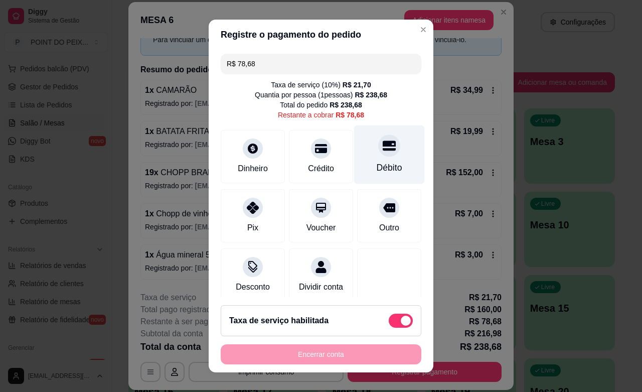
click at [377, 168] on div "Débito" at bounding box center [390, 167] width 26 height 13
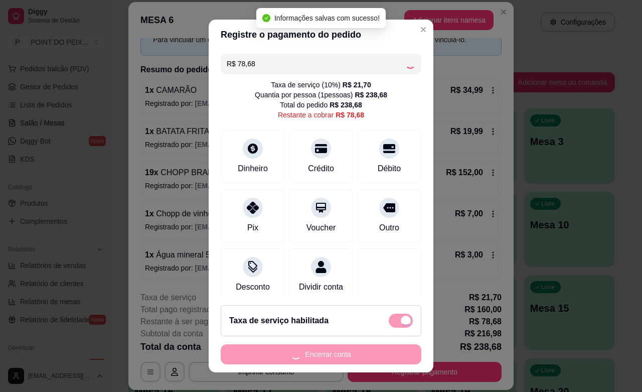
type input "R$ 0,00"
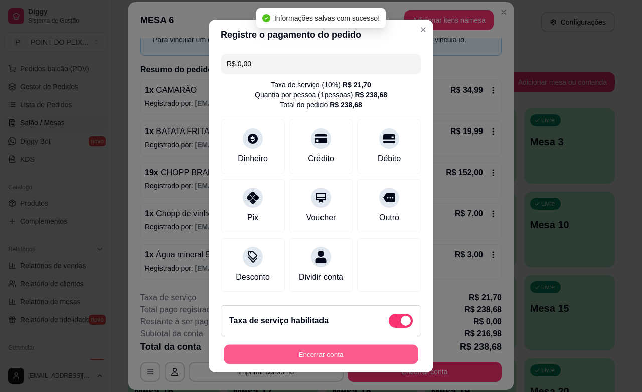
click at [360, 357] on button "Encerrar conta" at bounding box center [321, 355] width 195 height 20
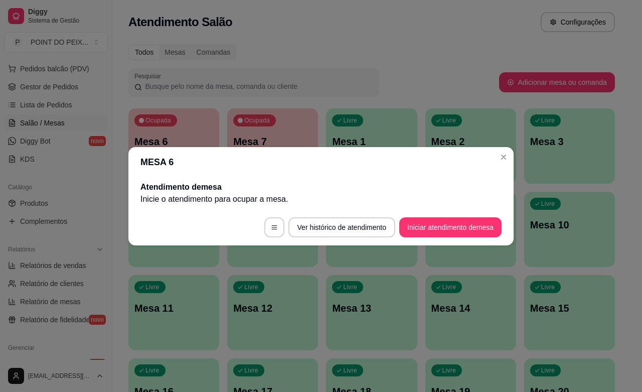
scroll to position [0, 0]
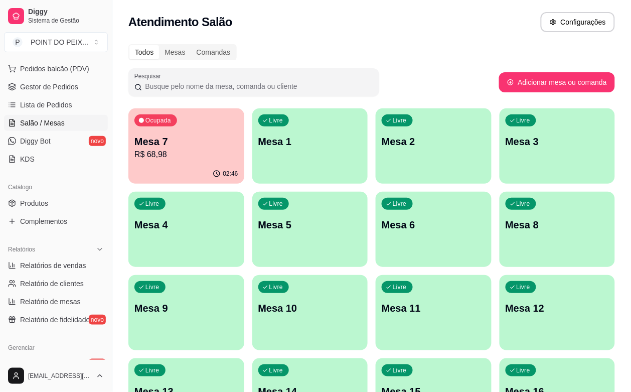
click at [157, 157] on p "R$ 68,98" at bounding box center [186, 154] width 104 height 12
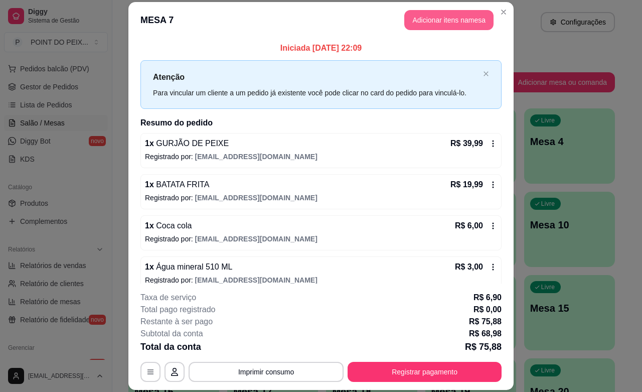
click at [430, 19] on button "Adicionar itens na mesa" at bounding box center [448, 20] width 89 height 20
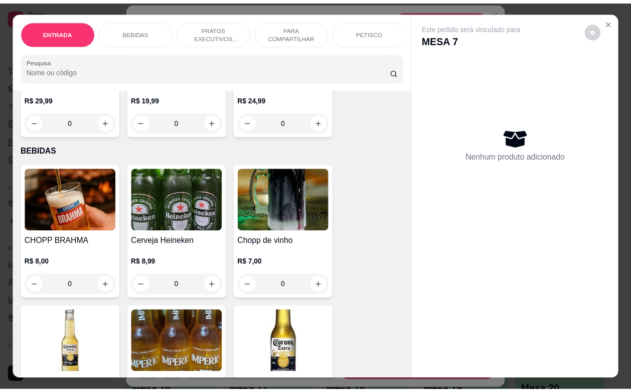
scroll to position [188, 0]
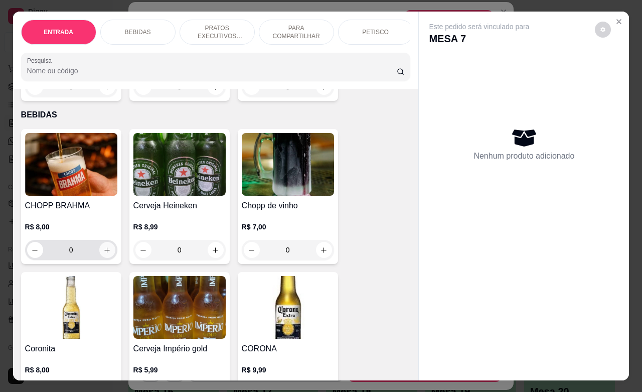
click at [103, 254] on icon "increase-product-quantity" at bounding box center [107, 250] width 8 height 8
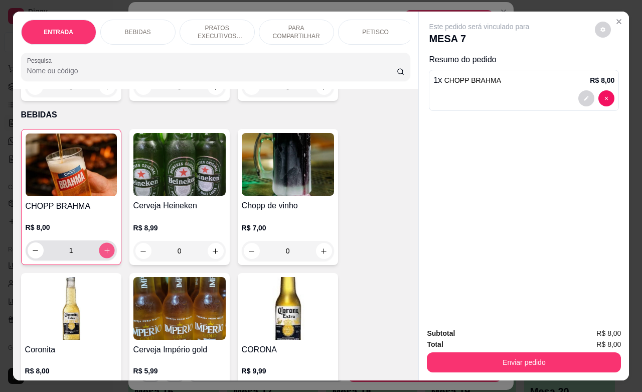
click at [103, 254] on icon "increase-product-quantity" at bounding box center [107, 251] width 8 height 8
click at [104, 253] on icon "increase-product-quantity" at bounding box center [106, 250] width 5 height 5
type input "4"
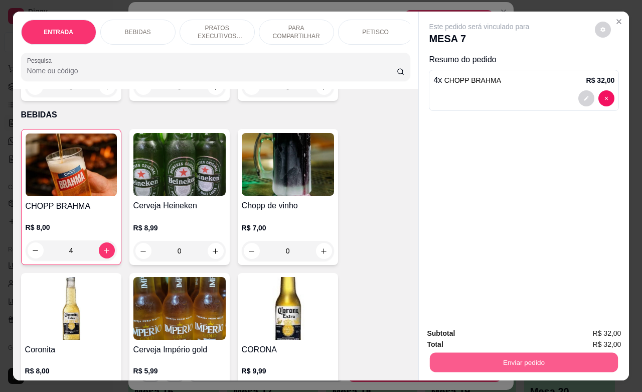
click at [504, 352] on button "Enviar pedido" at bounding box center [524, 362] width 188 height 20
click at [495, 333] on button "Não registrar e enviar pedido" at bounding box center [489, 331] width 101 height 19
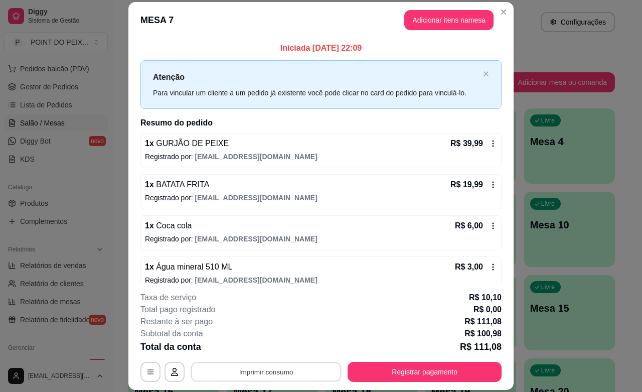
click at [299, 368] on button "Imprimir consumo" at bounding box center [266, 372] width 150 height 20
click at [282, 350] on button "IMPRESSORA" at bounding box center [264, 348] width 73 height 16
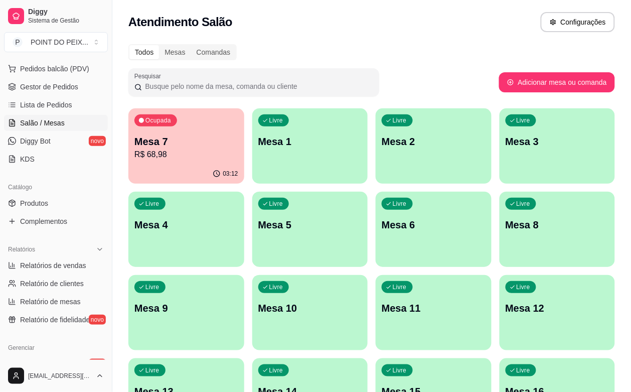
click at [201, 151] on p "R$ 68,98" at bounding box center [186, 154] width 104 height 12
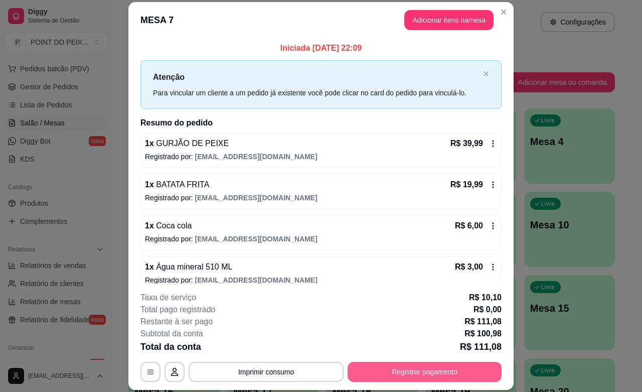
click at [417, 369] on button "Registrar pagamento" at bounding box center [425, 372] width 154 height 20
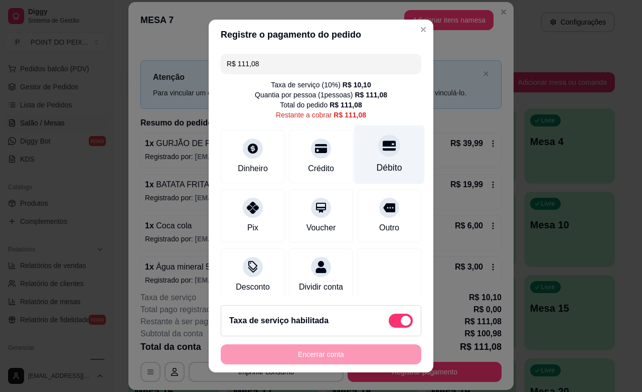
click at [377, 167] on div "Débito" at bounding box center [390, 167] width 26 height 13
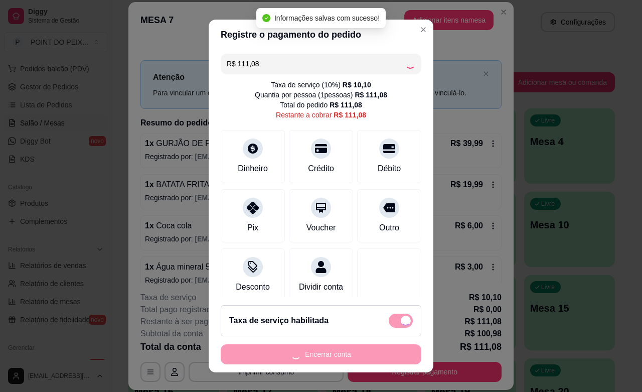
type input "R$ 0,00"
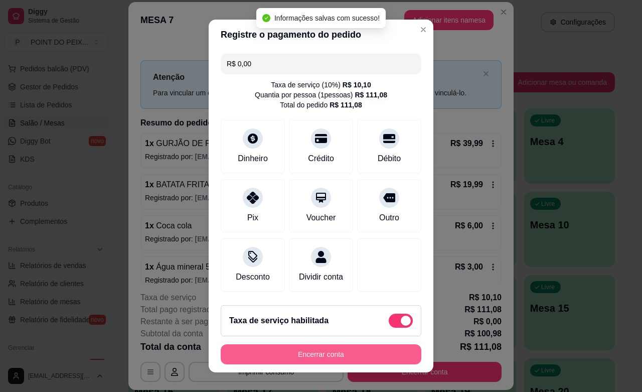
click at [385, 357] on button "Encerrar conta" at bounding box center [321, 354] width 201 height 20
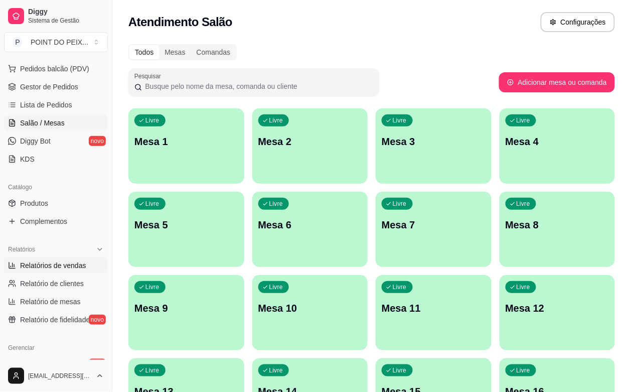
click at [62, 262] on span "Relatórios de vendas" at bounding box center [53, 265] width 66 height 10
select select "ALL"
select select "0"
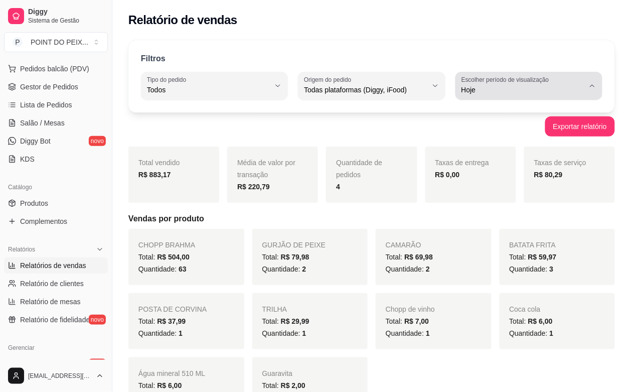
click at [598, 86] on button "Escolher período de visualização Hoje" at bounding box center [528, 86] width 147 height 28
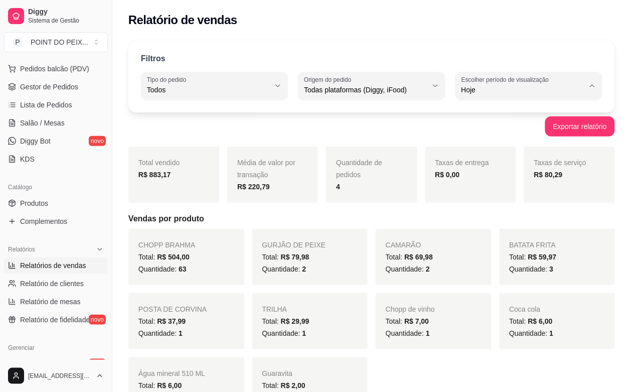
click at [515, 130] on span "Ontem" at bounding box center [524, 130] width 116 height 10
type input "1"
select select "1"
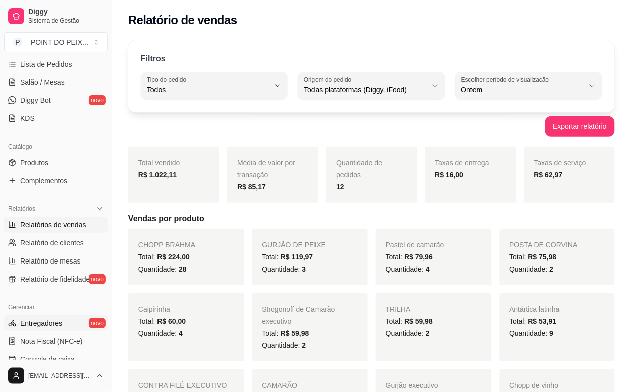
scroll to position [188, 0]
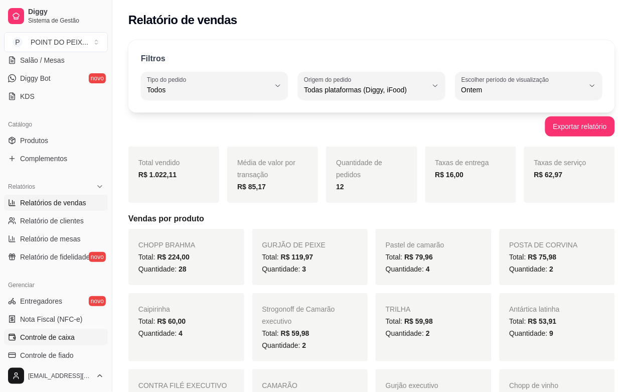
click at [51, 335] on span "Controle de caixa" at bounding box center [47, 337] width 55 height 10
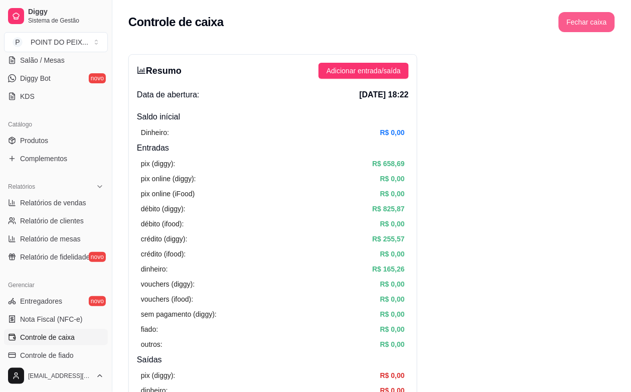
click at [578, 20] on button "Fechar caixa" at bounding box center [587, 22] width 56 height 20
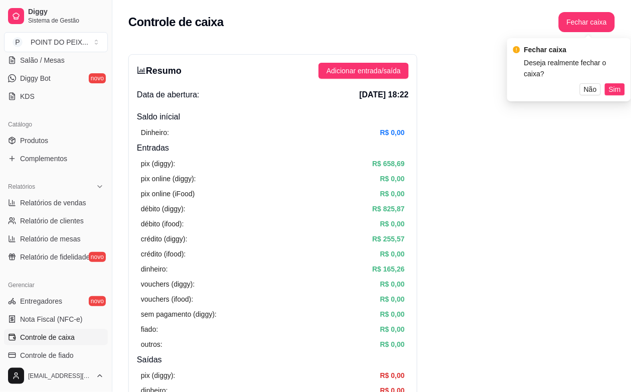
click at [611, 84] on span "Sim" at bounding box center [615, 89] width 12 height 11
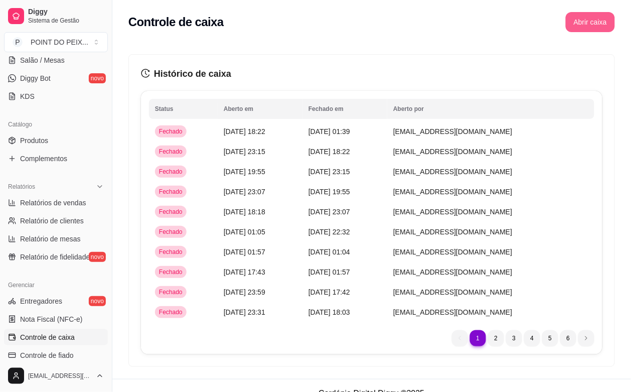
click at [597, 24] on button "Abrir caixa" at bounding box center [590, 22] width 49 height 20
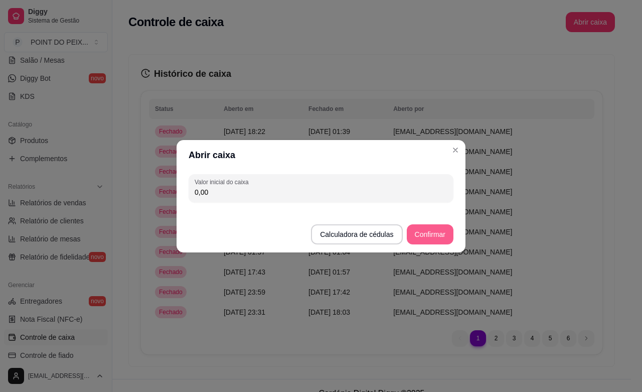
click at [438, 239] on button "Confirmar" at bounding box center [430, 234] width 47 height 20
